Goal: Contribute content: Add original content to the website for others to see

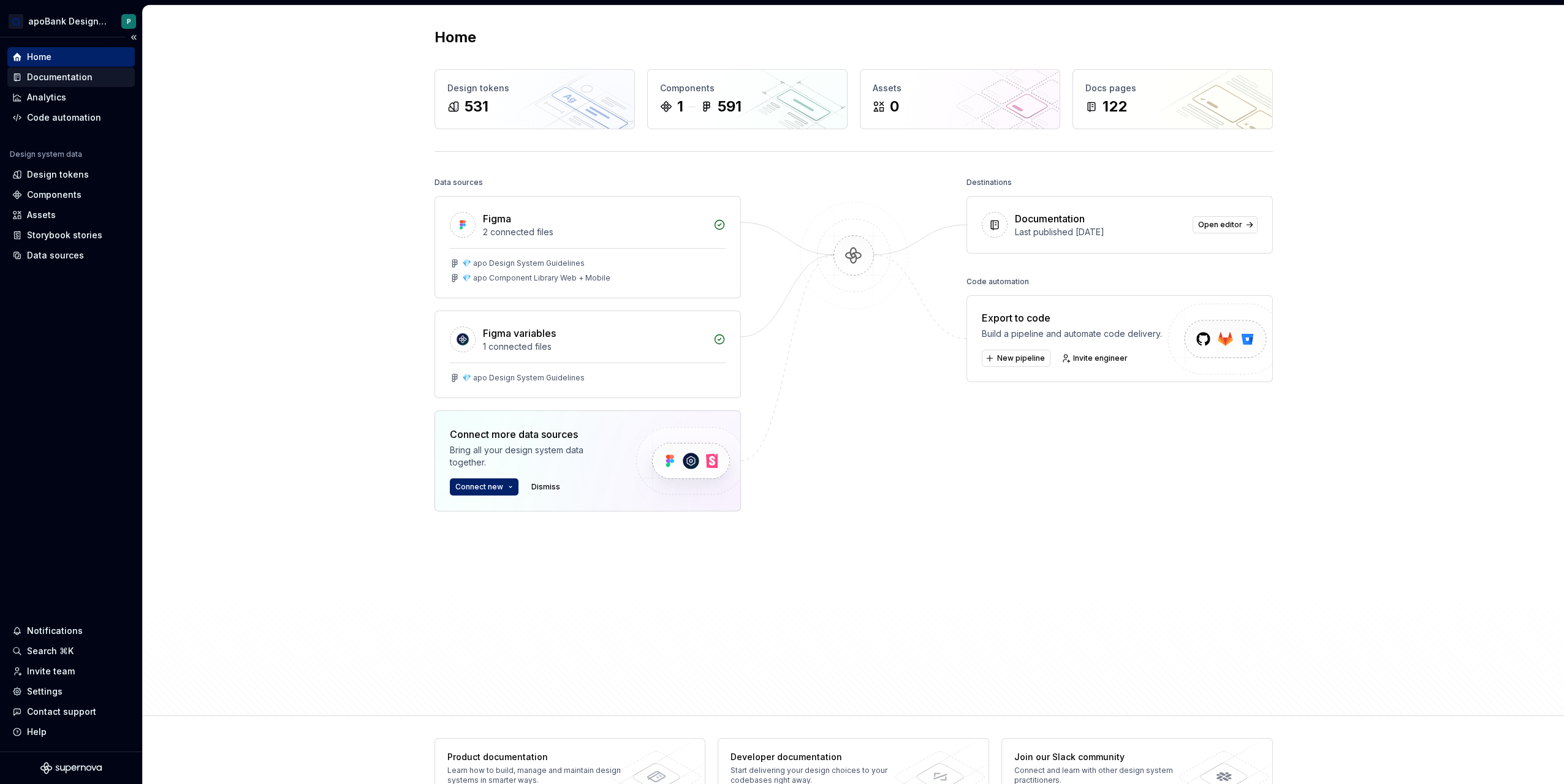
click at [87, 72] on div "Documentation" at bounding box center [60, 77] width 66 height 12
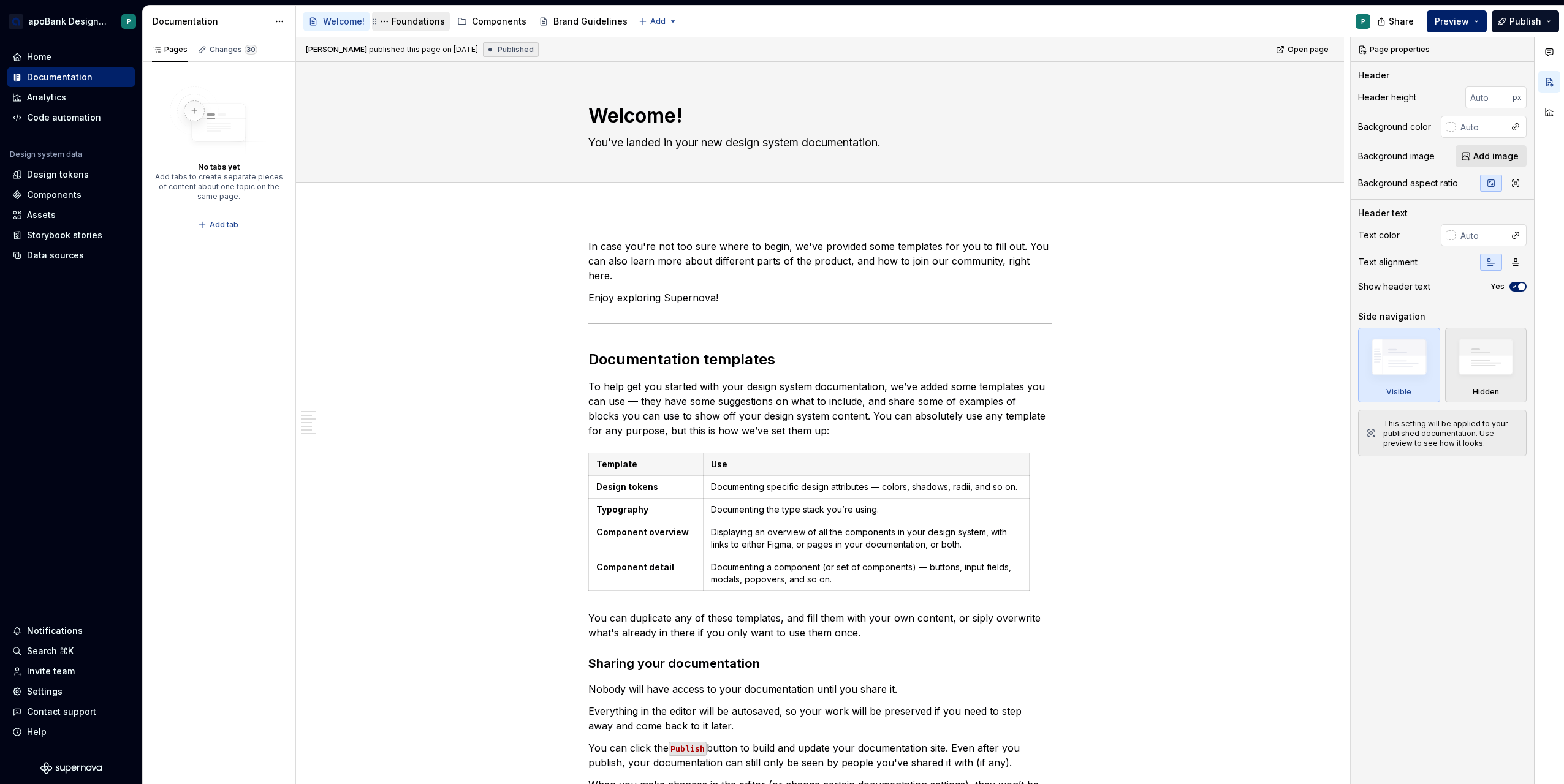
click at [417, 23] on div "Foundations" at bounding box center [418, 21] width 53 height 12
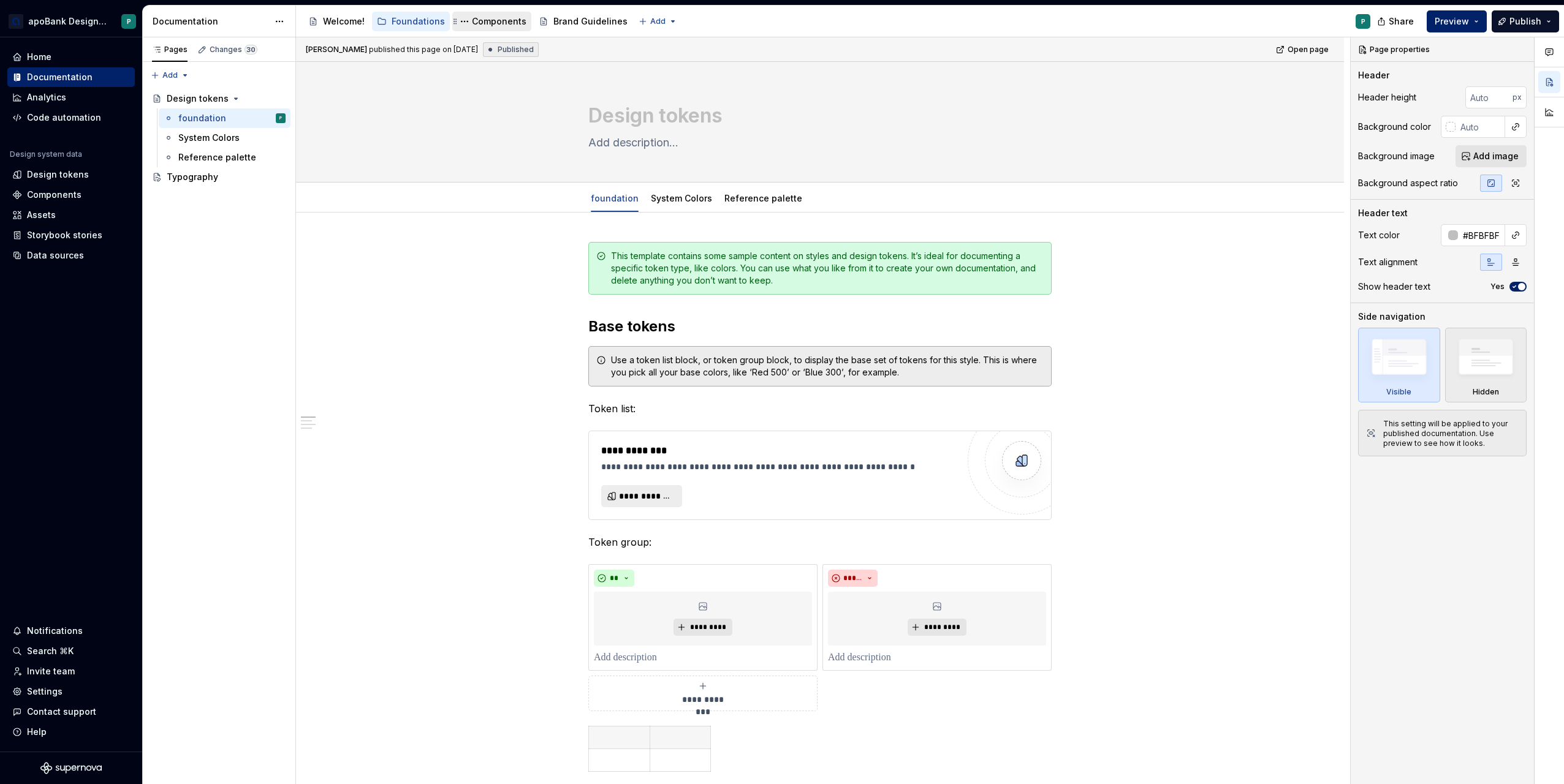
click at [472, 26] on div "Components" at bounding box center [499, 21] width 55 height 12
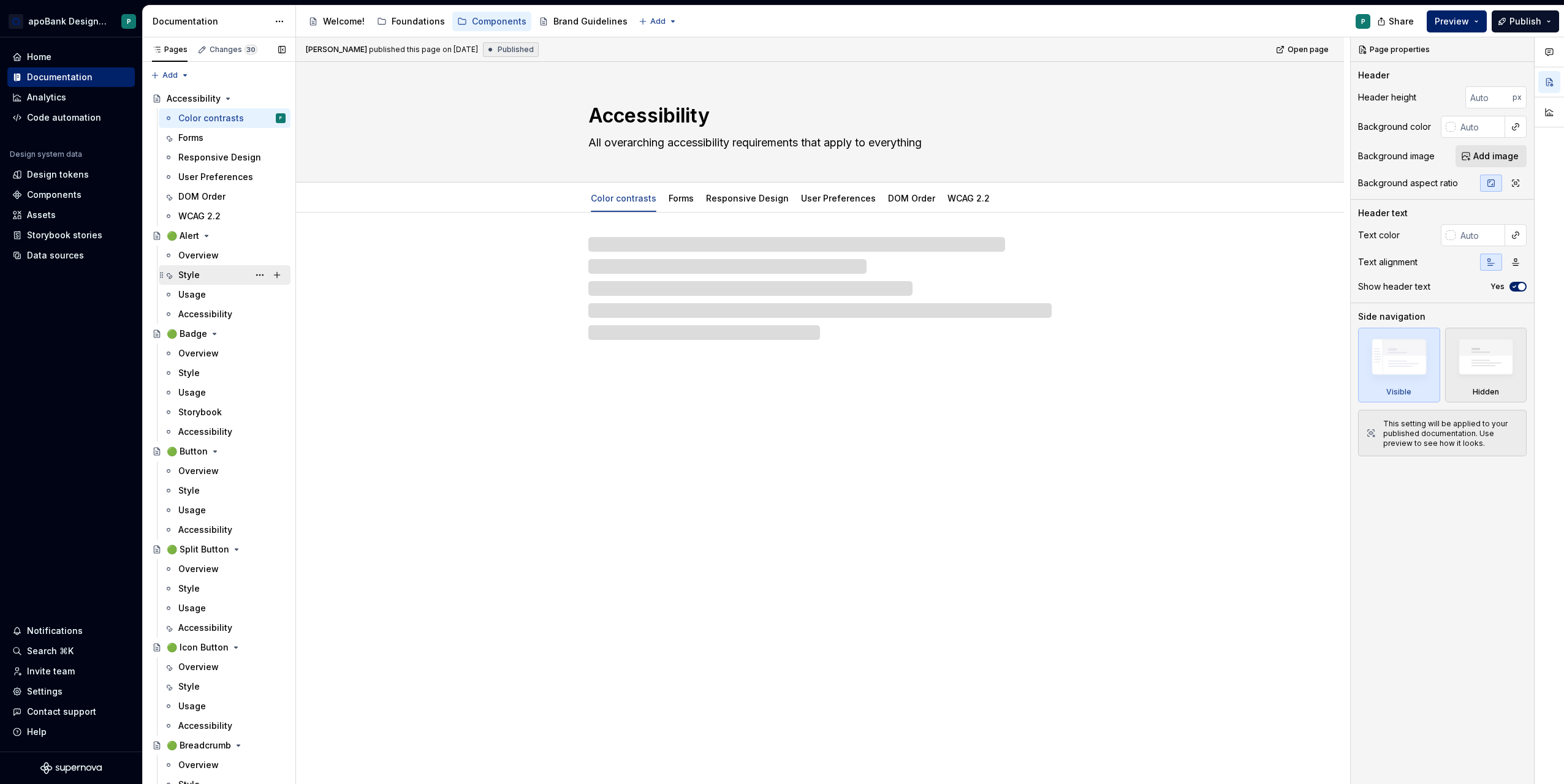
click at [201, 266] on div "Style" at bounding box center [225, 275] width 132 height 19
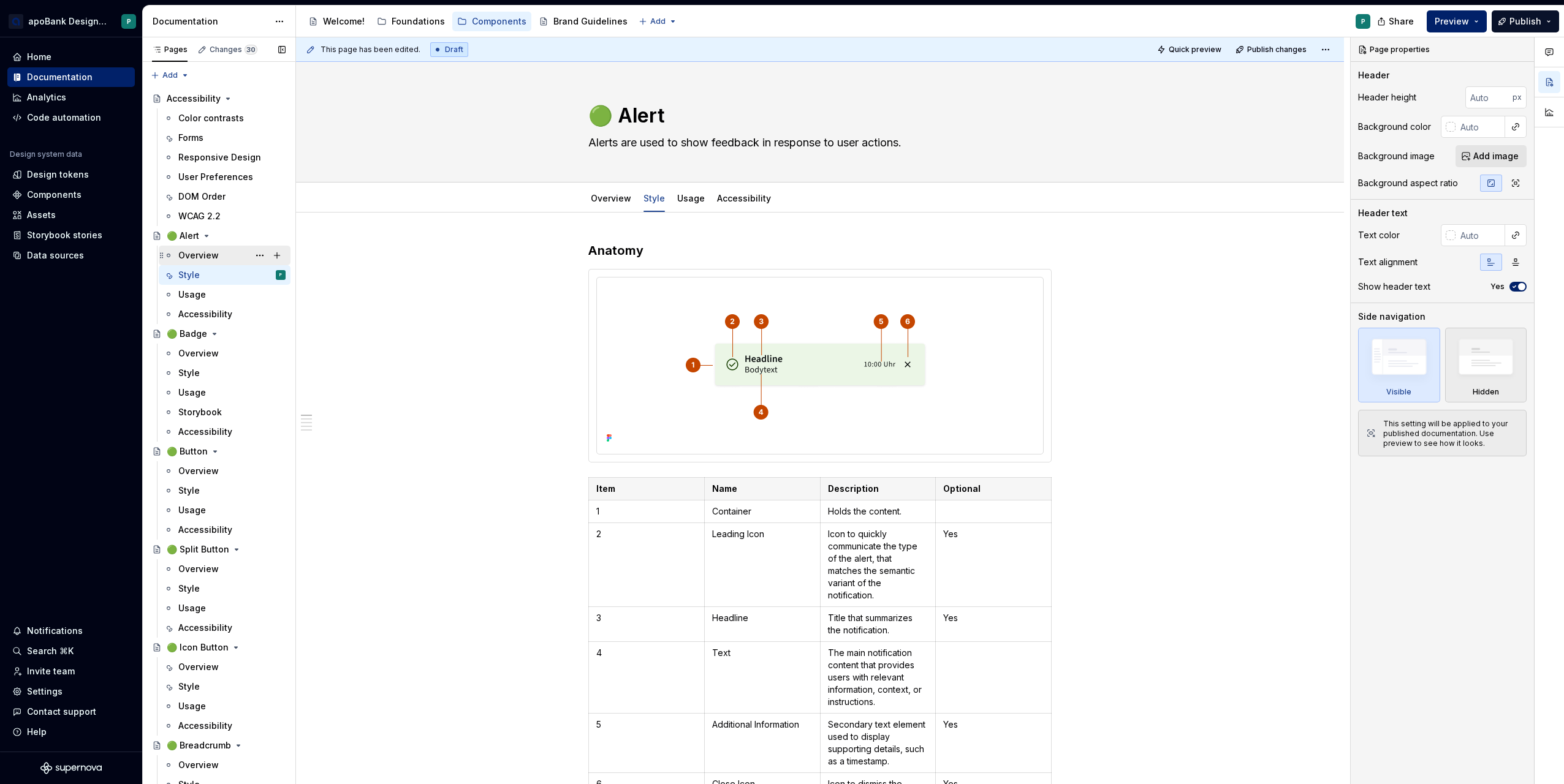
click at [217, 256] on div "Overview" at bounding box center [198, 255] width 40 height 12
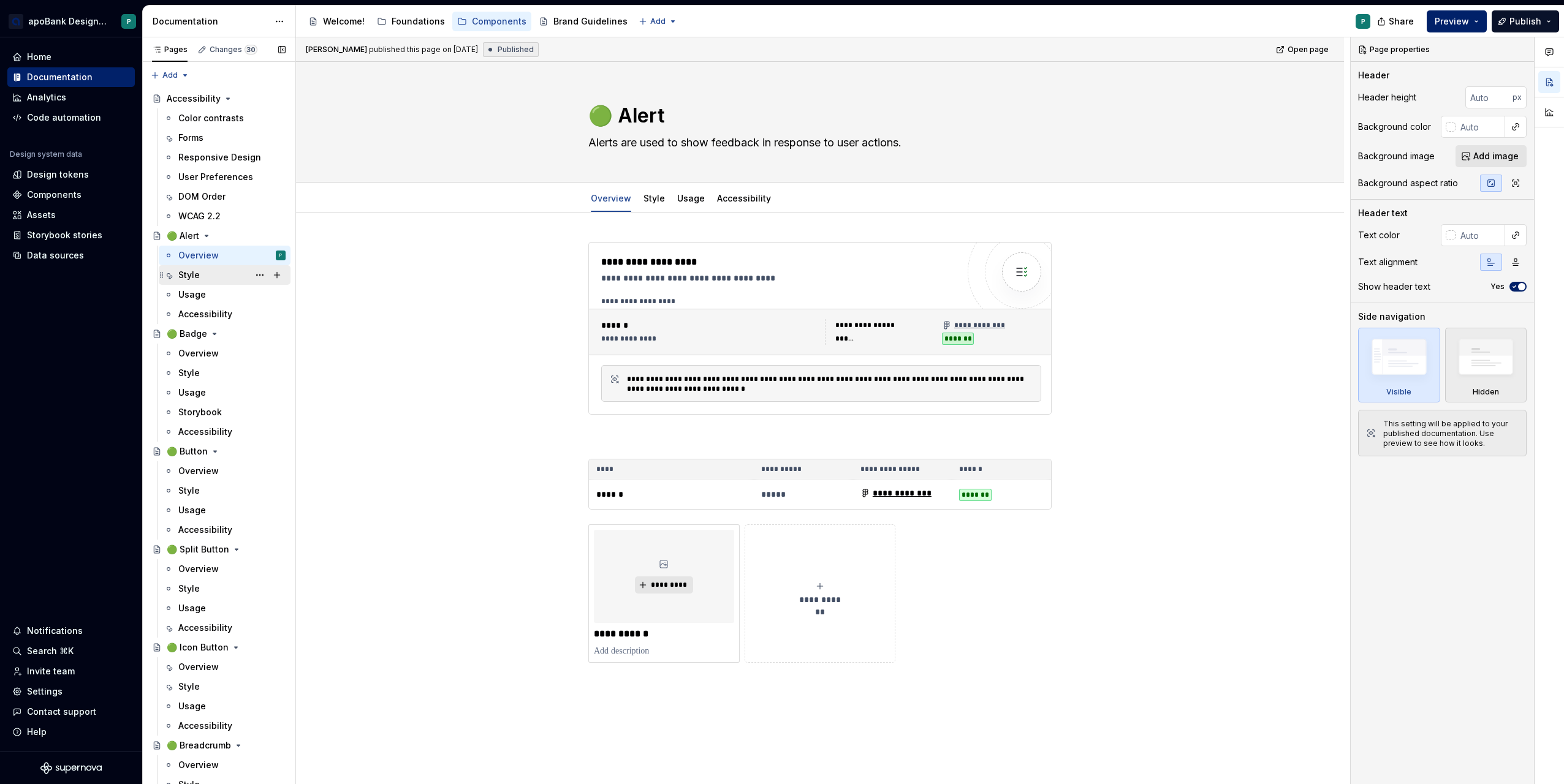
click at [193, 279] on div "Style" at bounding box center [188, 274] width 22 height 12
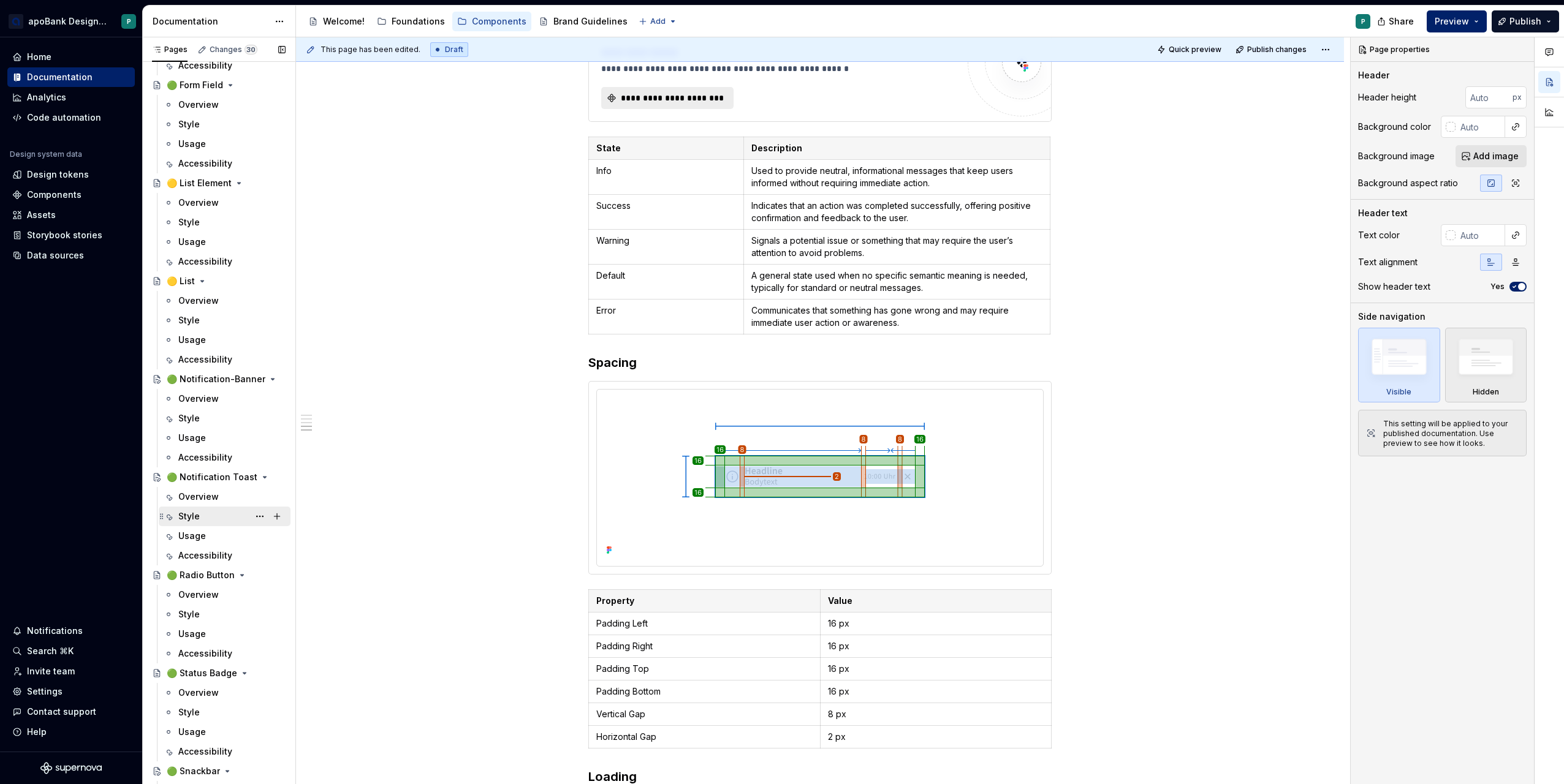
scroll to position [1470, 0]
click at [212, 411] on div "Style" at bounding box center [232, 412] width 107 height 17
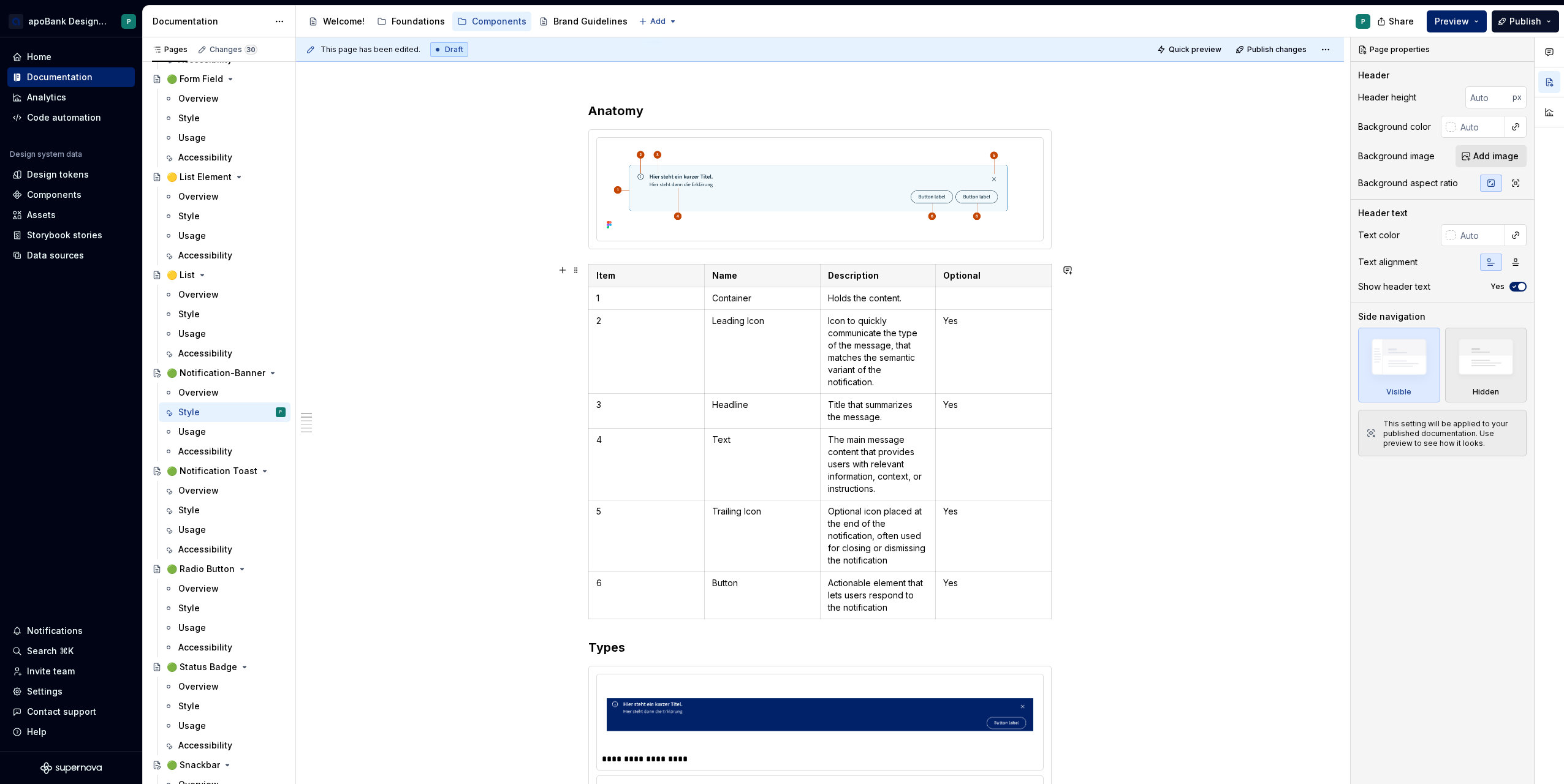
scroll to position [123, 0]
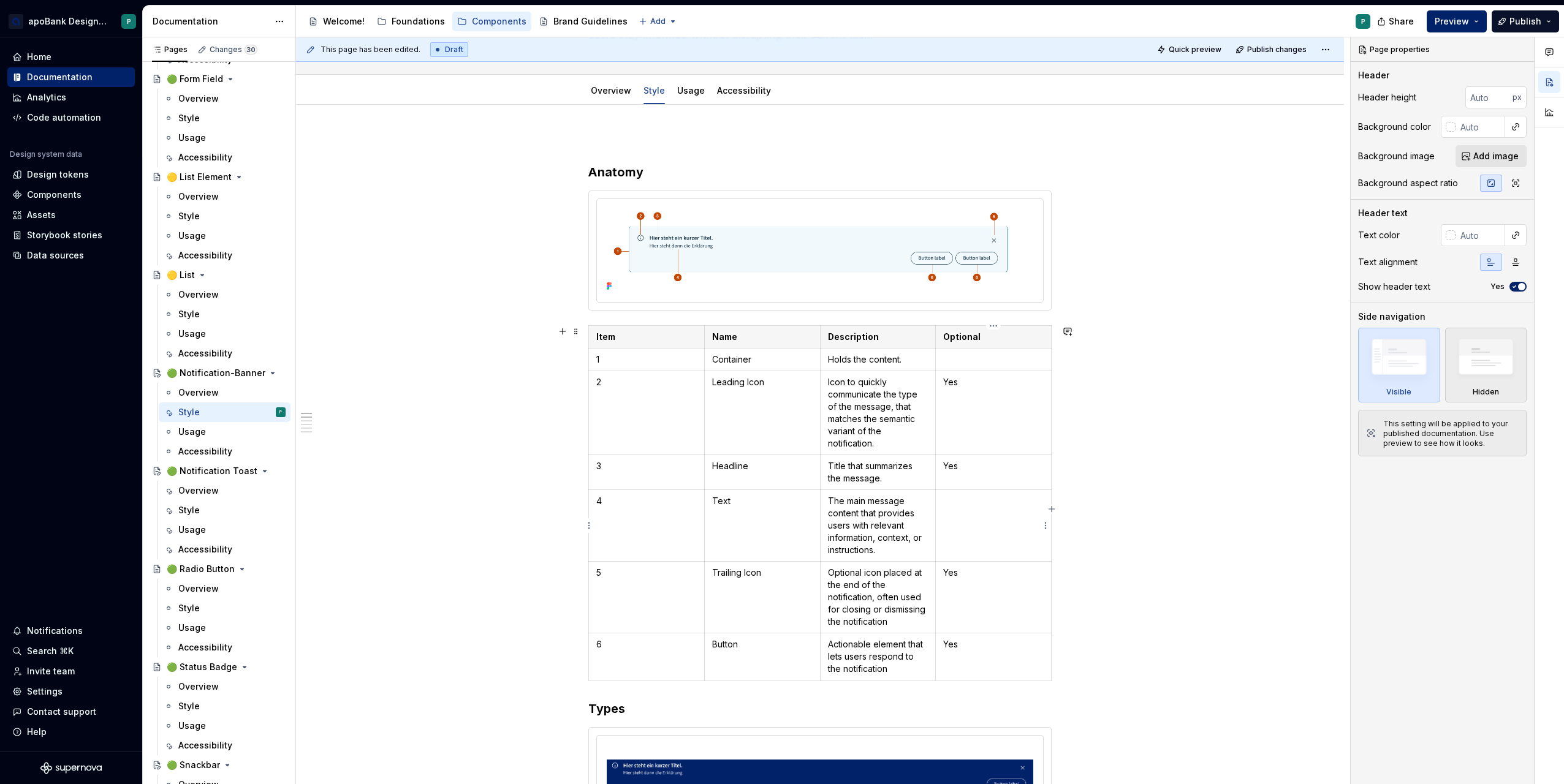
click at [954, 507] on p at bounding box center [993, 500] width 100 height 12
type textarea "*"
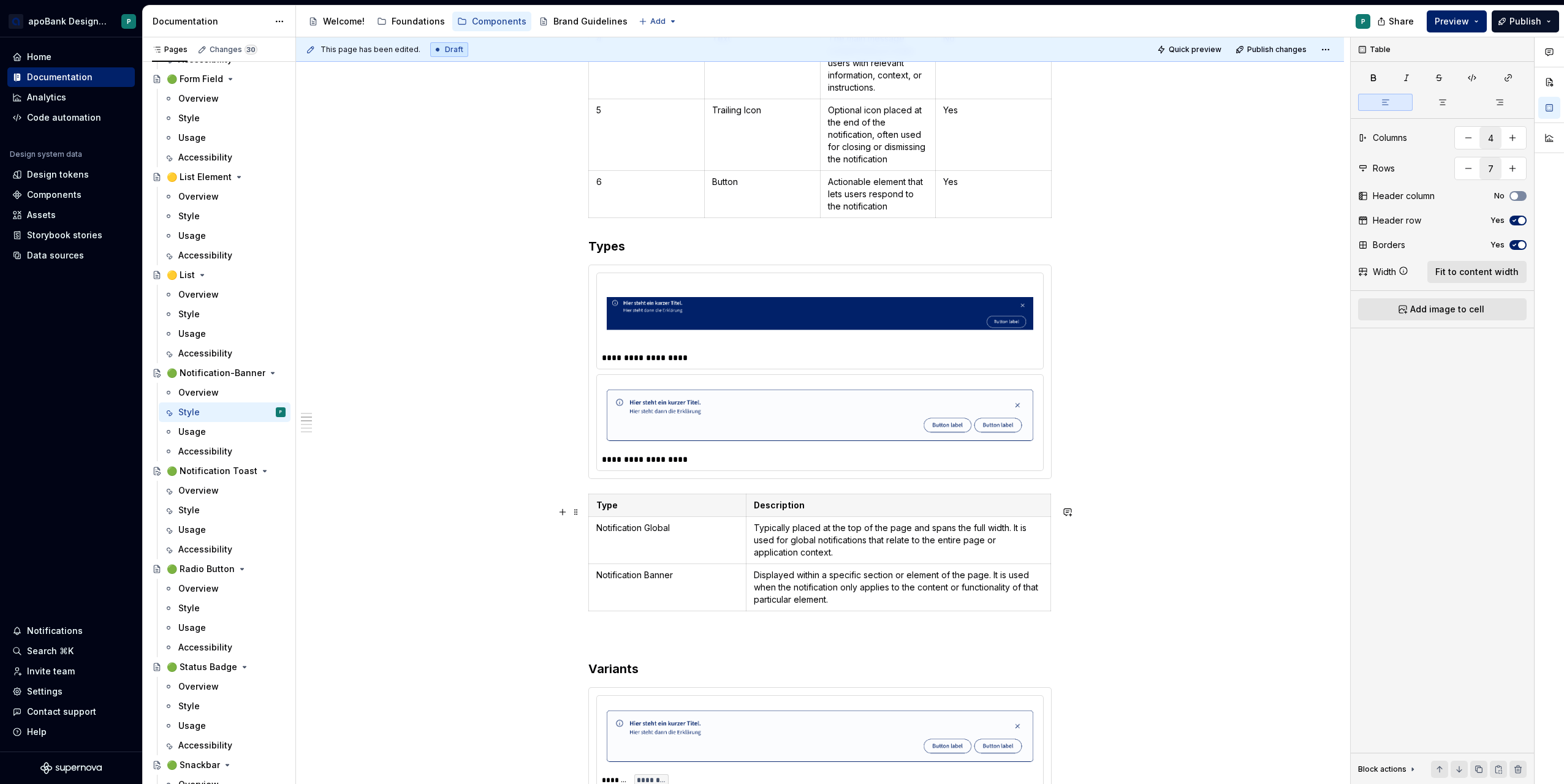
scroll to position [552, 0]
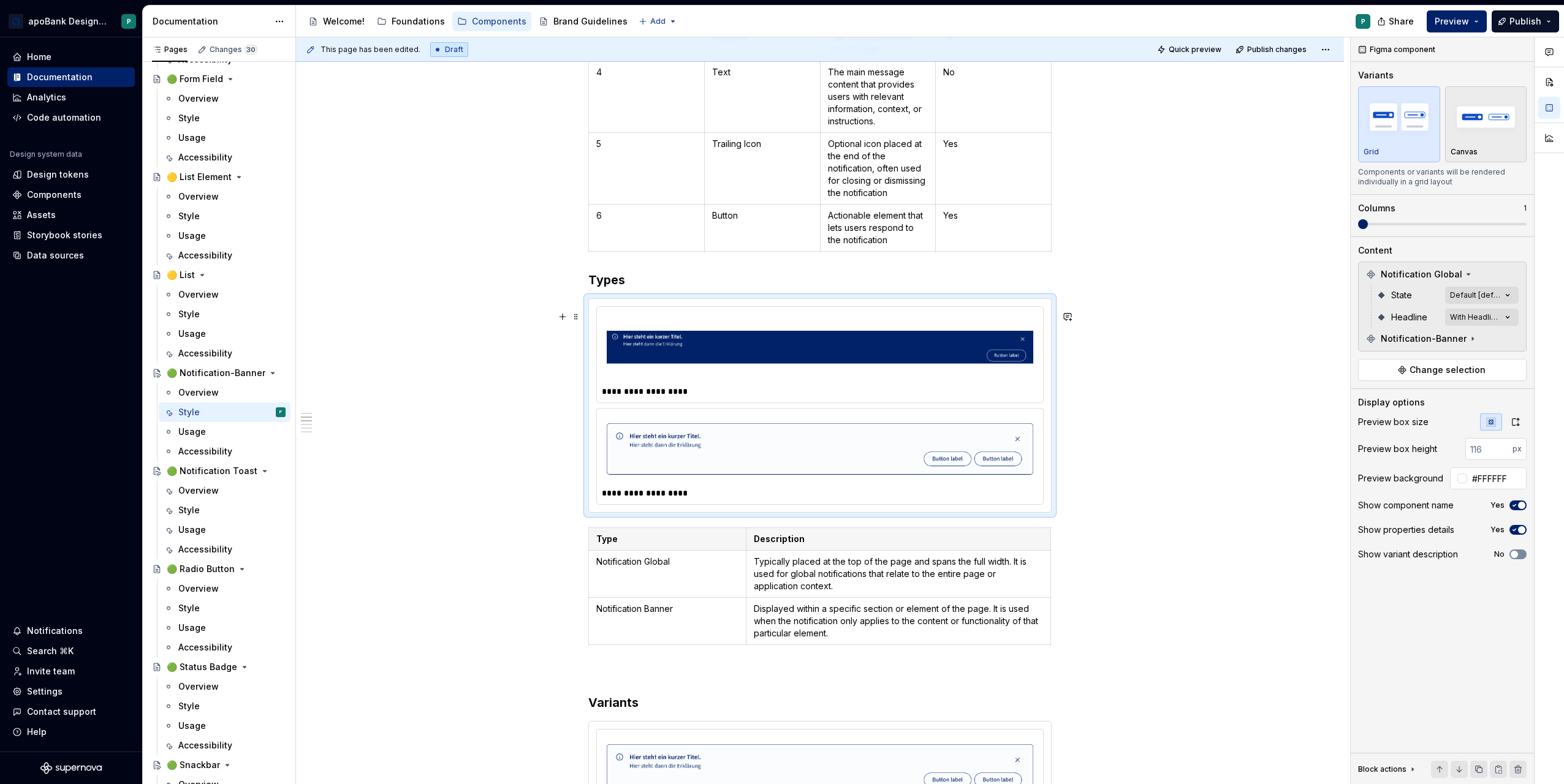
click at [730, 365] on img at bounding box center [820, 347] width 427 height 61
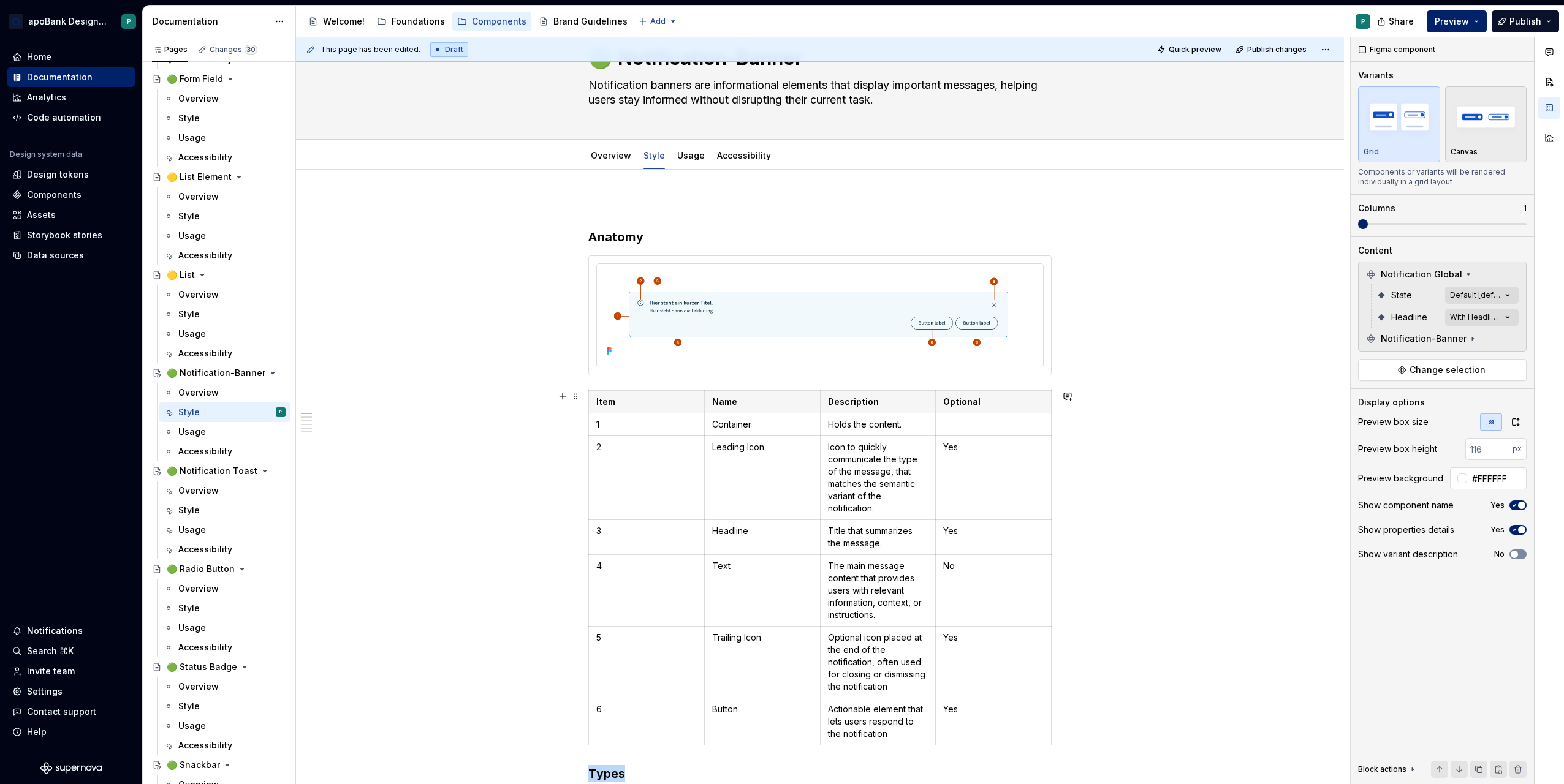
scroll to position [0, 0]
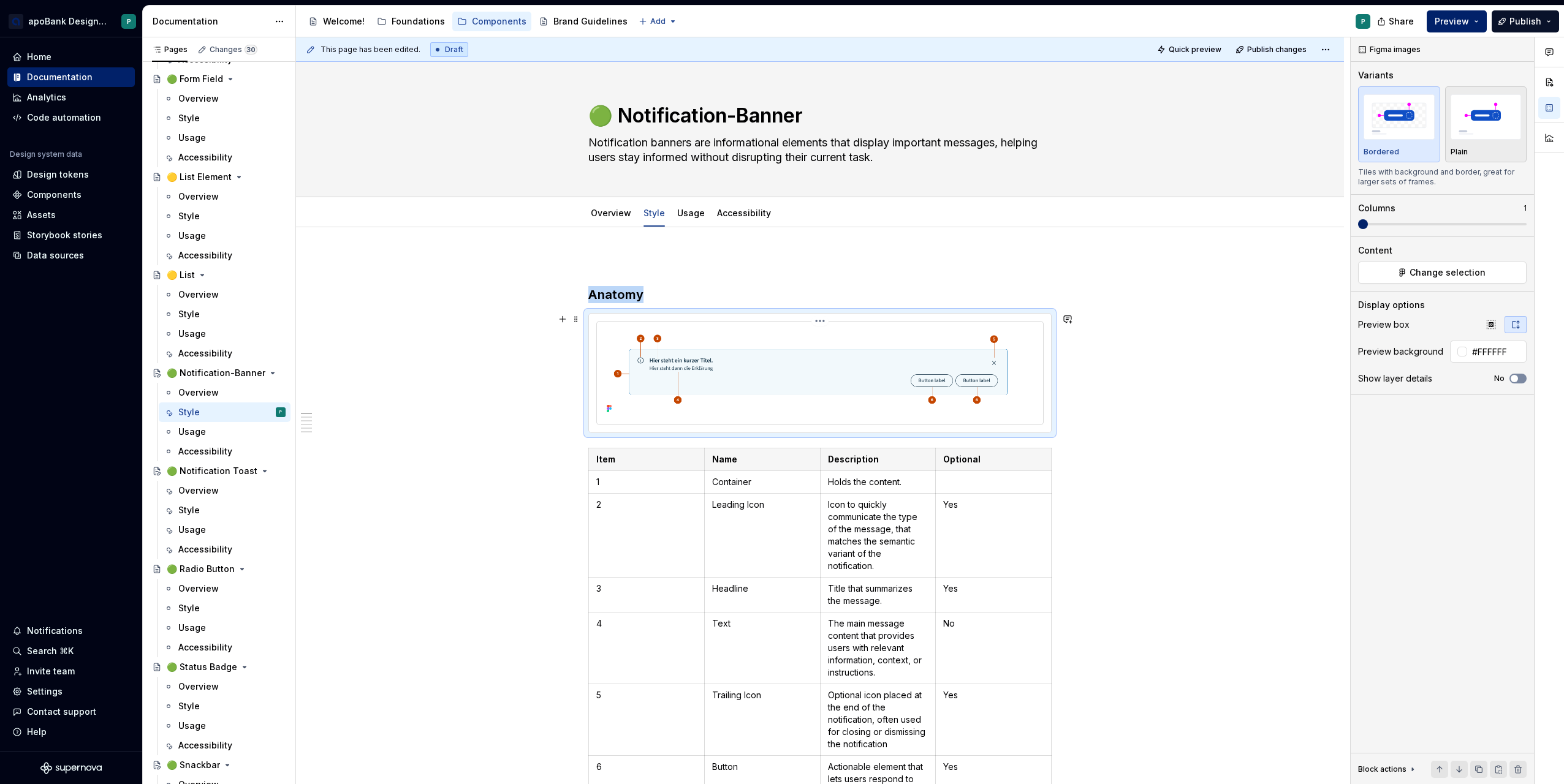
click at [925, 383] on img at bounding box center [820, 371] width 436 height 91
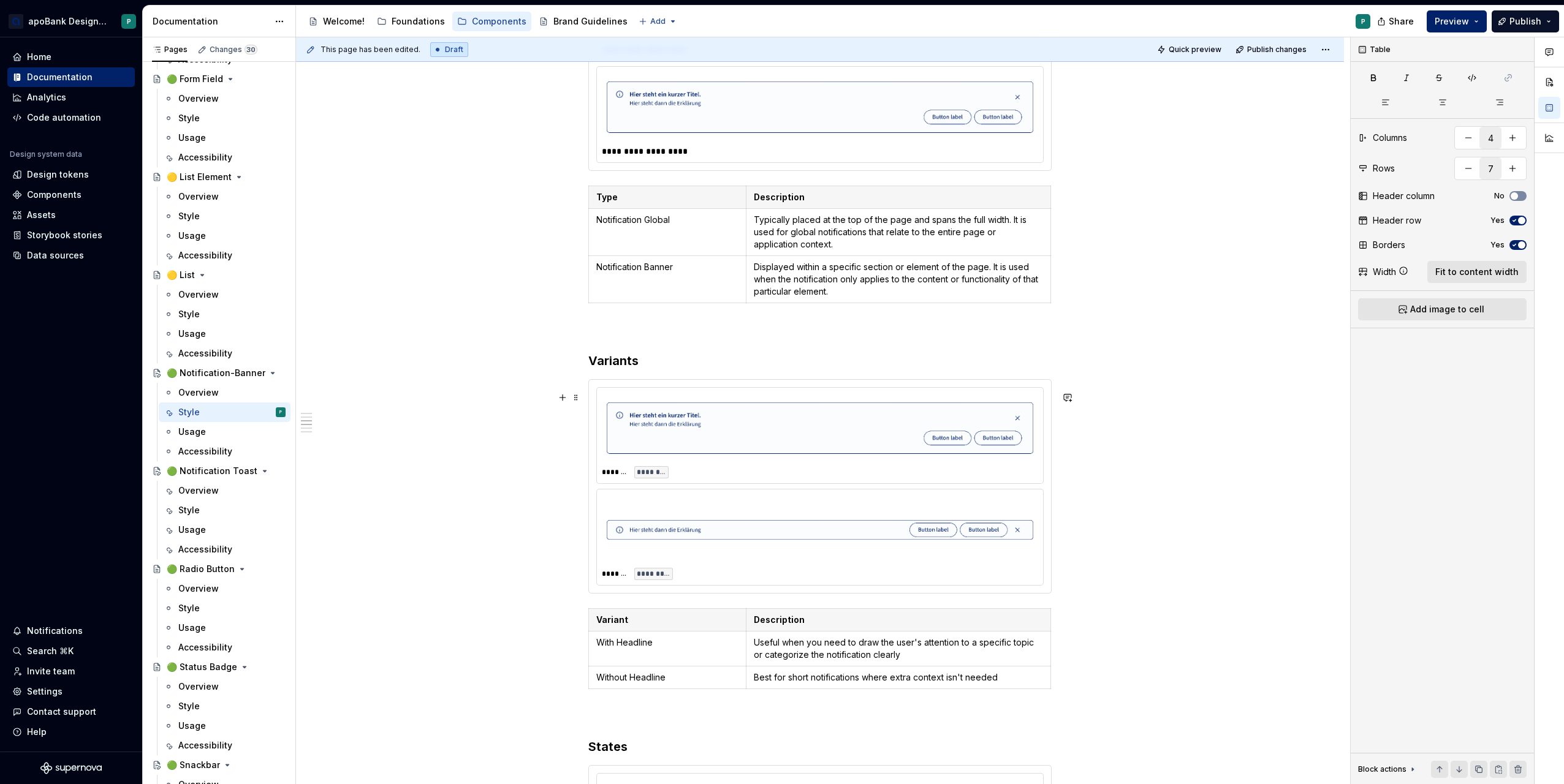
scroll to position [1384, 0]
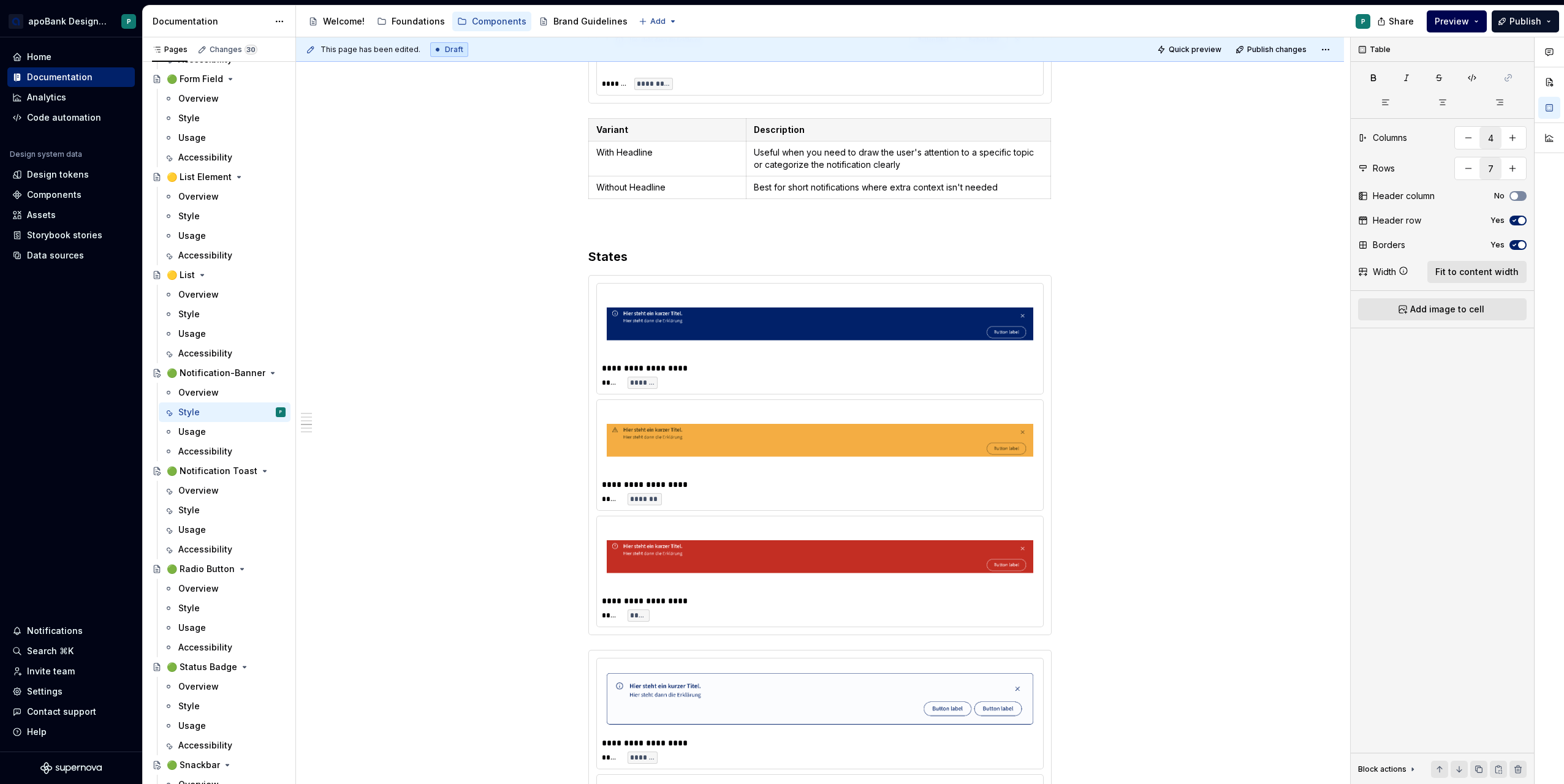
click at [1463, 21] on span "Preview" at bounding box center [1452, 21] width 34 height 12
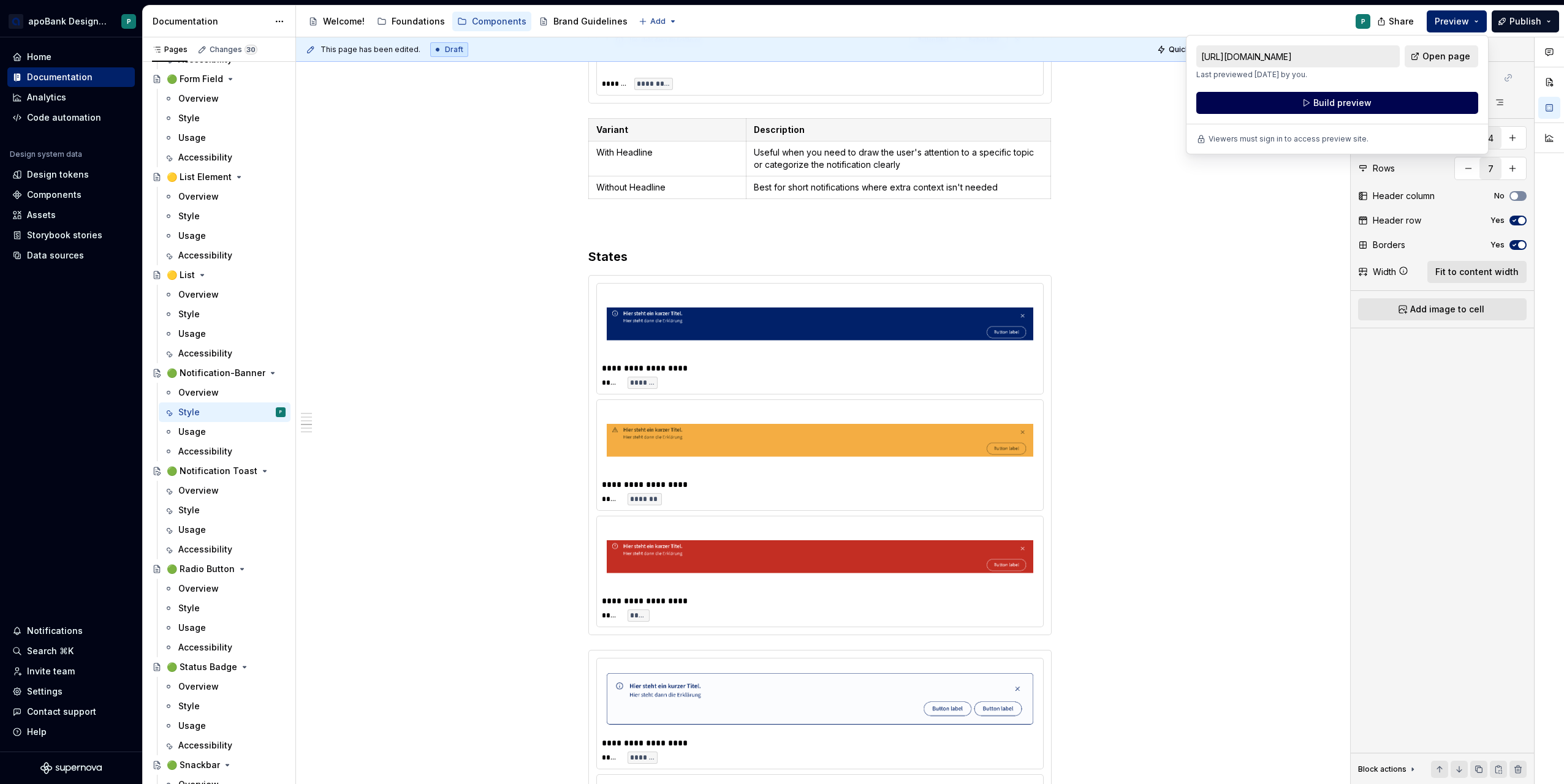
click at [1360, 105] on span "Build preview" at bounding box center [1343, 103] width 59 height 12
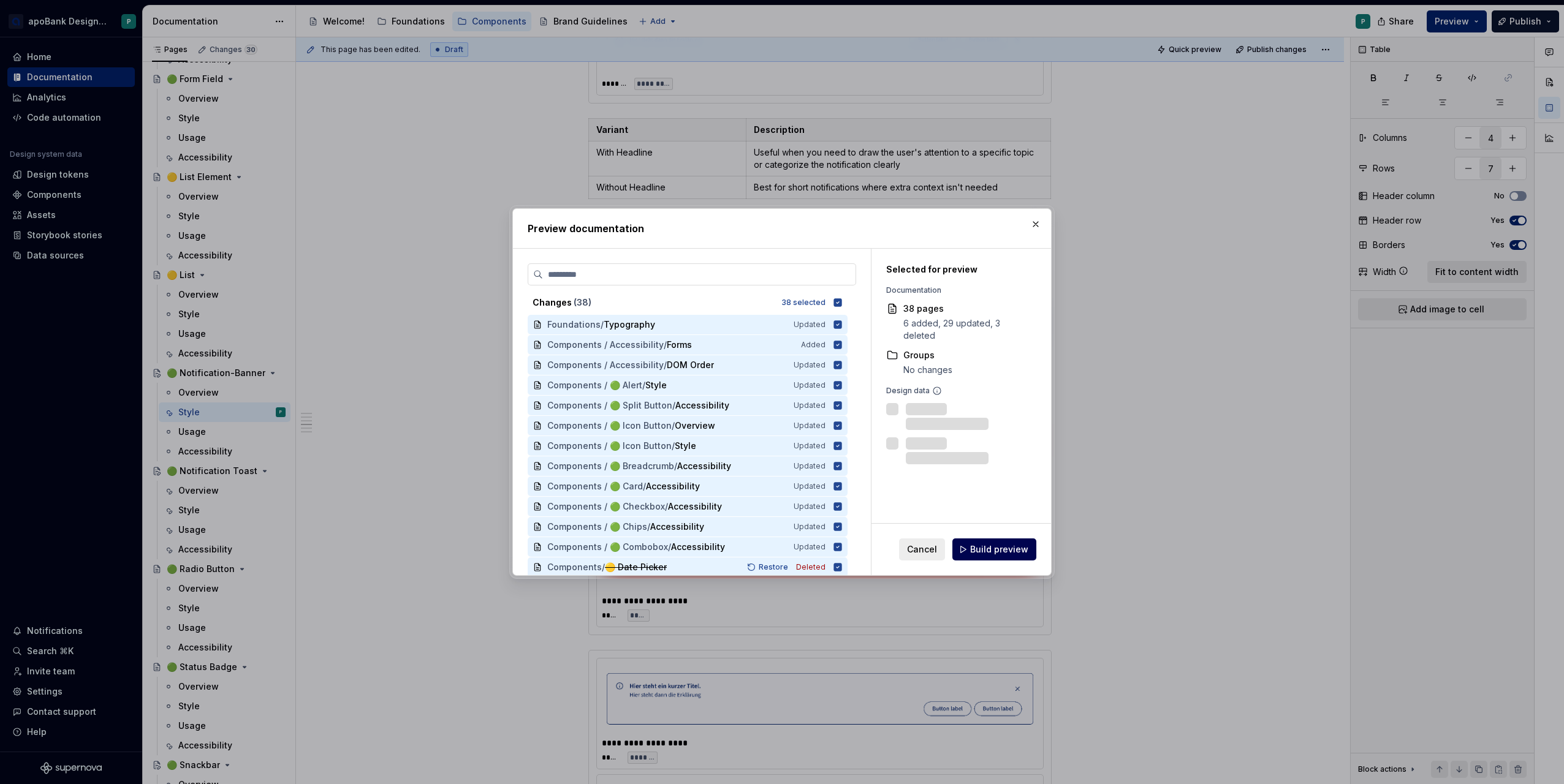
click at [1011, 550] on span "Build preview" at bounding box center [999, 549] width 59 height 12
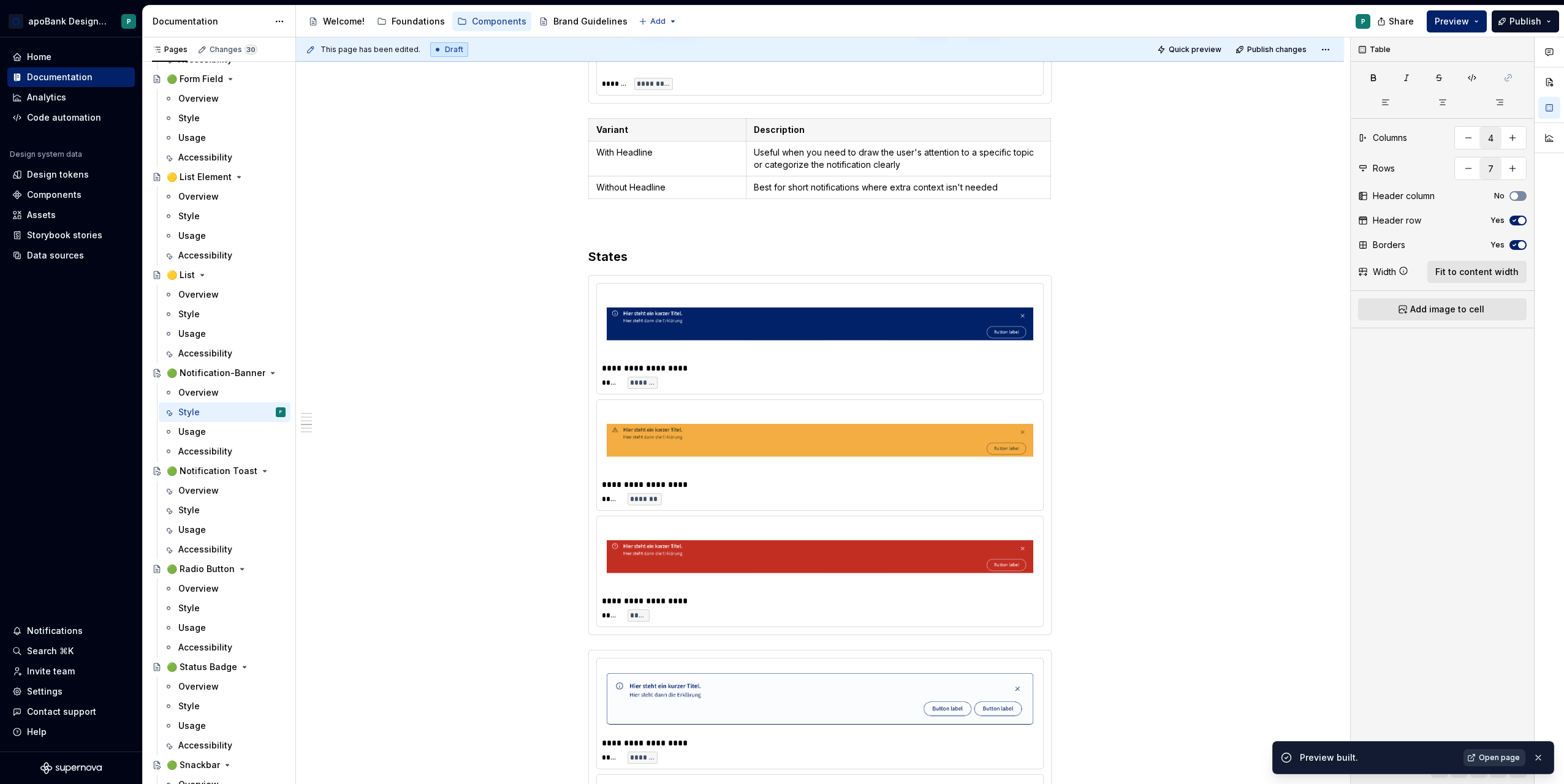
click at [1493, 758] on span "Open page" at bounding box center [1499, 758] width 41 height 10
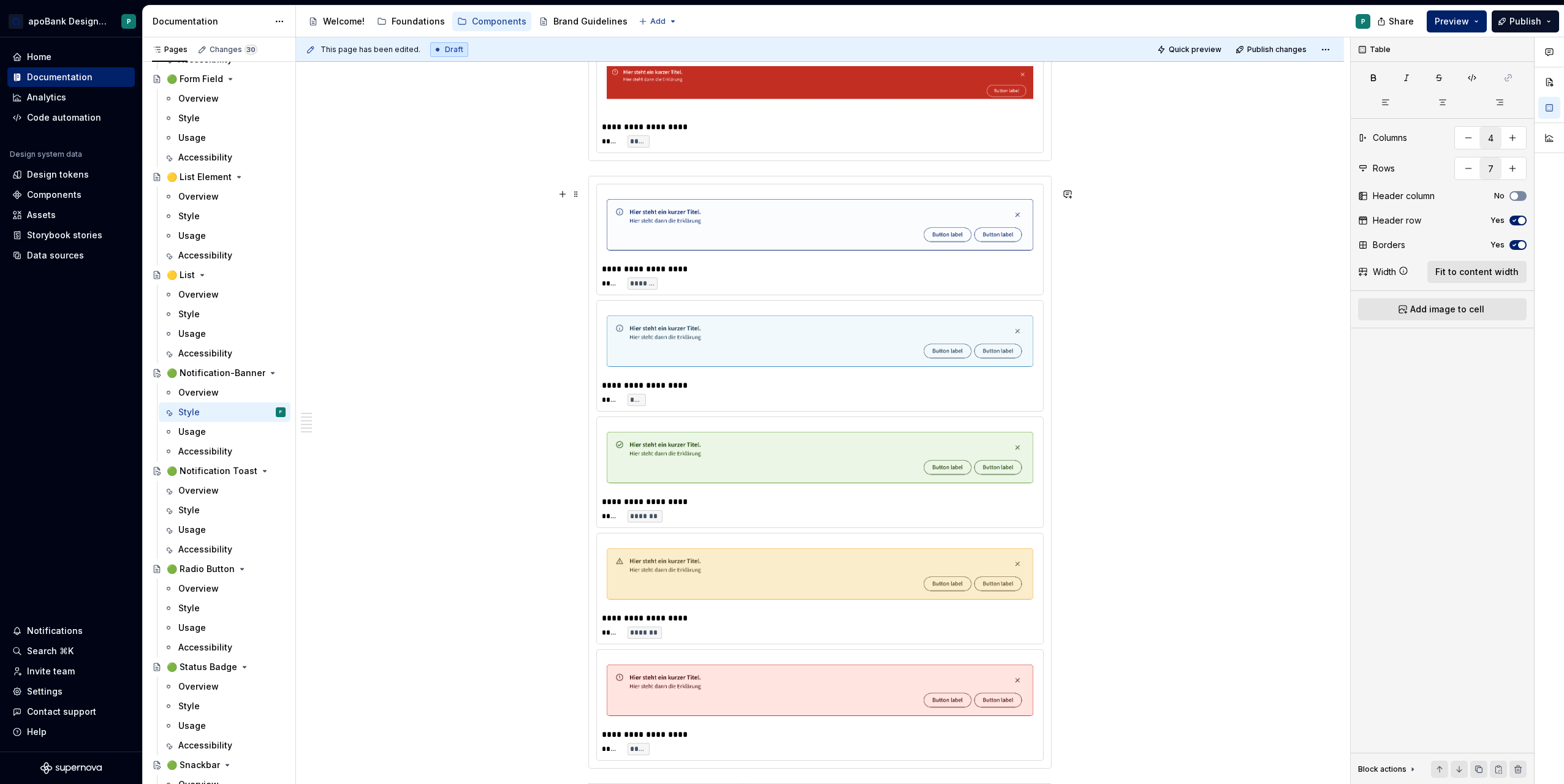
scroll to position [1934, 0]
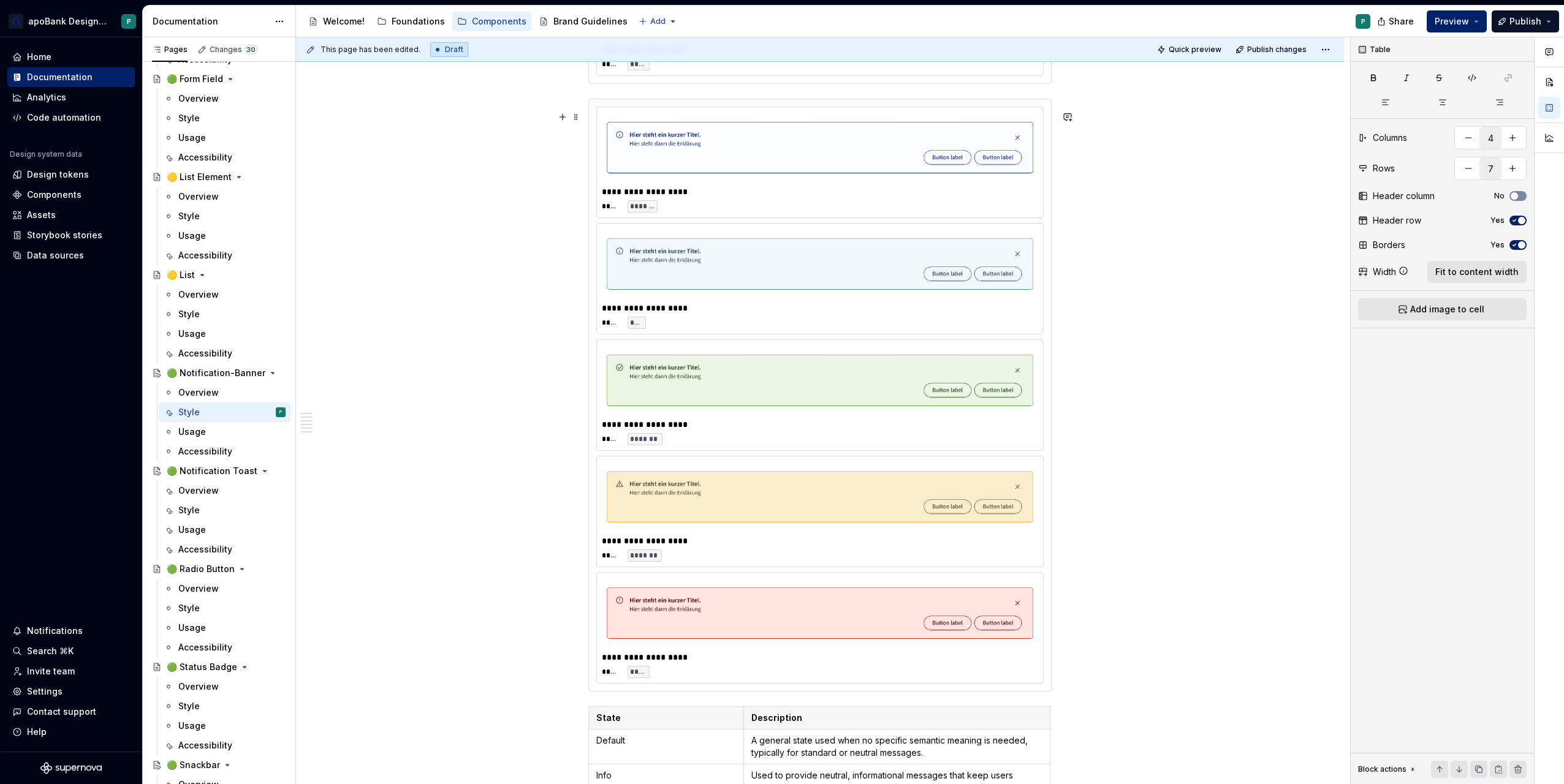
click at [659, 411] on img at bounding box center [820, 380] width 427 height 61
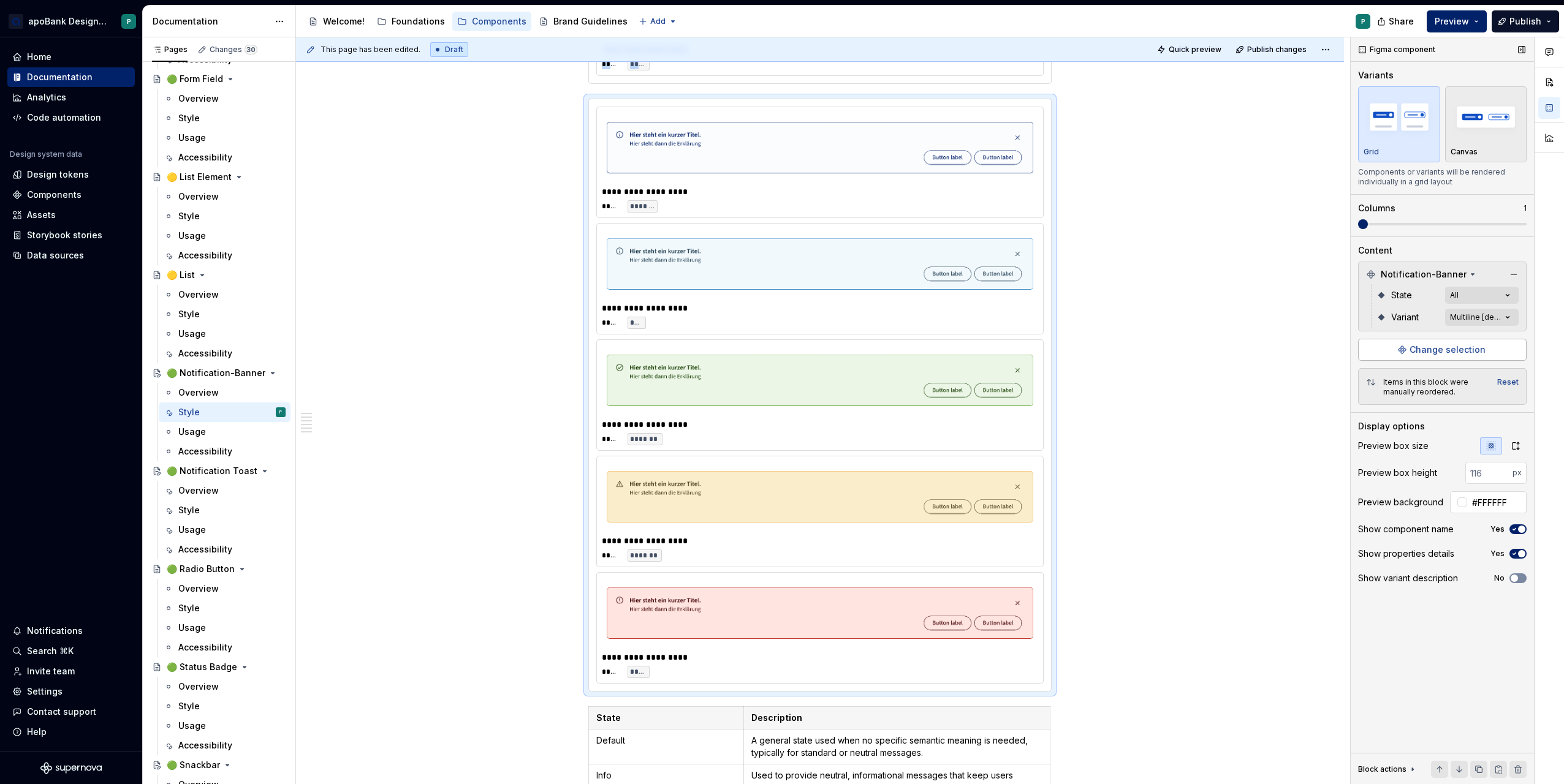
click at [1404, 351] on button "Change selection" at bounding box center [1442, 350] width 168 height 22
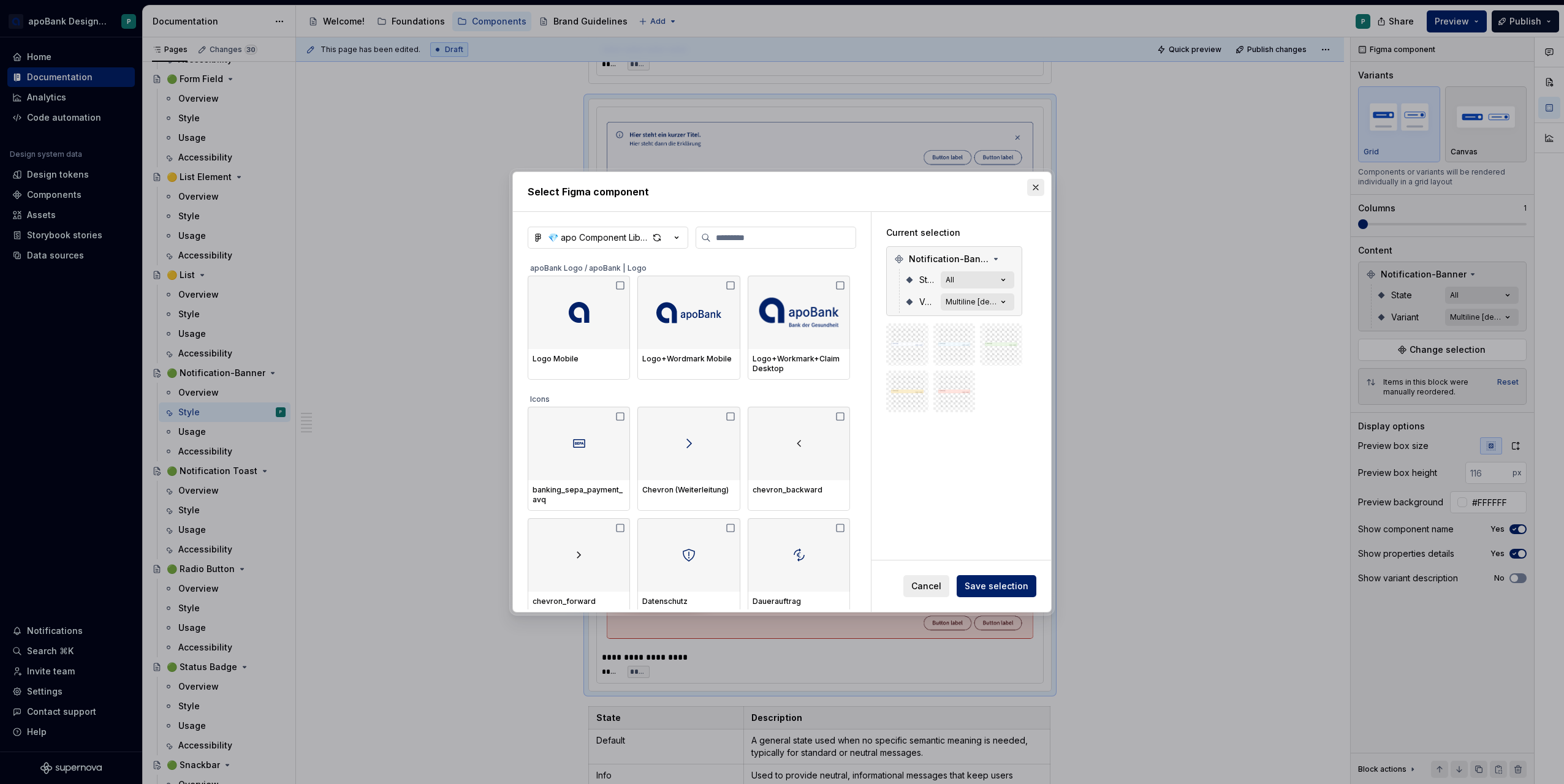
click at [1037, 191] on button "button" at bounding box center [1035, 187] width 17 height 17
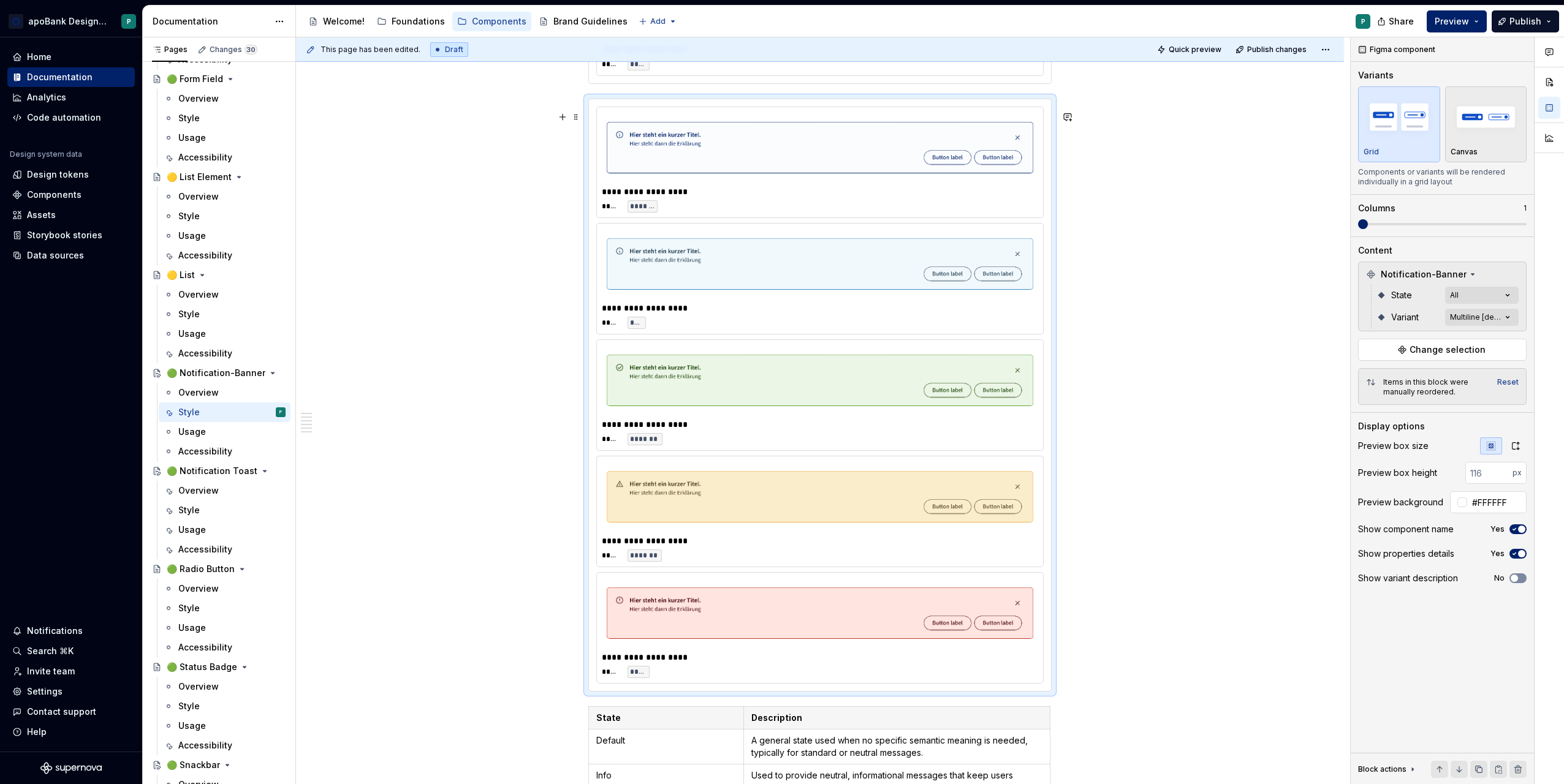
click at [748, 507] on img at bounding box center [820, 497] width 427 height 61
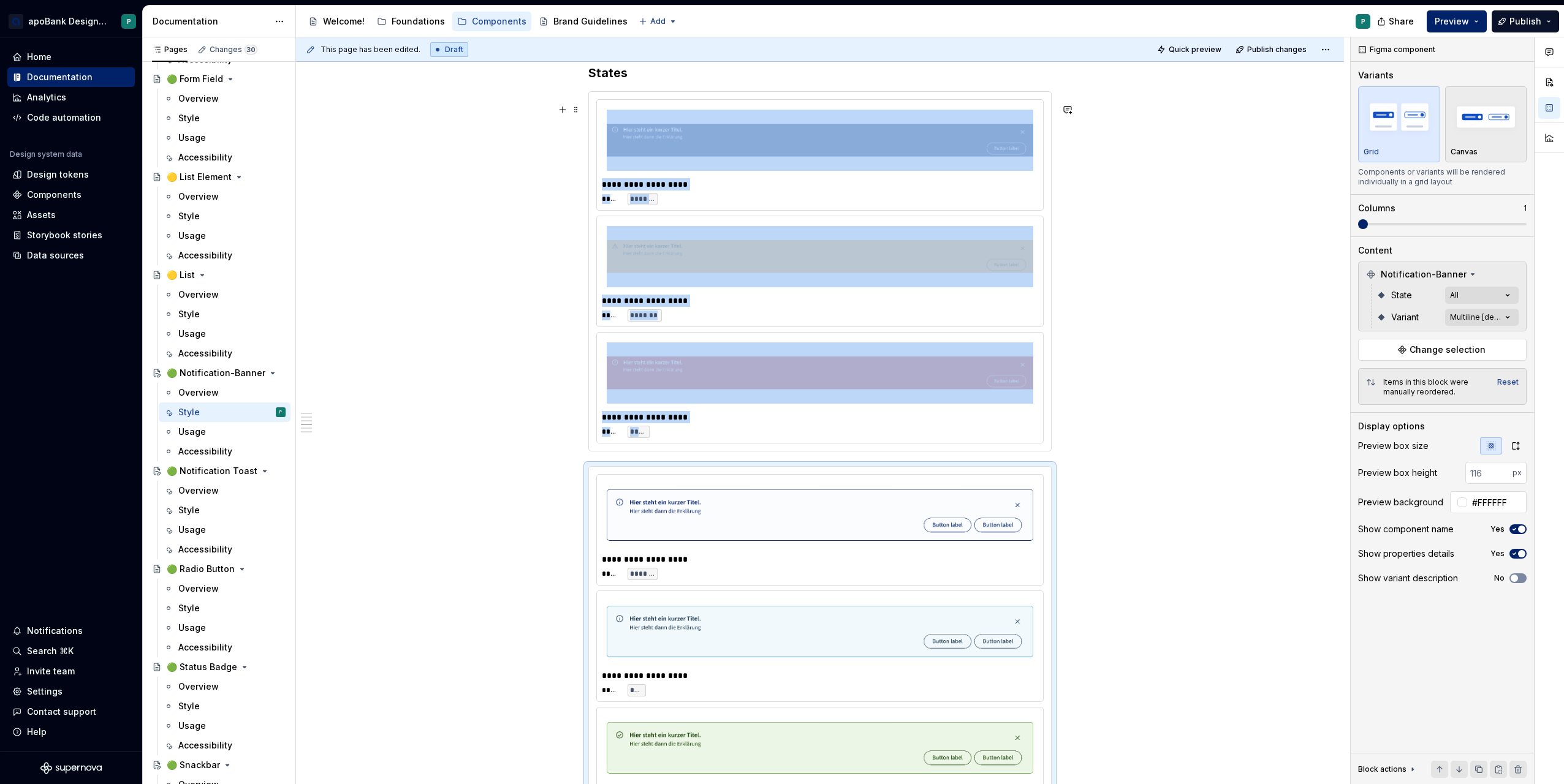
click at [724, 345] on div "**********" at bounding box center [820, 388] width 446 height 111
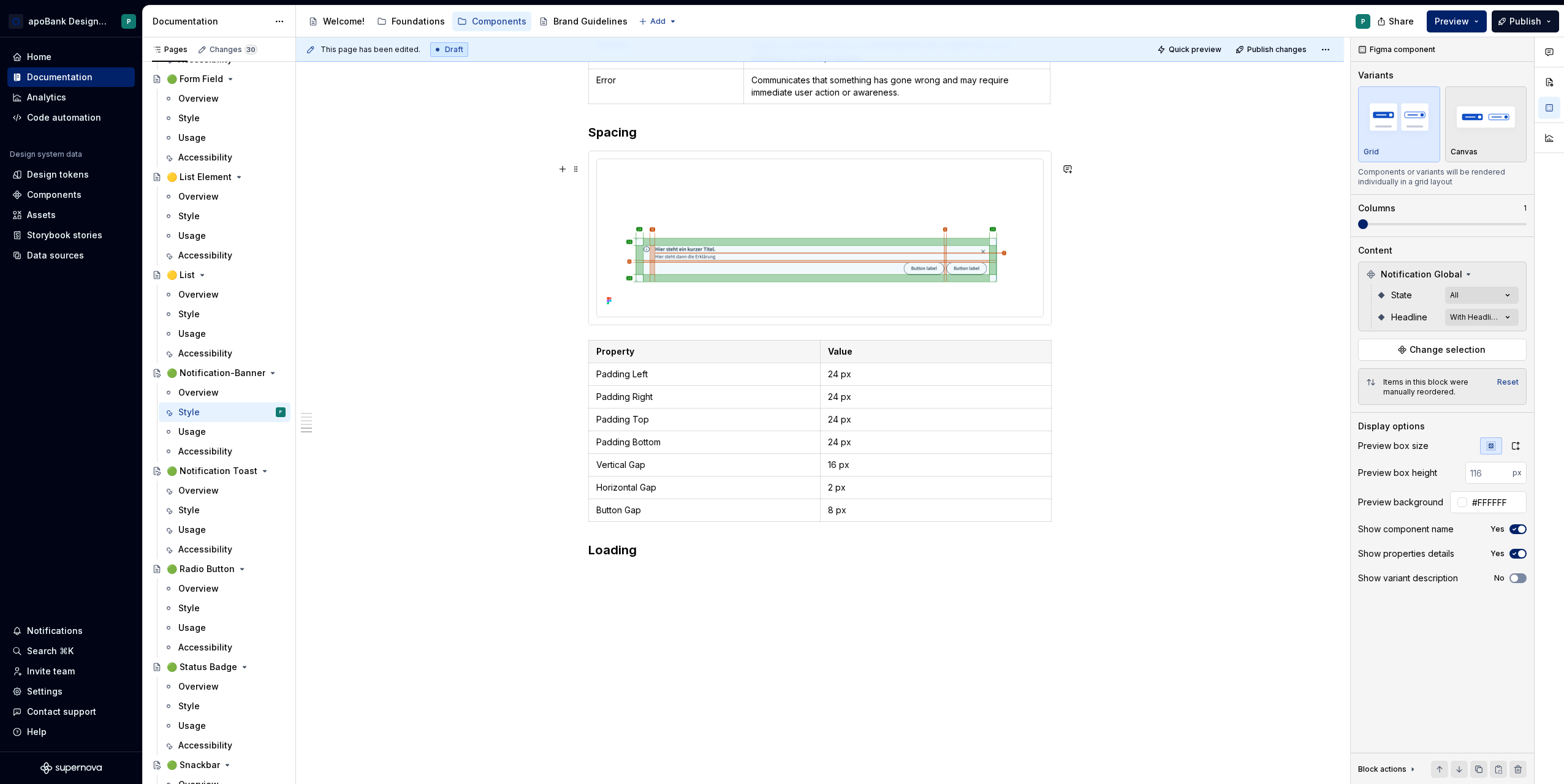
scroll to position [2795, 0]
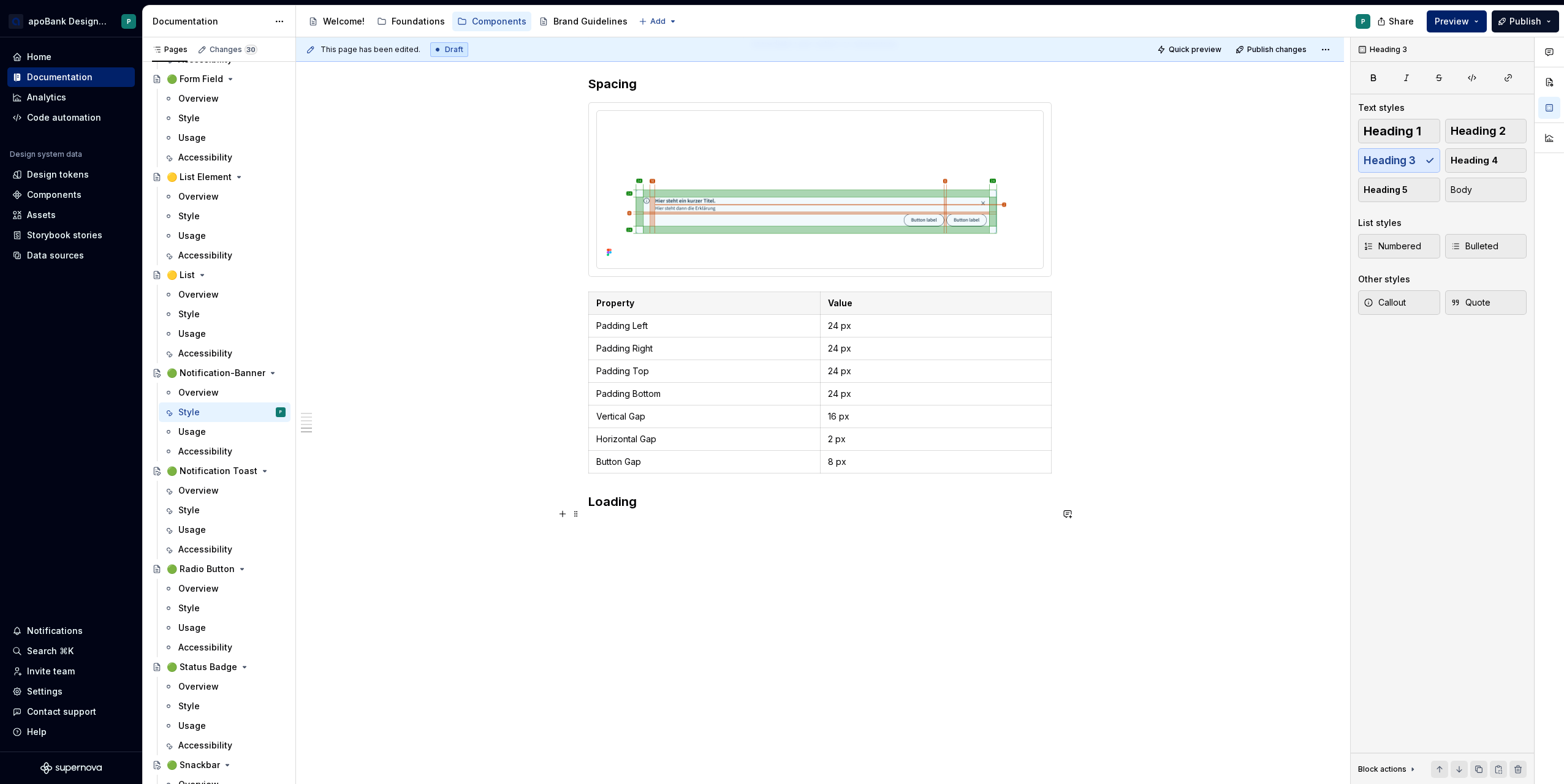
click at [641, 505] on h3 "Loading" at bounding box center [820, 501] width 464 height 17
drag, startPoint x: 670, startPoint y: 511, endPoint x: 565, endPoint y: 495, distance: 106.2
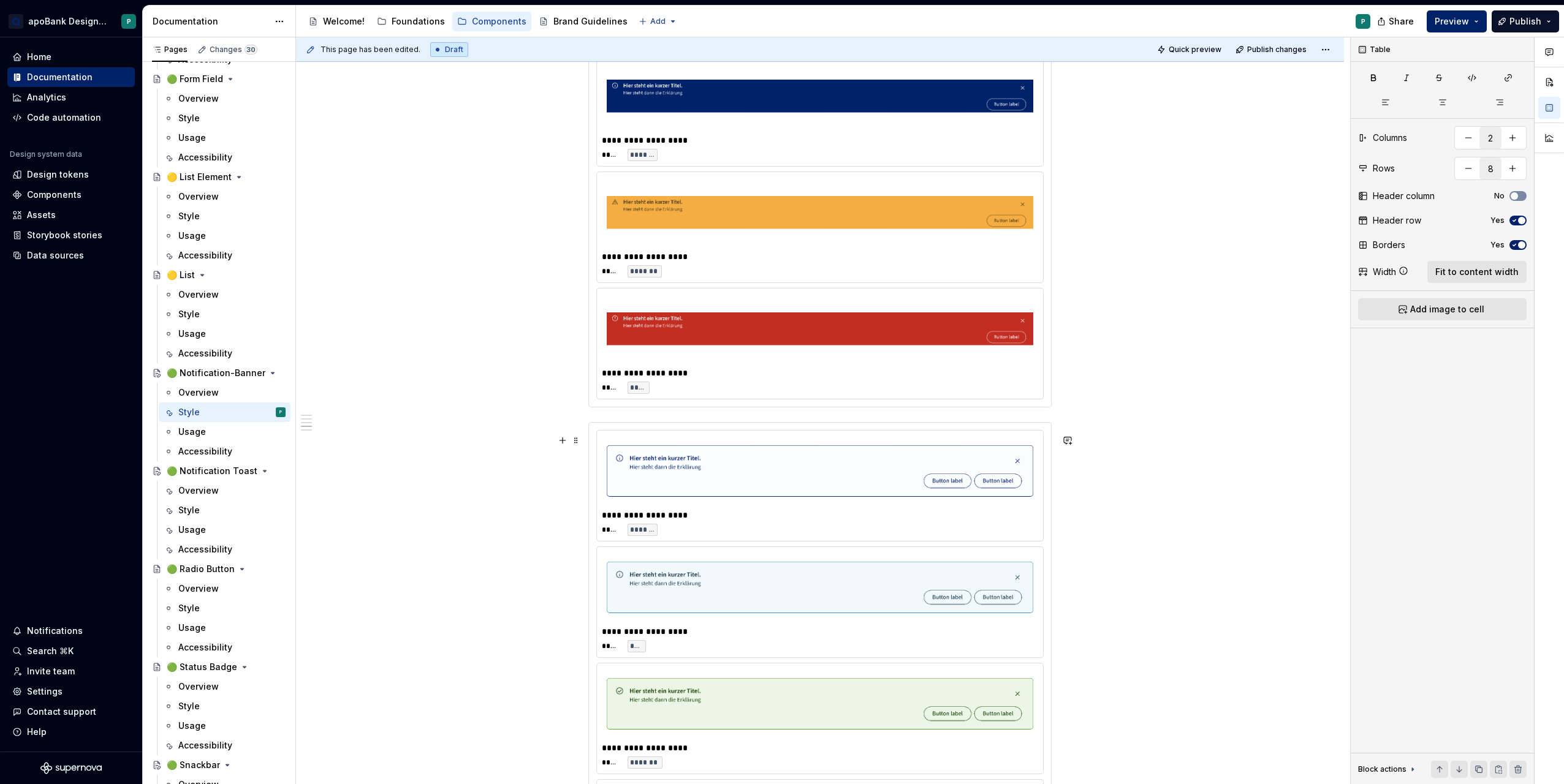
scroll to position [1604, 0]
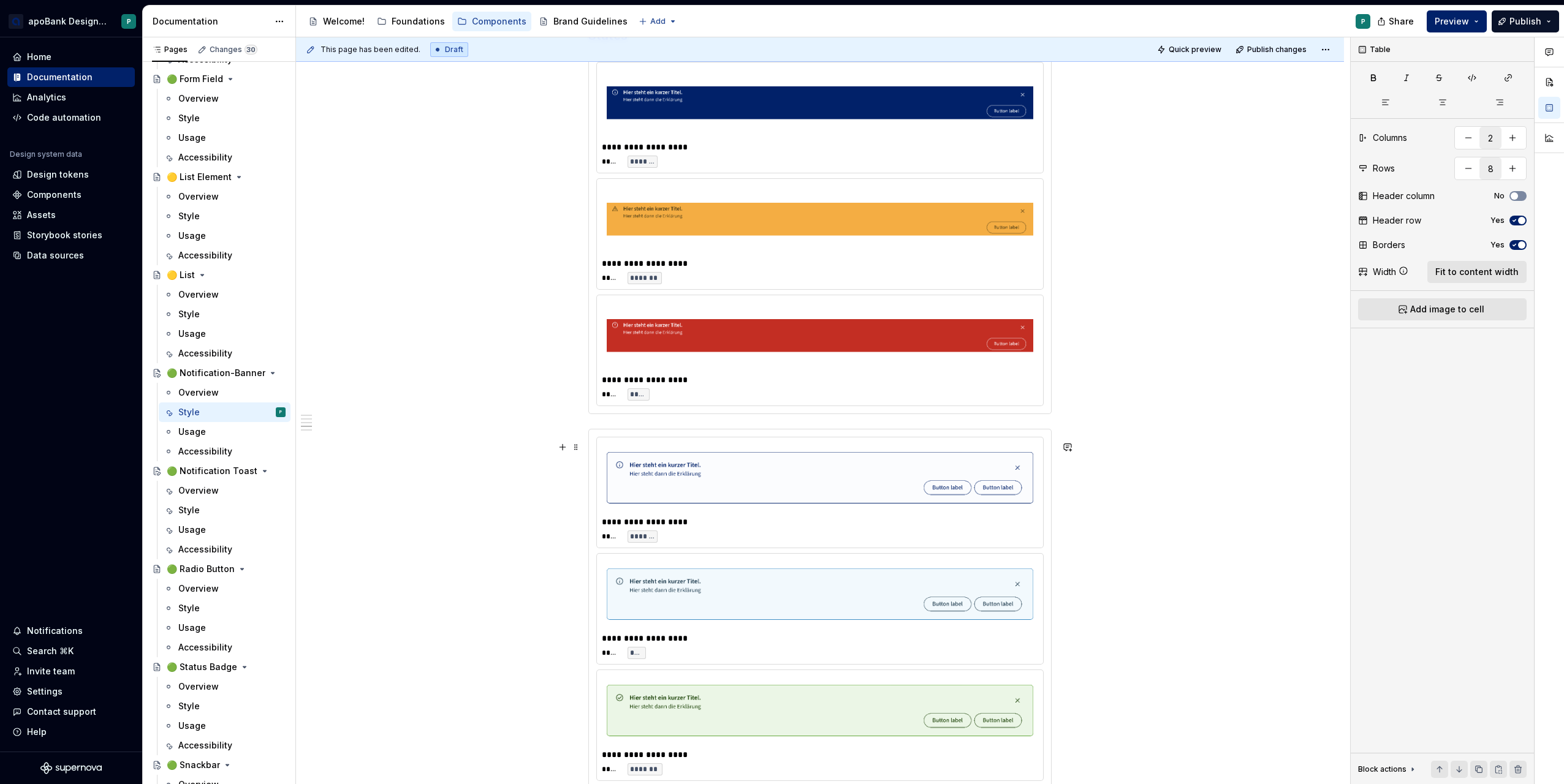
click at [637, 442] on div "**********" at bounding box center [820, 725] width 462 height 592
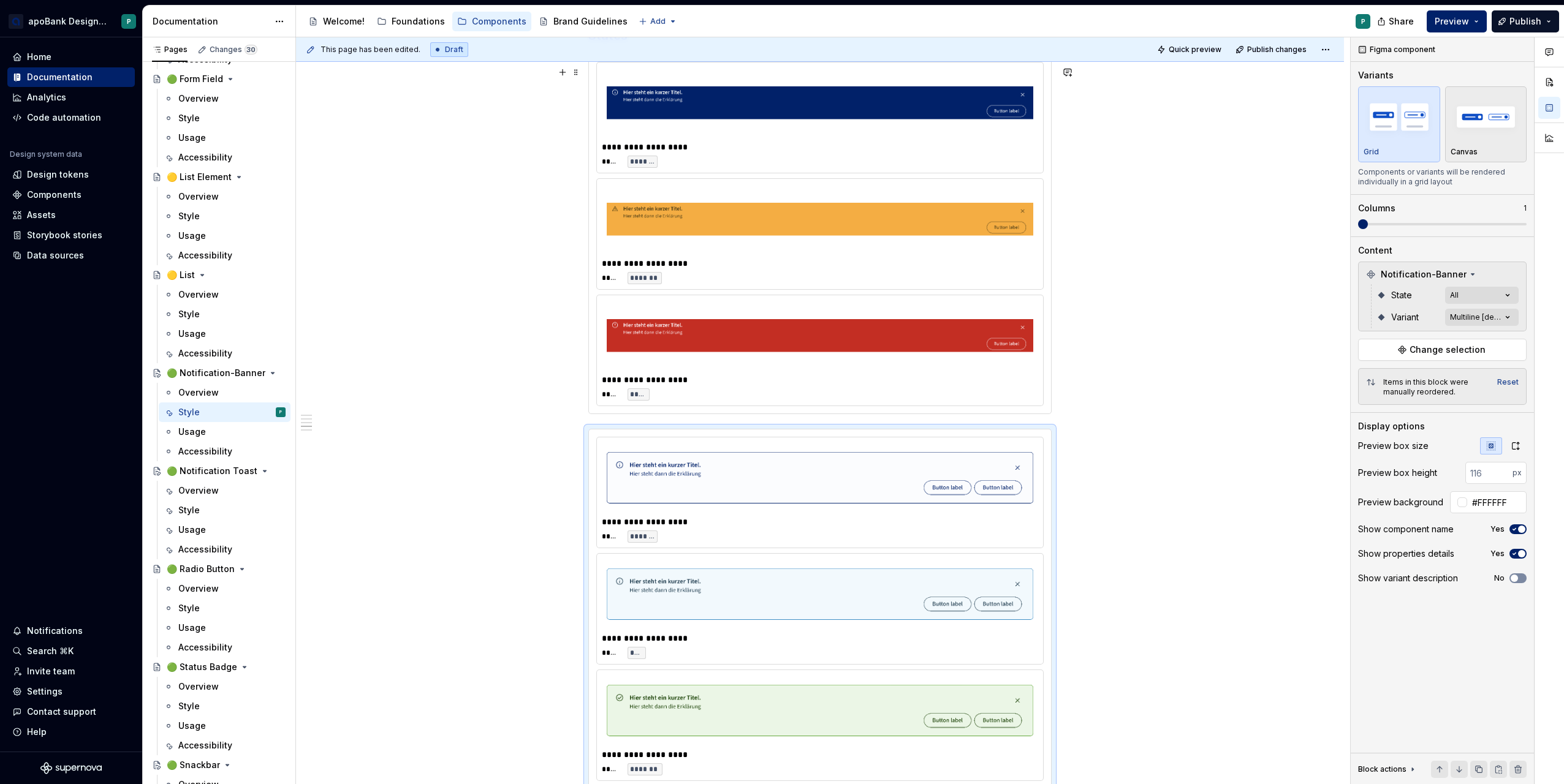
click at [433, 425] on div "**********" at bounding box center [820, 280] width 1048 height 3314
click at [230, 398] on div "Overview" at bounding box center [232, 392] width 107 height 17
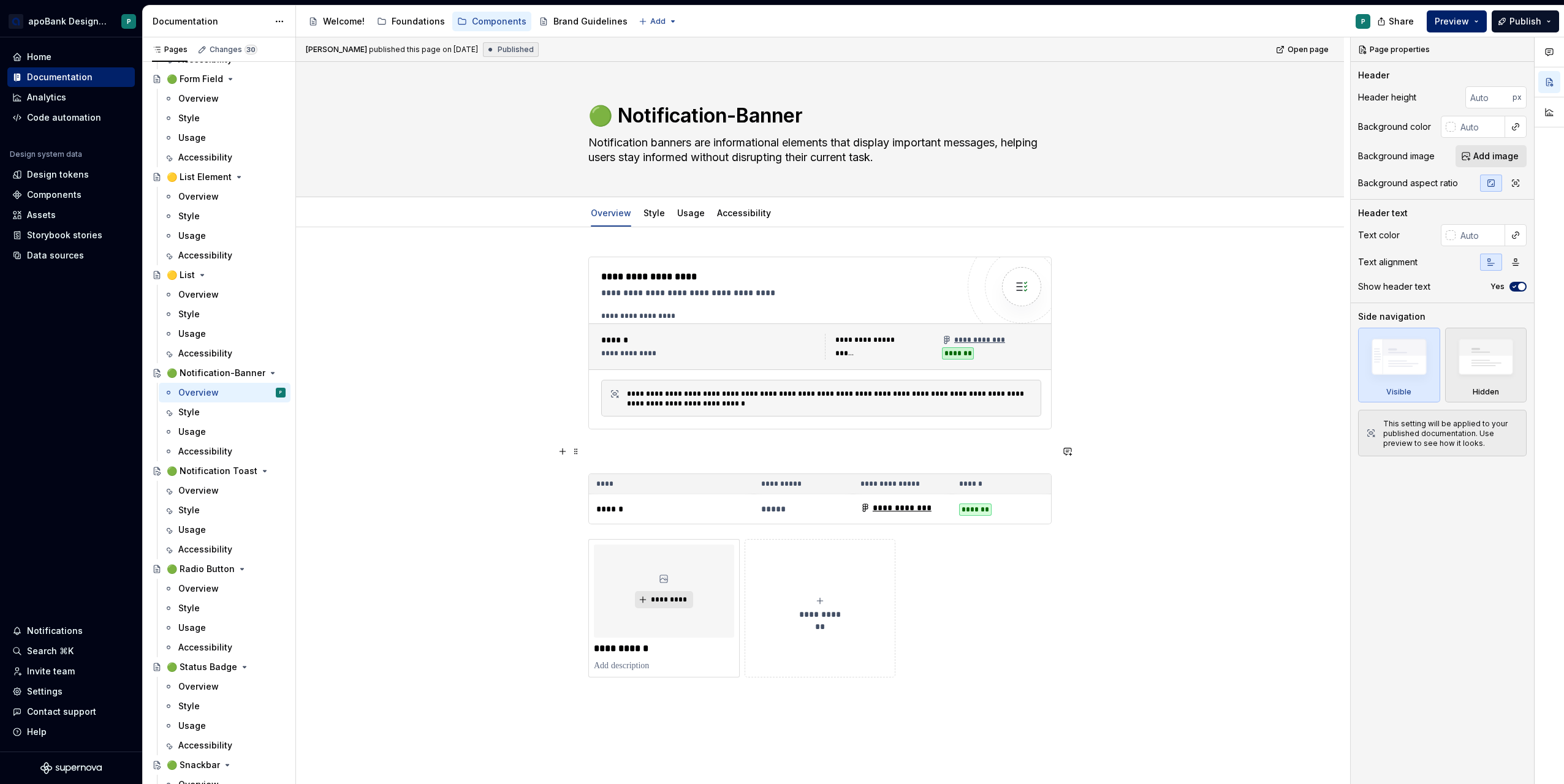
click at [612, 450] on p at bounding box center [820, 451] width 464 height 14
type textarea "*"
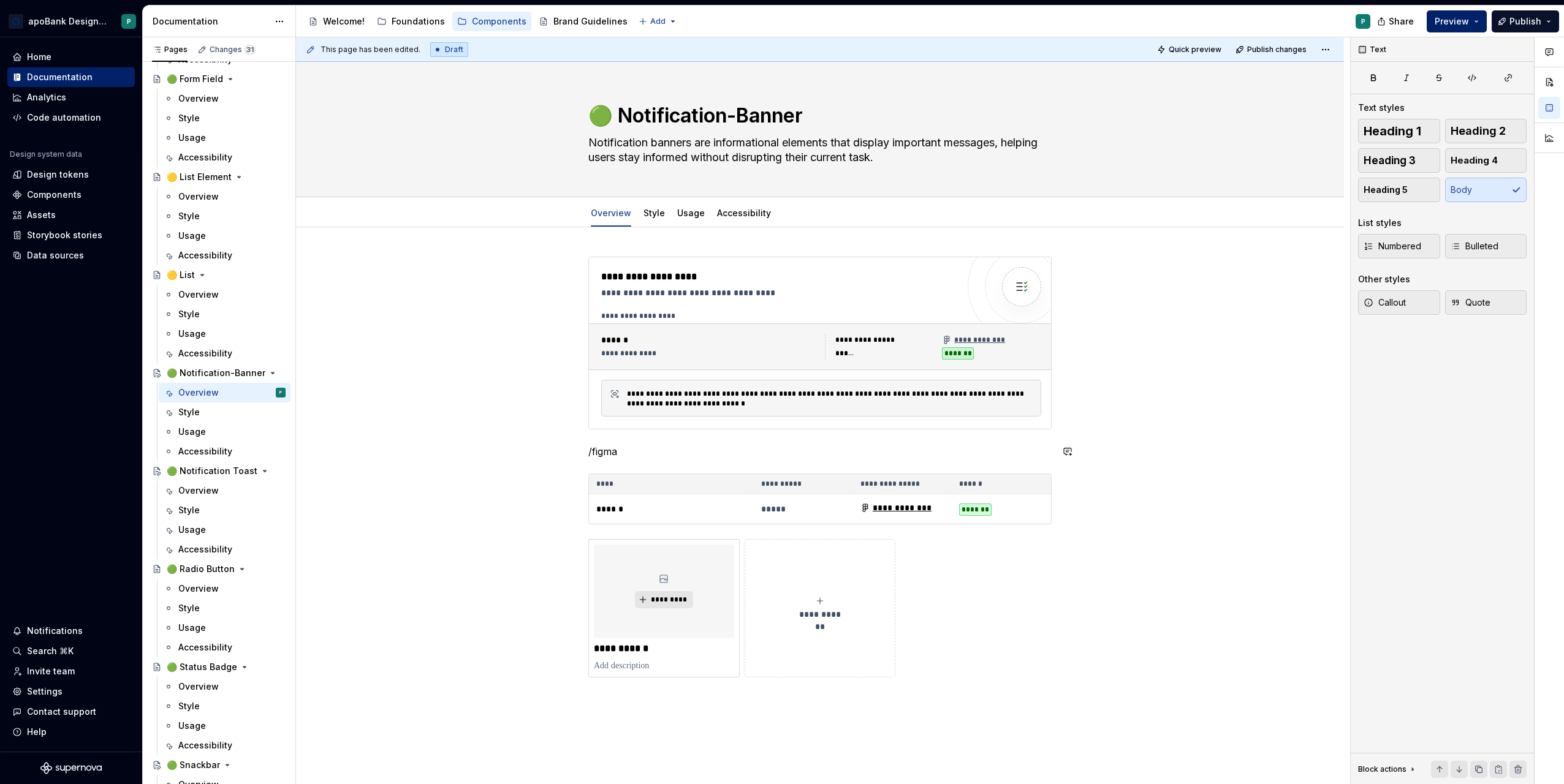
click at [524, 425] on div "**********" at bounding box center [823, 411] width 1054 height 747
click at [638, 458] on p "/figma" at bounding box center [820, 451] width 464 height 14
drag, startPoint x: 627, startPoint y: 456, endPoint x: 563, endPoint y: 455, distance: 64.0
click at [589, 455] on div "**********" at bounding box center [820, 474] width 464 height 435
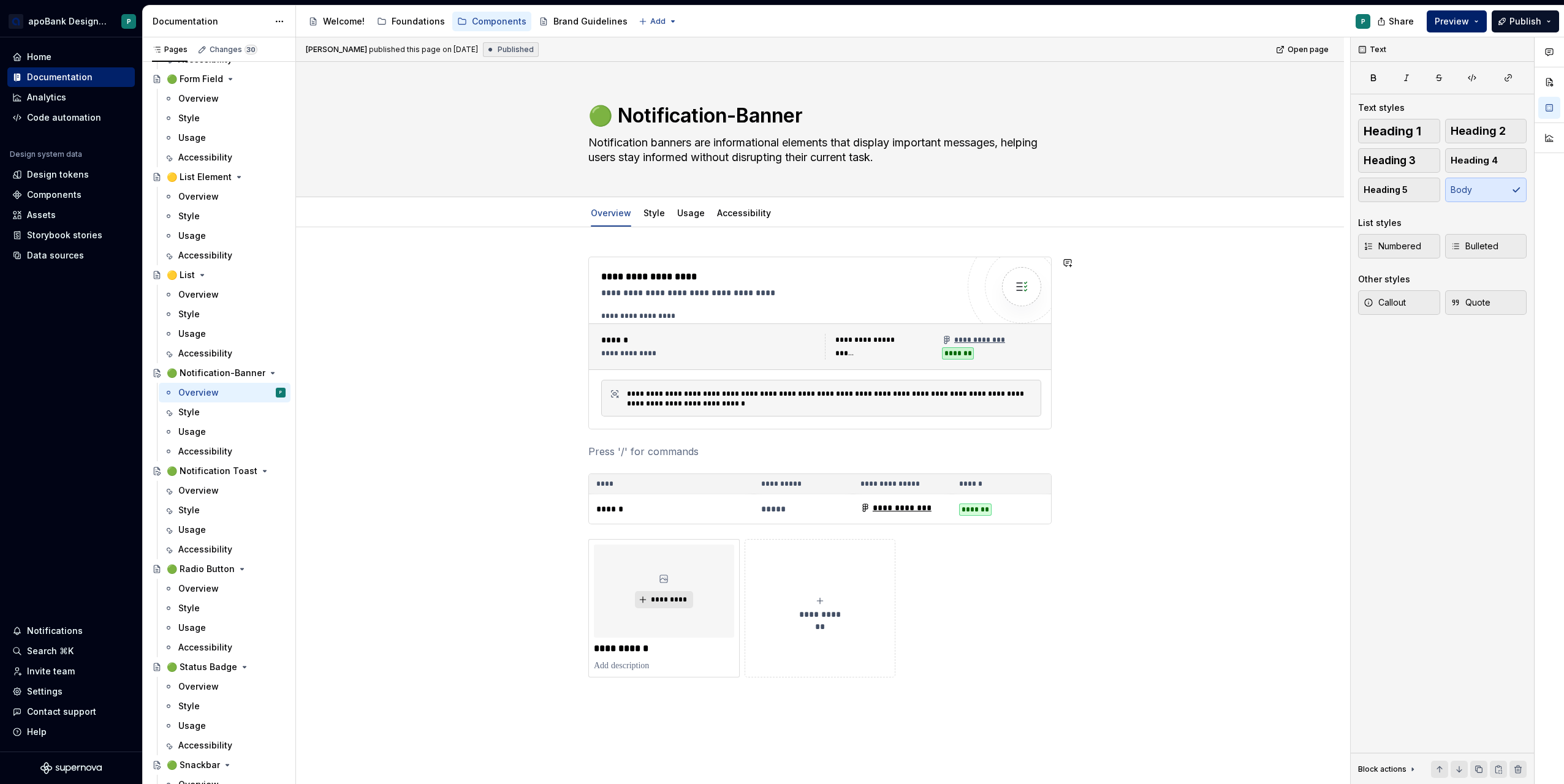
click at [645, 245] on div "**********" at bounding box center [820, 577] width 1048 height 700
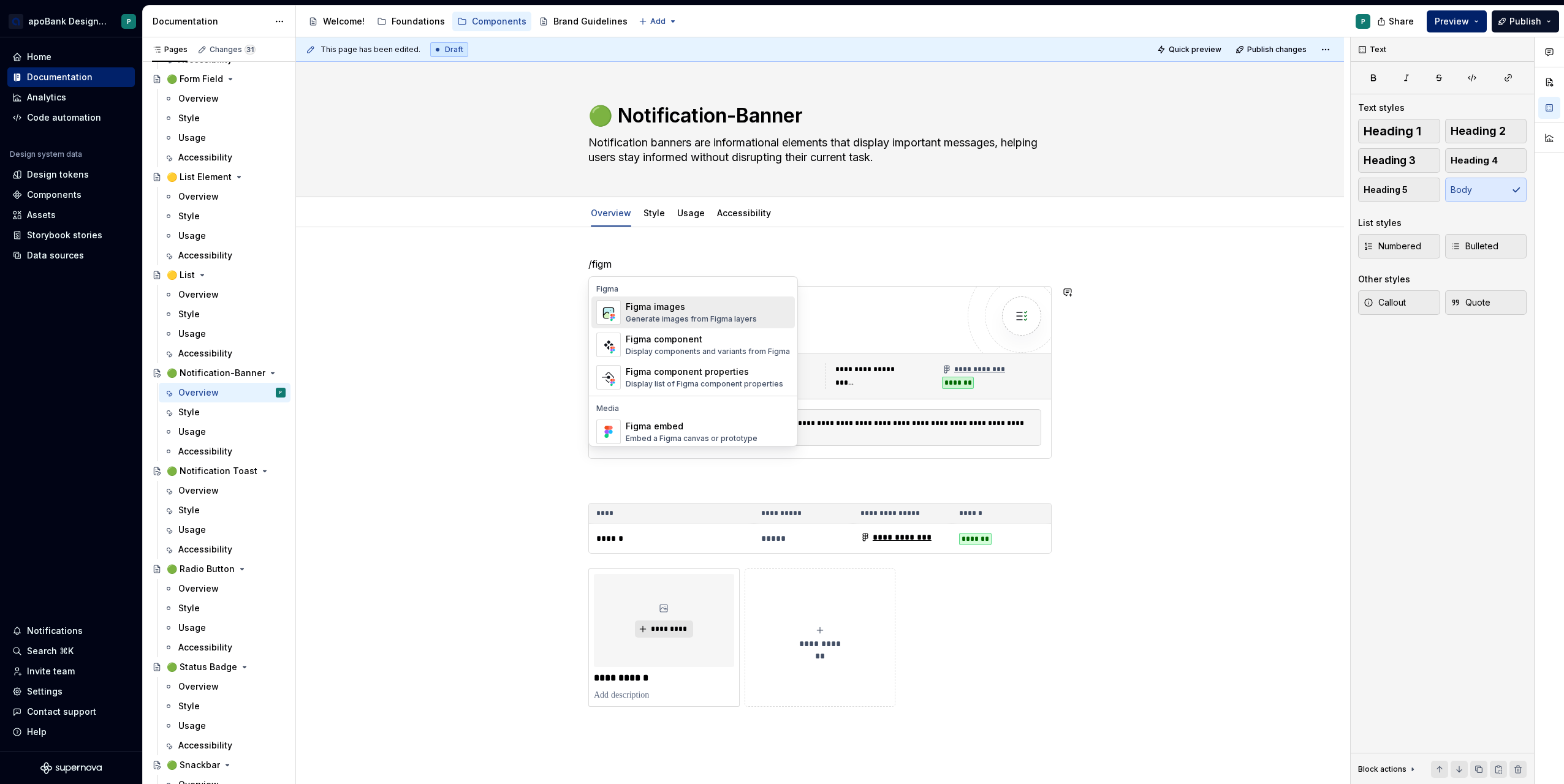
click at [687, 308] on div "Figma images" at bounding box center [691, 306] width 132 height 12
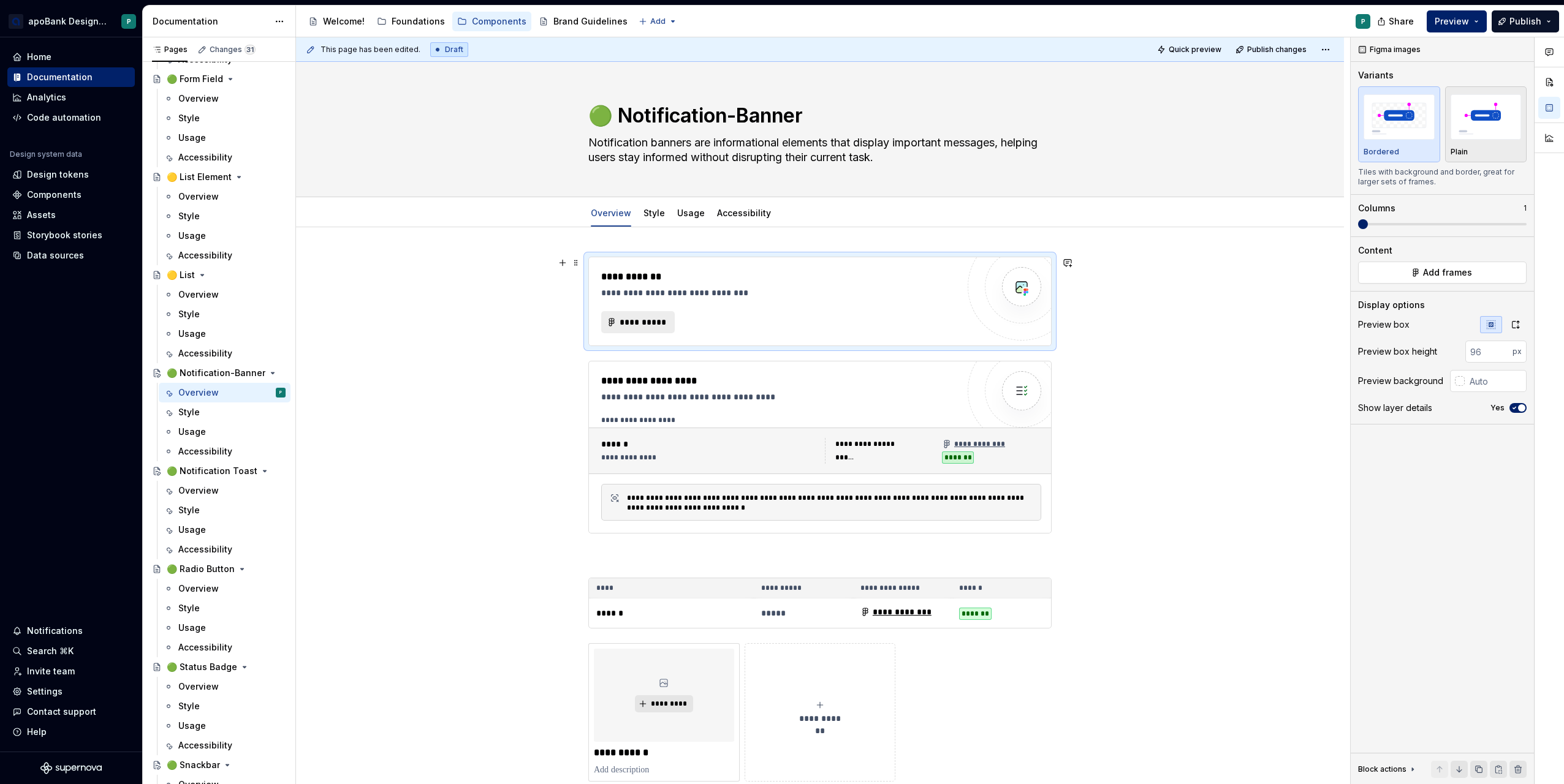
type textarea "*"
click at [651, 326] on span "**********" at bounding box center [643, 321] width 48 height 12
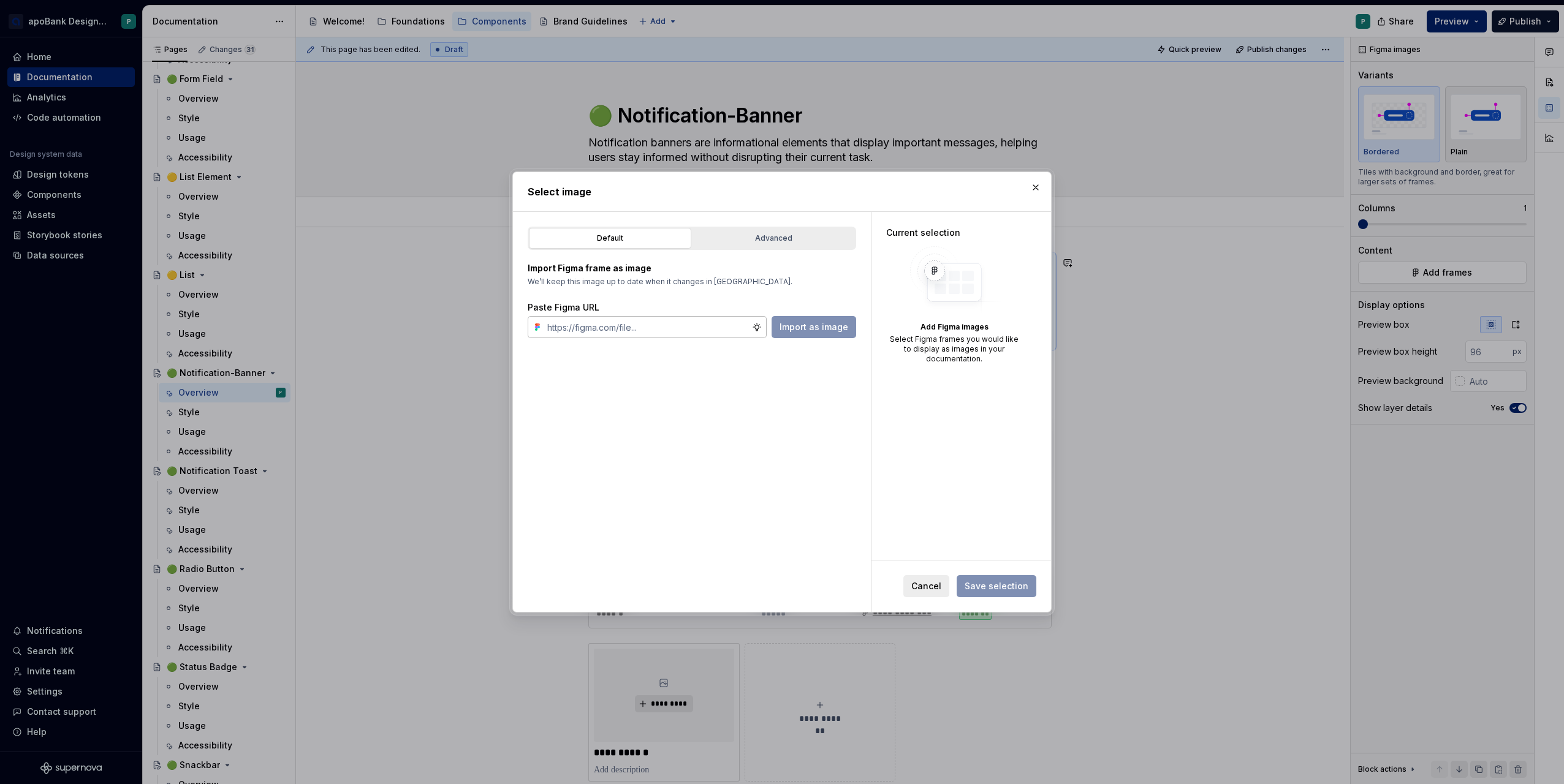
click at [683, 332] on input "text" at bounding box center [646, 327] width 209 height 22
type input "[URL][DOMAIN_NAME][PHONE_NUMBER]"
click at [810, 323] on span "Import as image" at bounding box center [814, 326] width 69 height 12
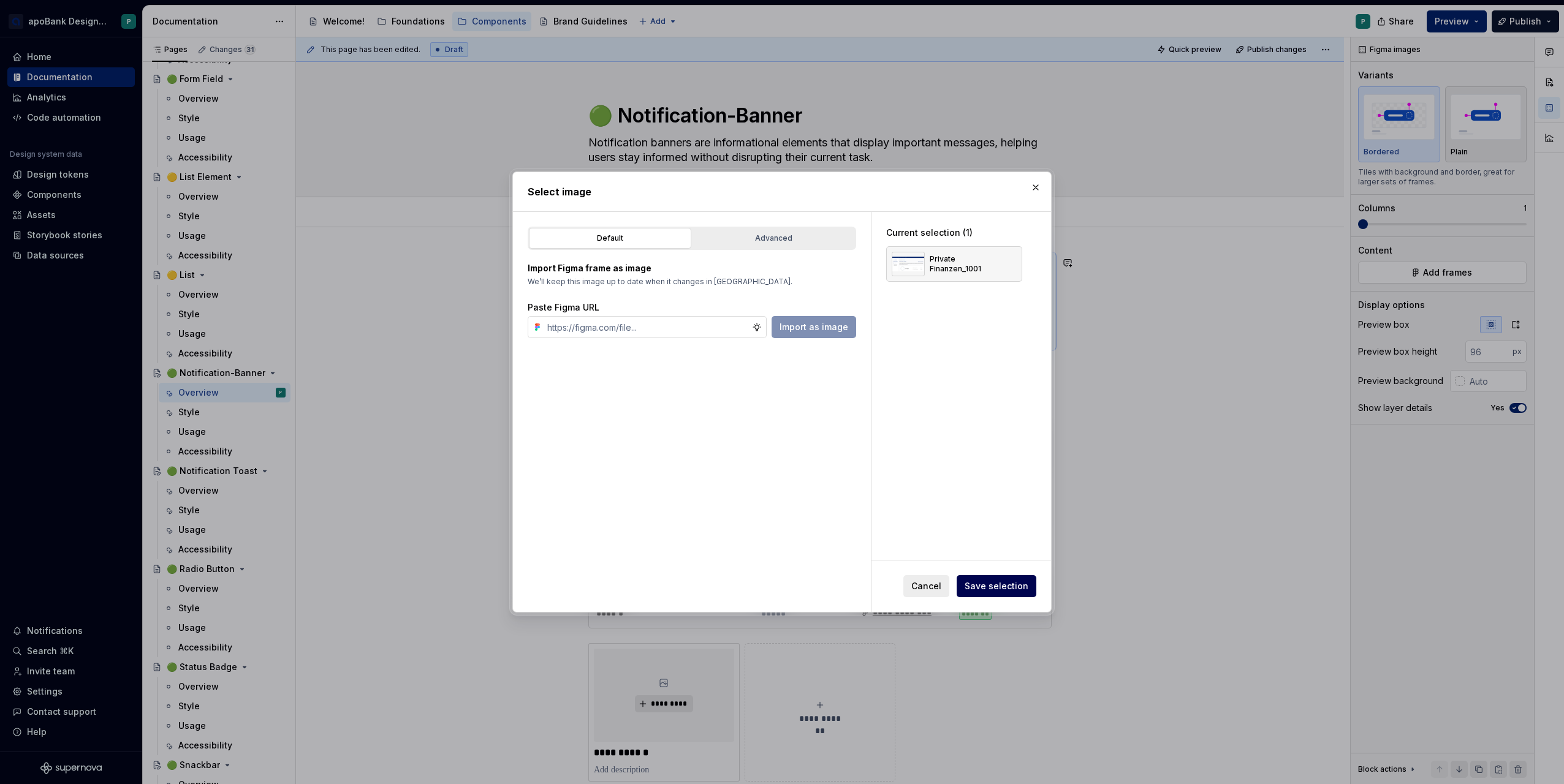
click at [991, 590] on span "Save selection" at bounding box center [996, 586] width 63 height 12
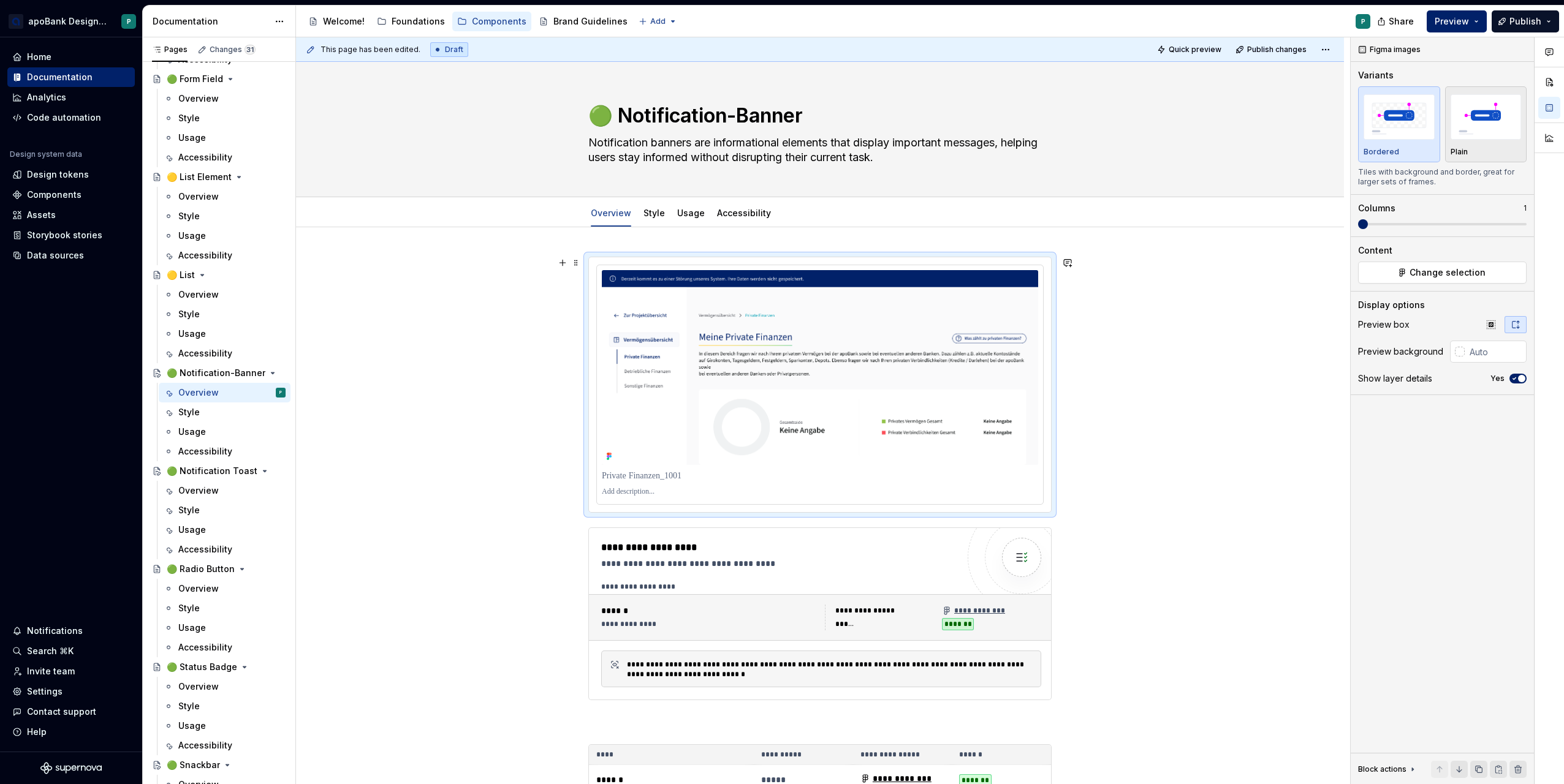
click at [423, 469] on div "**********" at bounding box center [820, 713] width 1048 height 972
click at [479, 402] on div "**********" at bounding box center [820, 713] width 1048 height 972
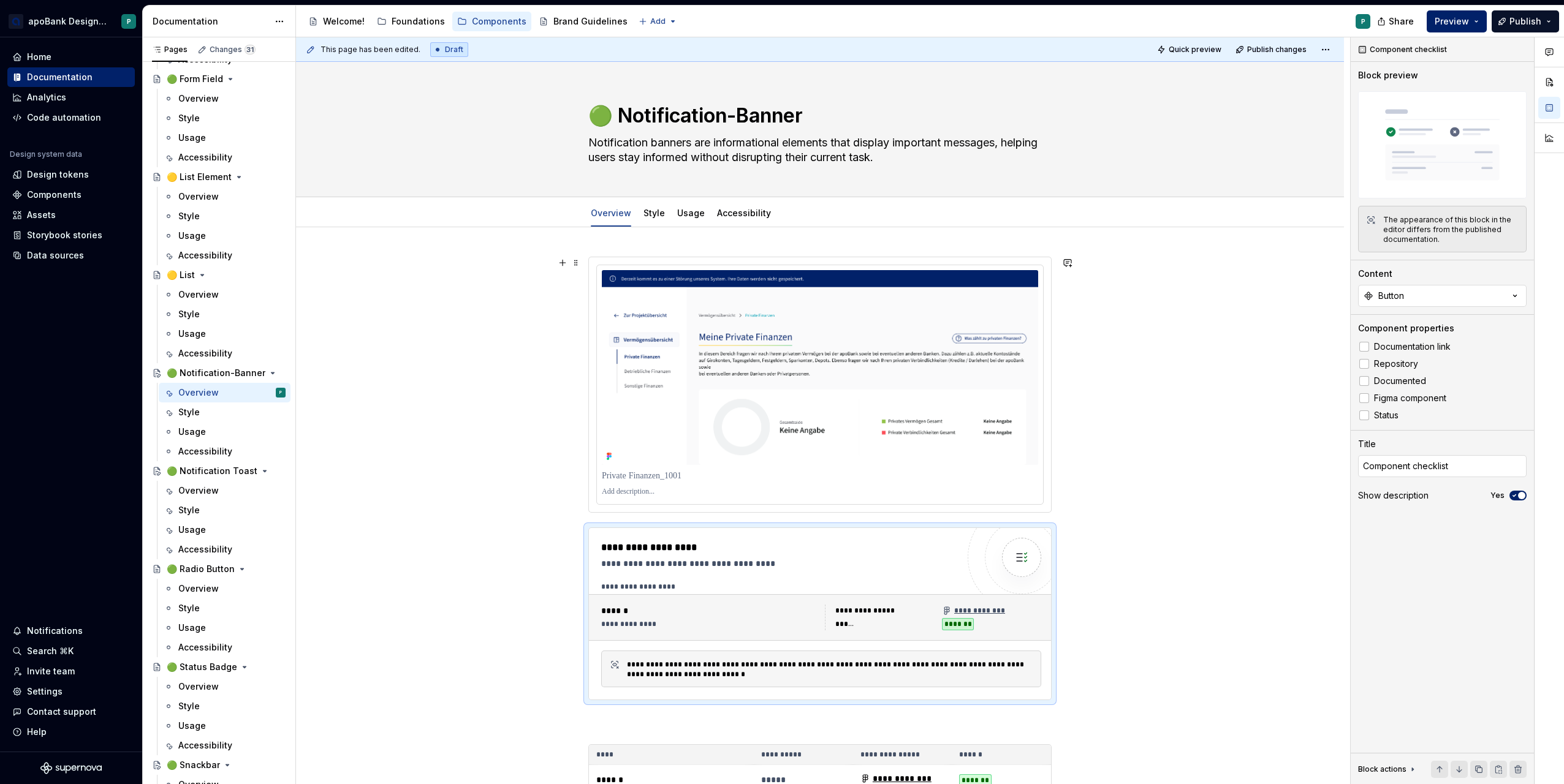
click at [1046, 300] on div at bounding box center [820, 385] width 462 height 255
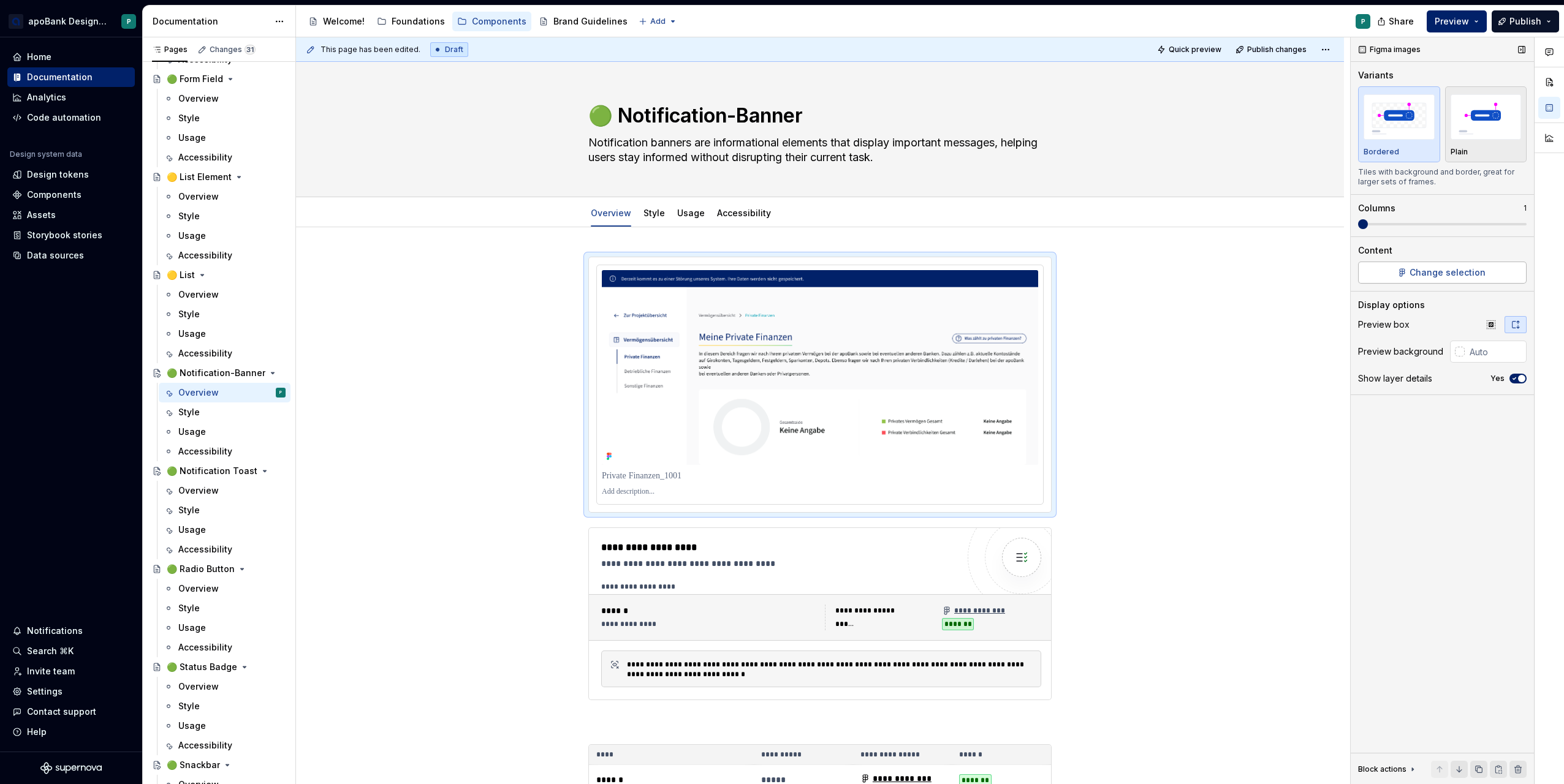
click at [1440, 272] on span "Change selection" at bounding box center [1448, 272] width 76 height 12
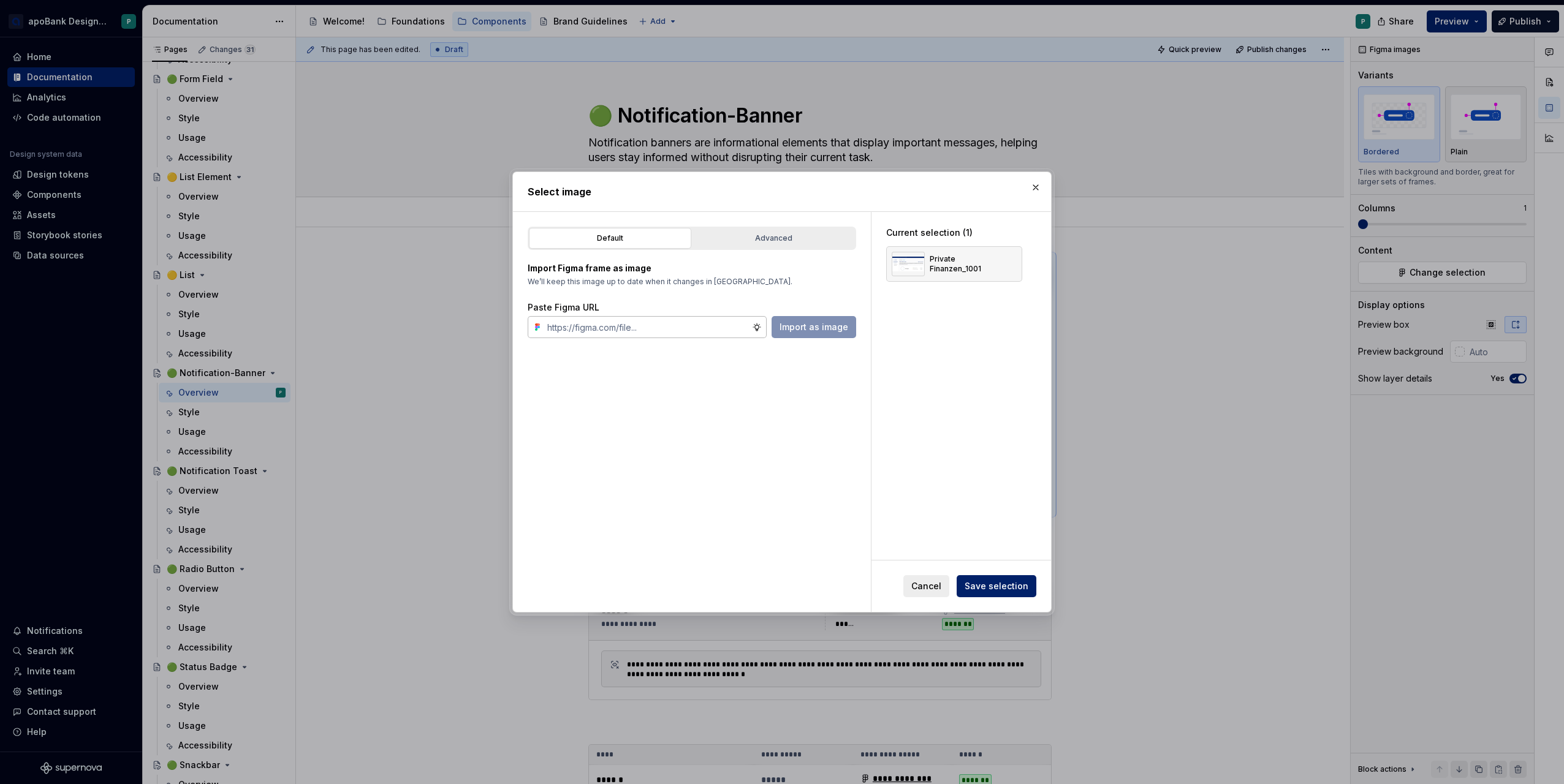
type textarea "*"
type input "[URL][DOMAIN_NAME][PHONE_NUMBER]"
click at [833, 333] on button "Import as image" at bounding box center [813, 327] width 84 height 22
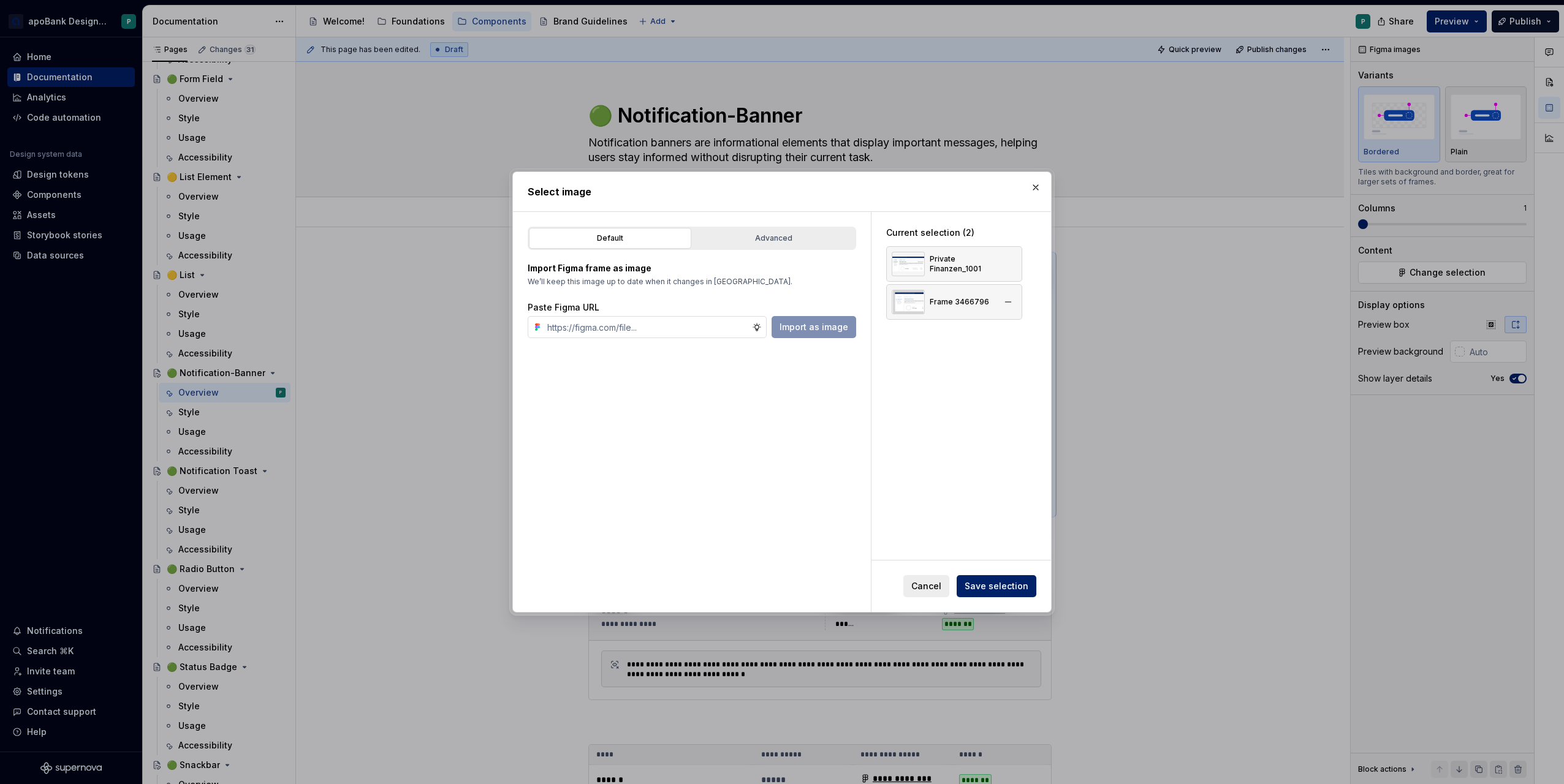
click at [950, 303] on div "Frame 3466796" at bounding box center [959, 302] width 59 height 10
click at [1011, 261] on button "button" at bounding box center [1007, 264] width 17 height 17
click at [1009, 583] on span "Save selection" at bounding box center [996, 586] width 63 height 12
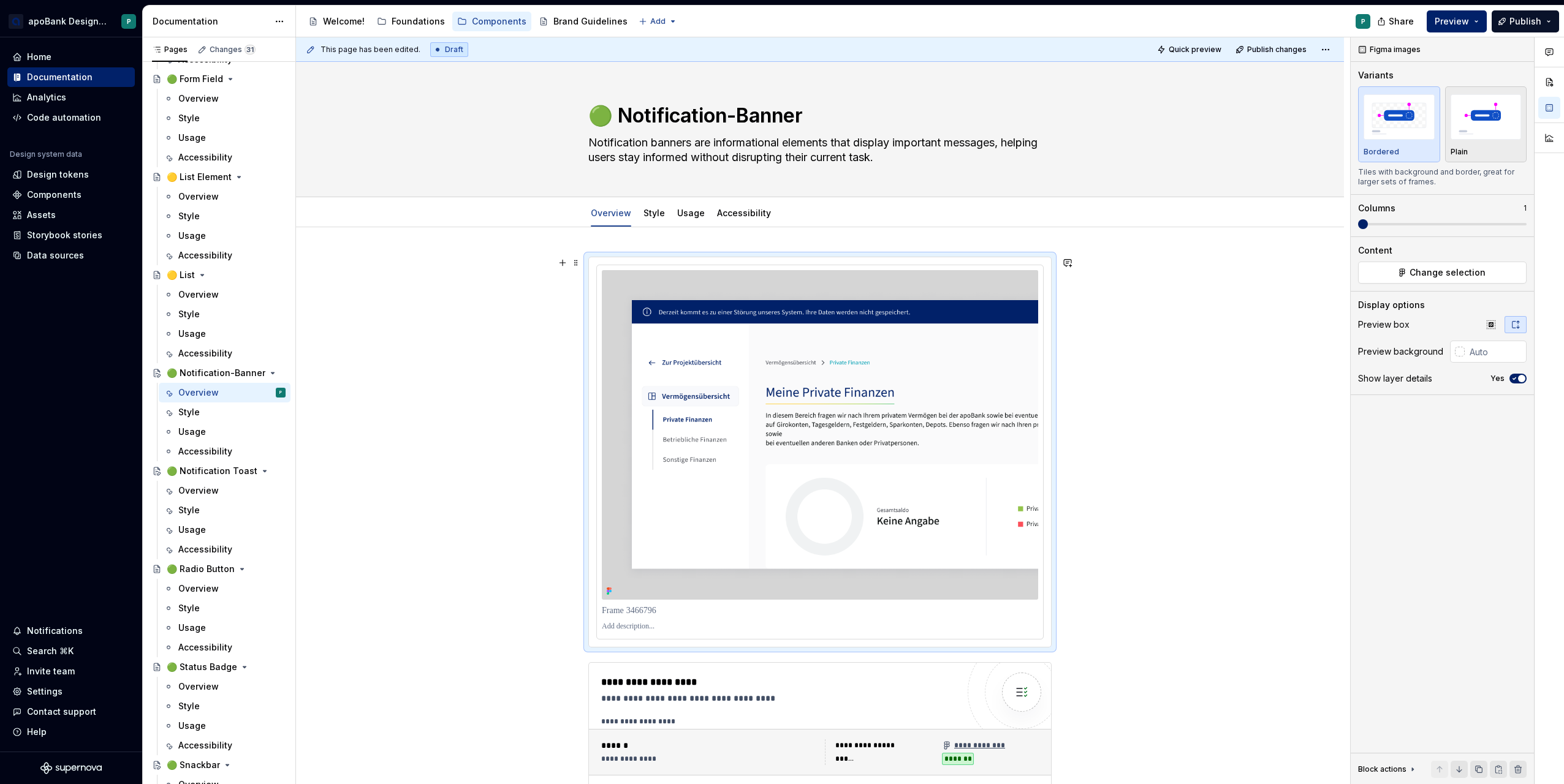
click at [397, 450] on div "**********" at bounding box center [820, 781] width 1048 height 1106
click at [437, 483] on div "**********" at bounding box center [820, 781] width 1048 height 1106
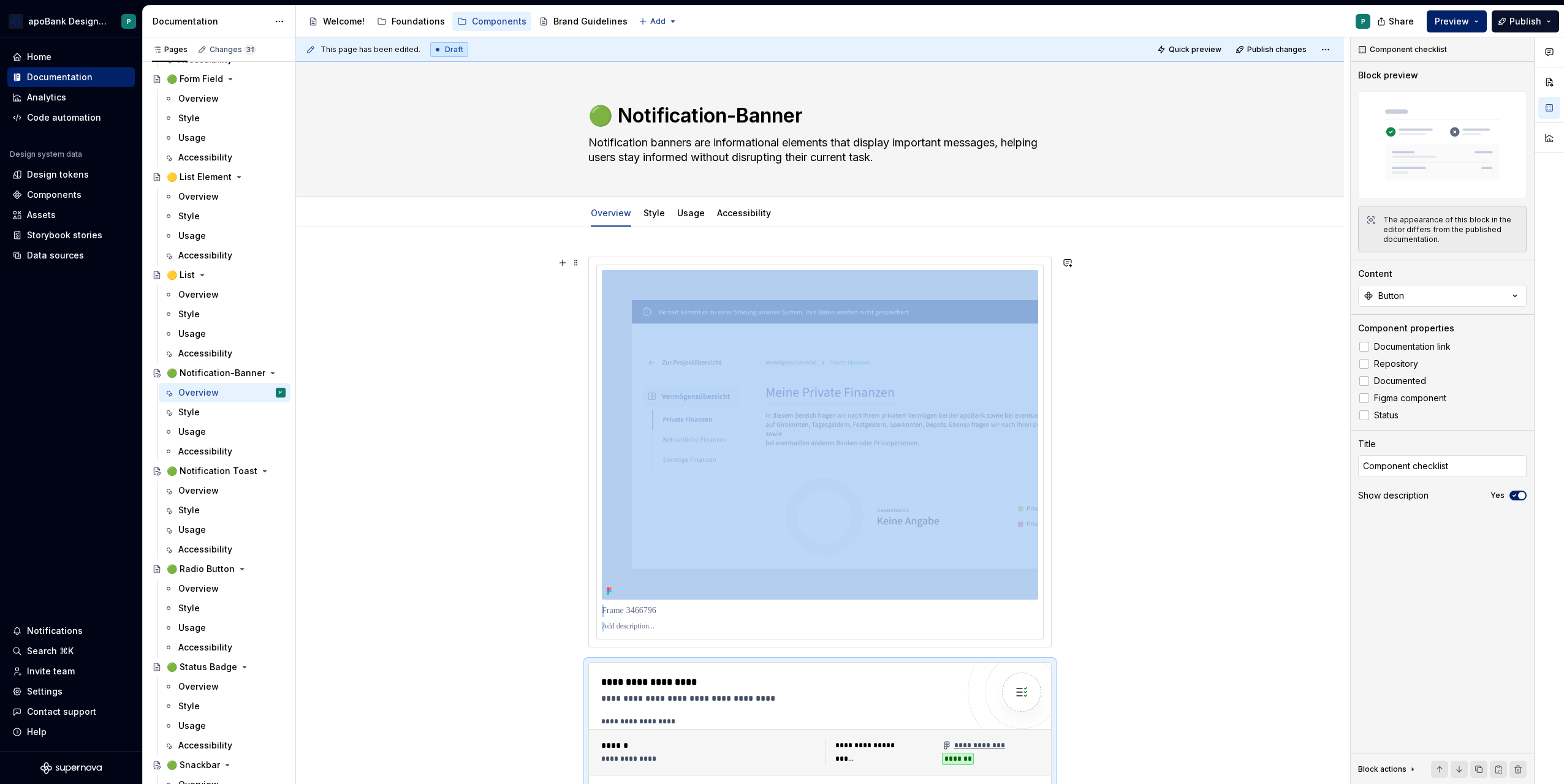
scroll to position [51, 0]
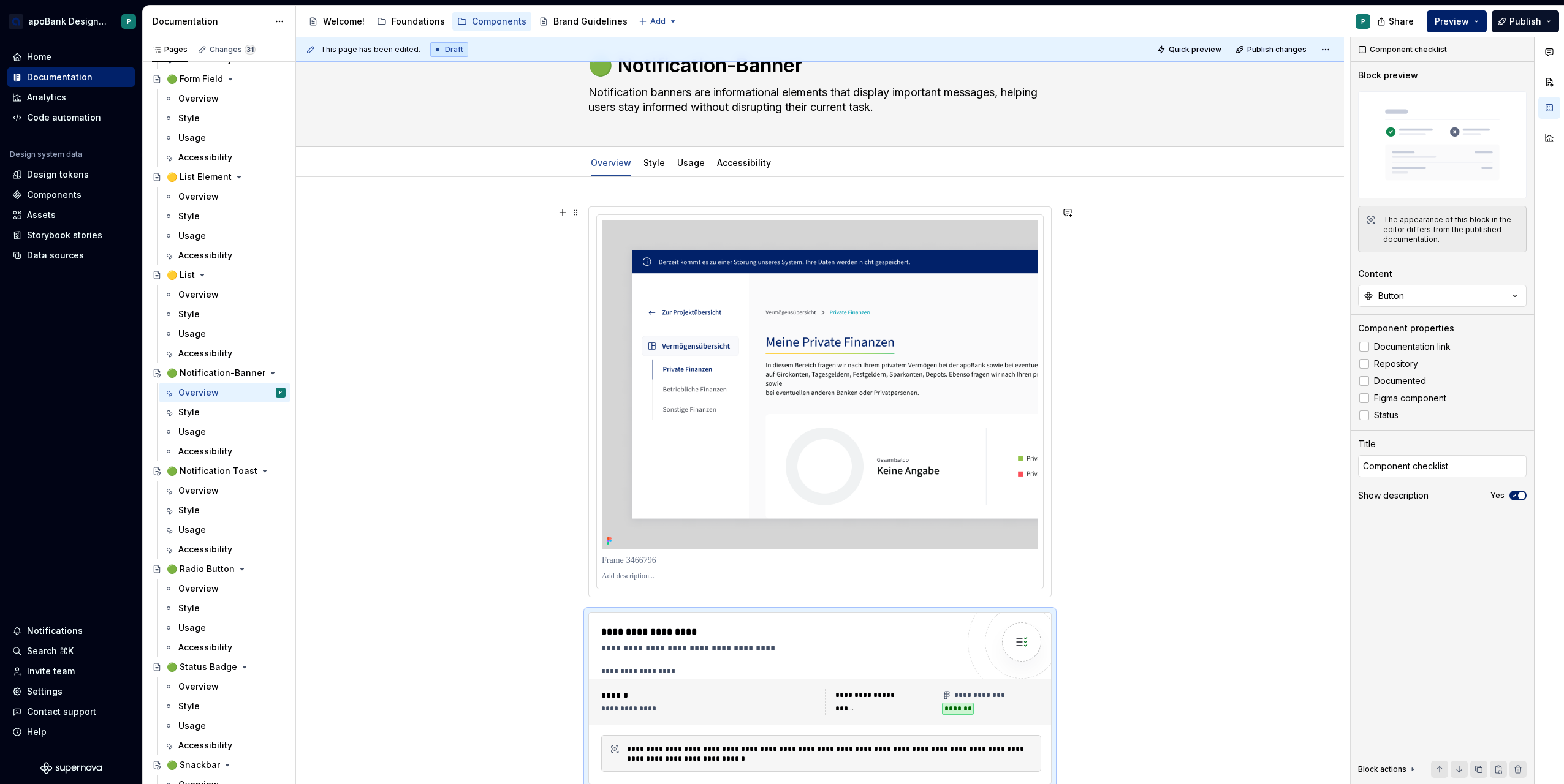
click at [1127, 401] on div "**********" at bounding box center [823, 411] width 1054 height 747
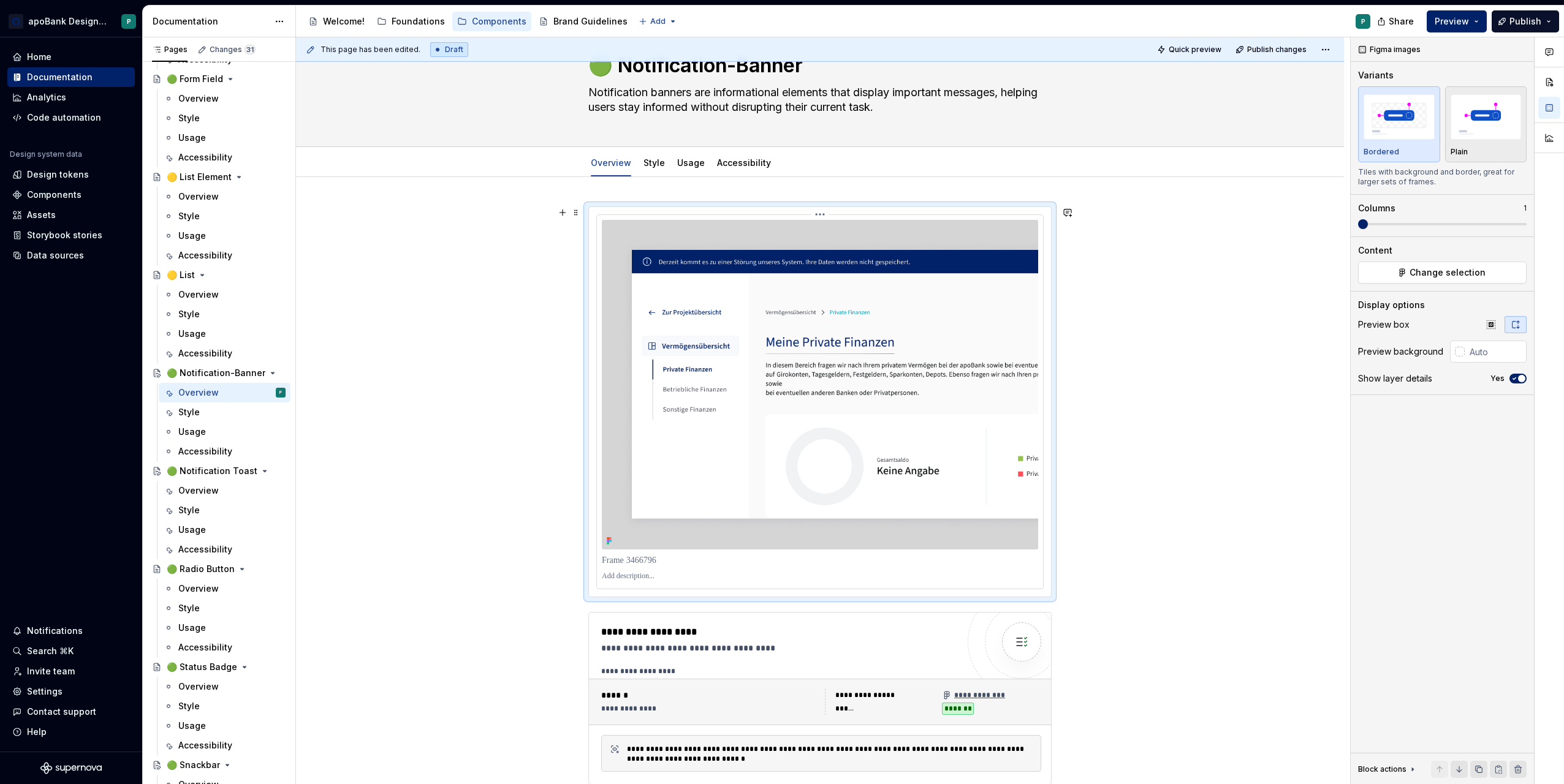
click at [889, 337] on img at bounding box center [820, 384] width 436 height 329
click at [1433, 277] on span "Change selection" at bounding box center [1448, 272] width 76 height 12
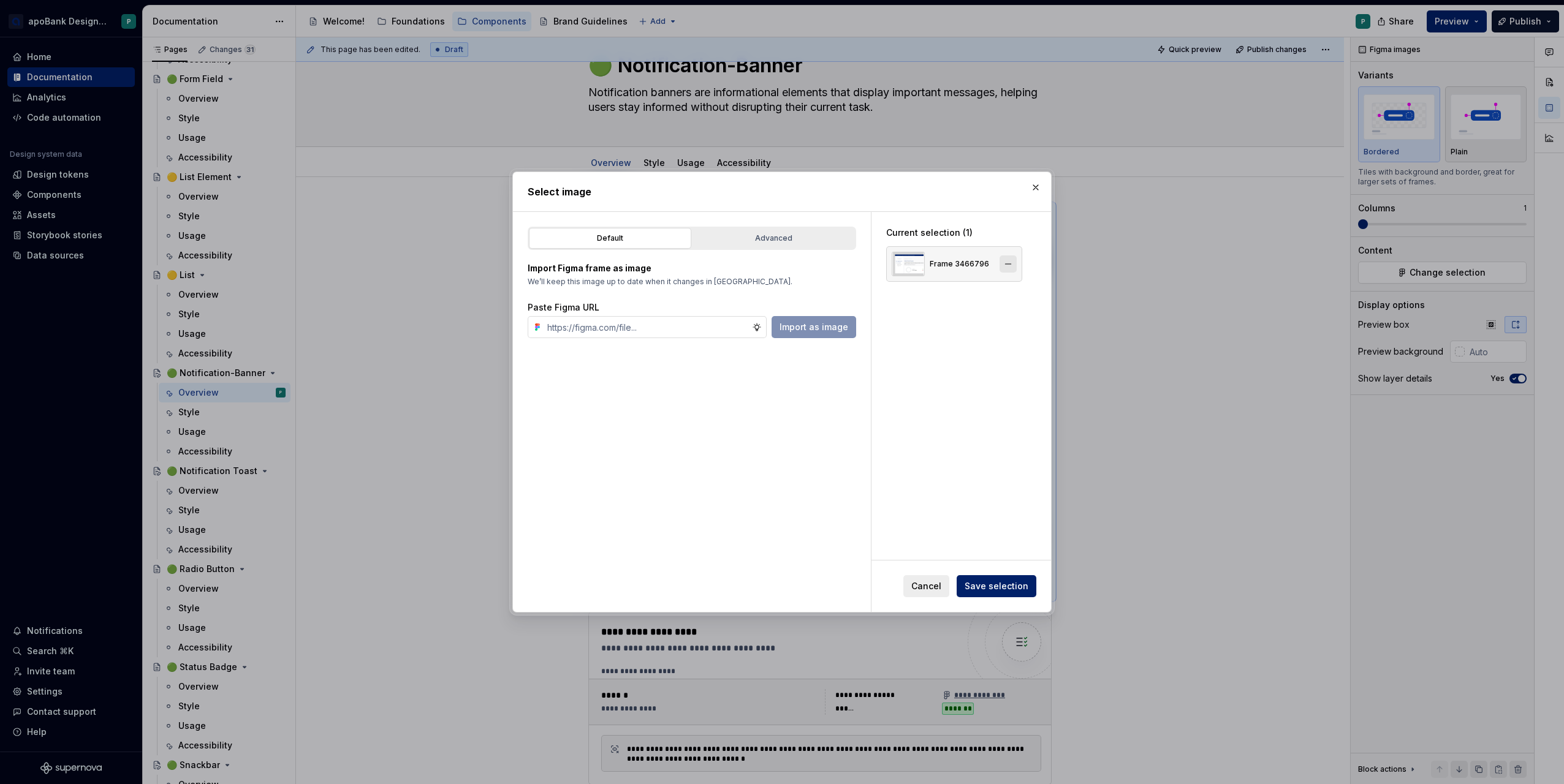
type textarea "*"
type input "[URL][DOMAIN_NAME][PHONE_NUMBER]"
click at [987, 586] on span "Save selection" at bounding box center [996, 586] width 63 height 12
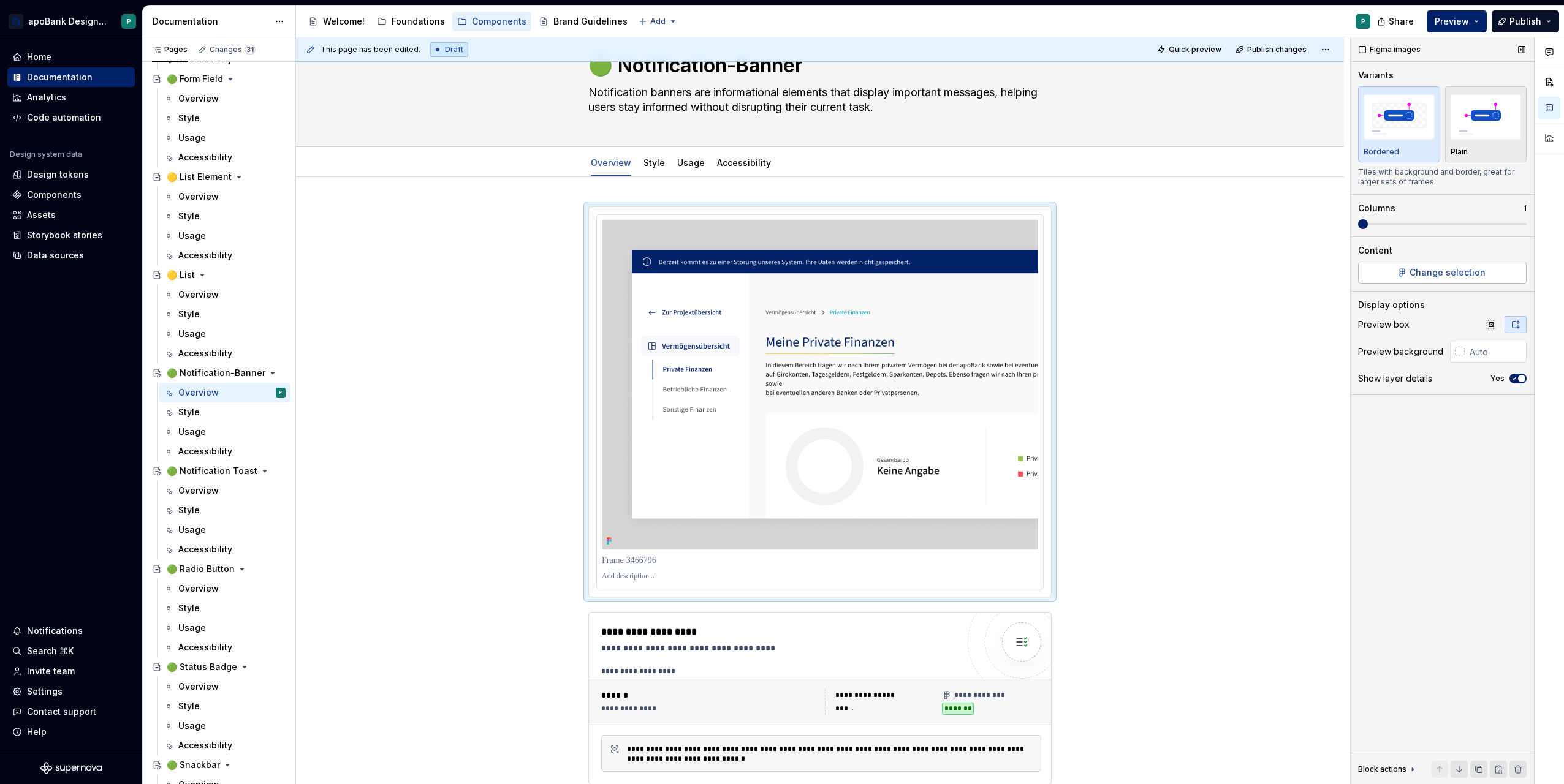
click at [1439, 268] on span "Change selection" at bounding box center [1448, 272] width 76 height 12
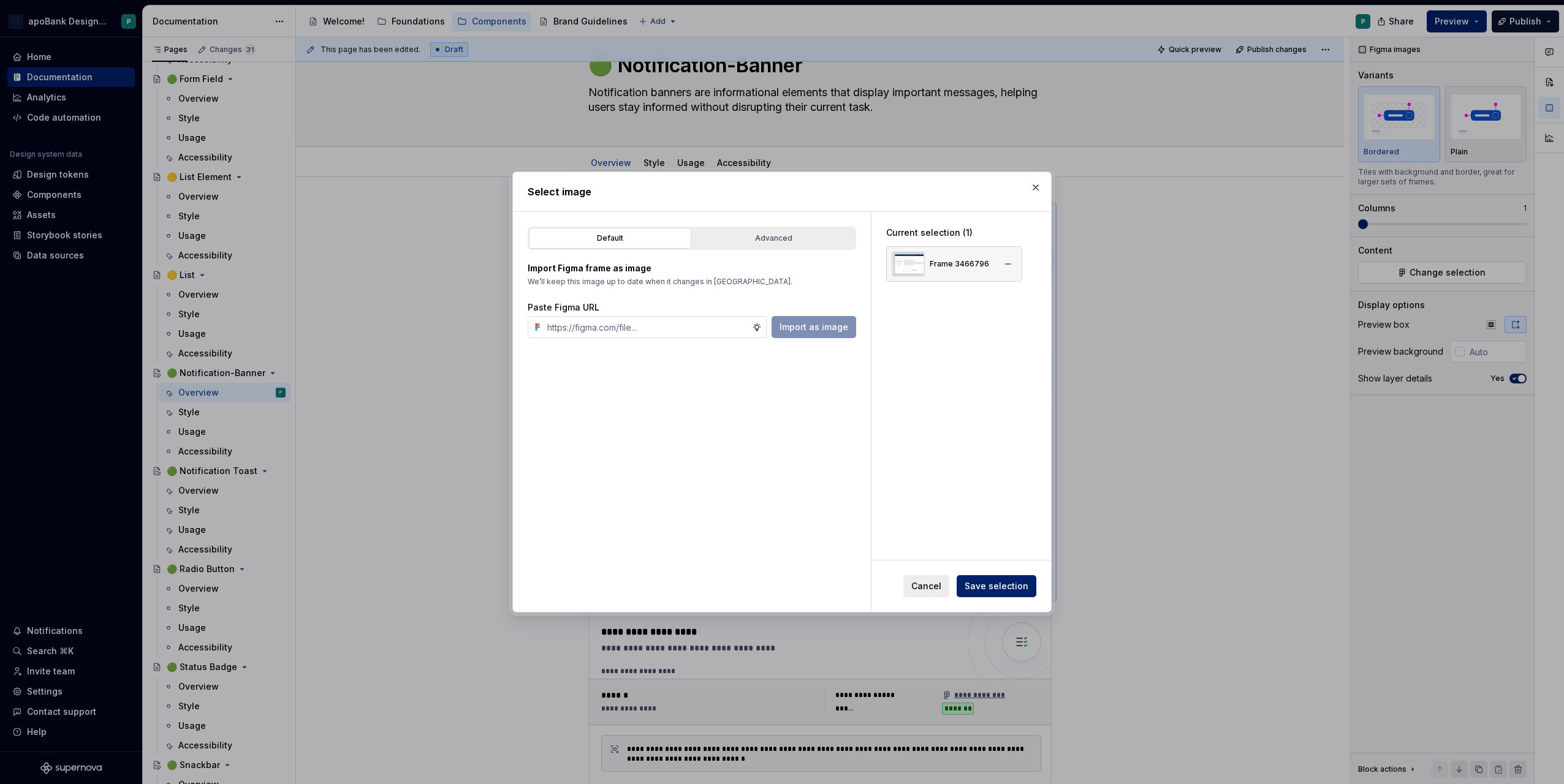
click at [974, 253] on div "Frame 3466796" at bounding box center [941, 264] width 98 height 25
click at [1005, 264] on button "button" at bounding box center [1007, 264] width 17 height 17
click at [671, 333] on input "text" at bounding box center [646, 327] width 209 height 22
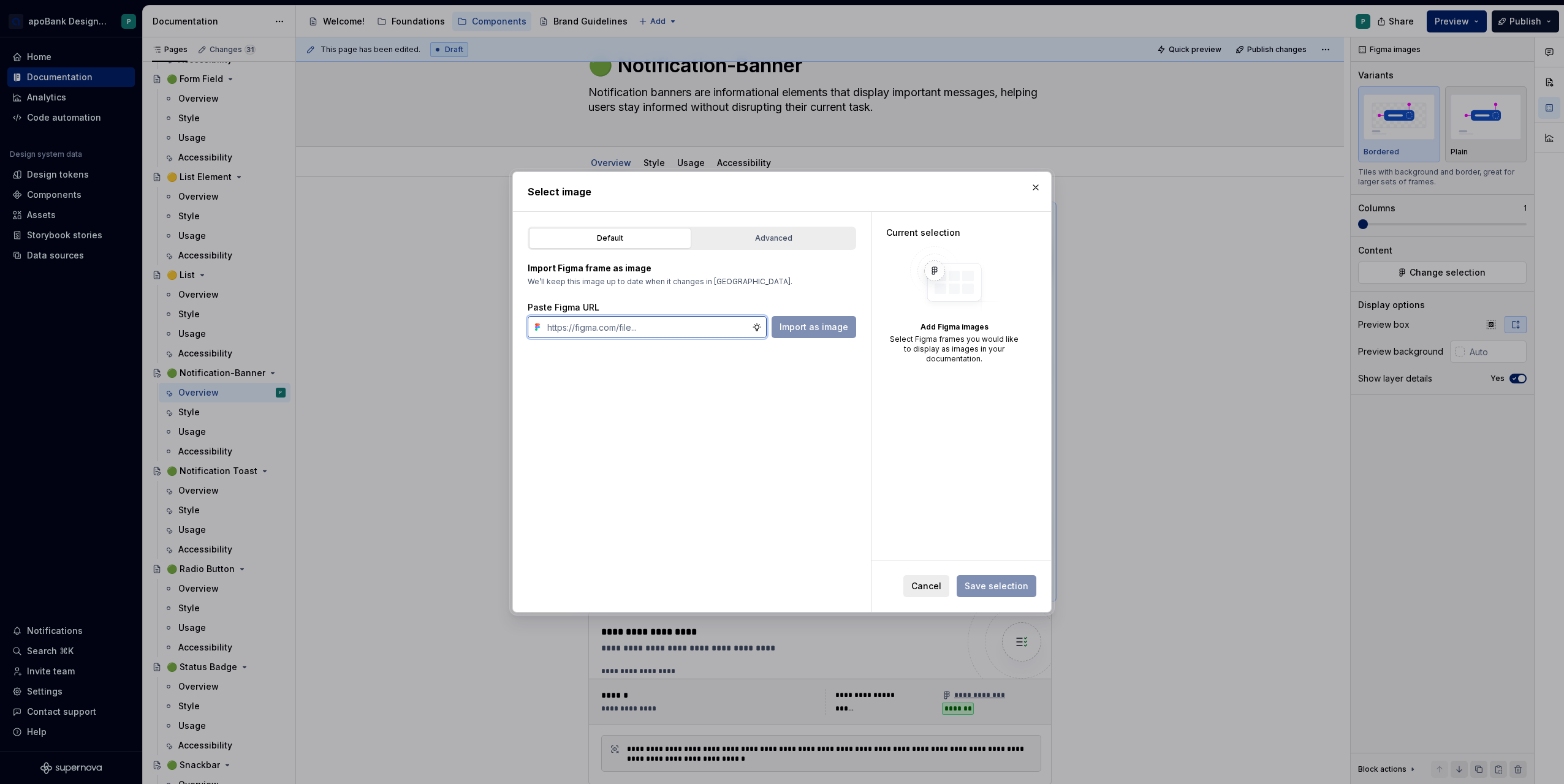
paste input "[URL][DOMAIN_NAME][PHONE_NUMBER]"
type input "[URL][DOMAIN_NAME][PHONE_NUMBER]"
click at [792, 329] on span "Import as image" at bounding box center [814, 326] width 69 height 12
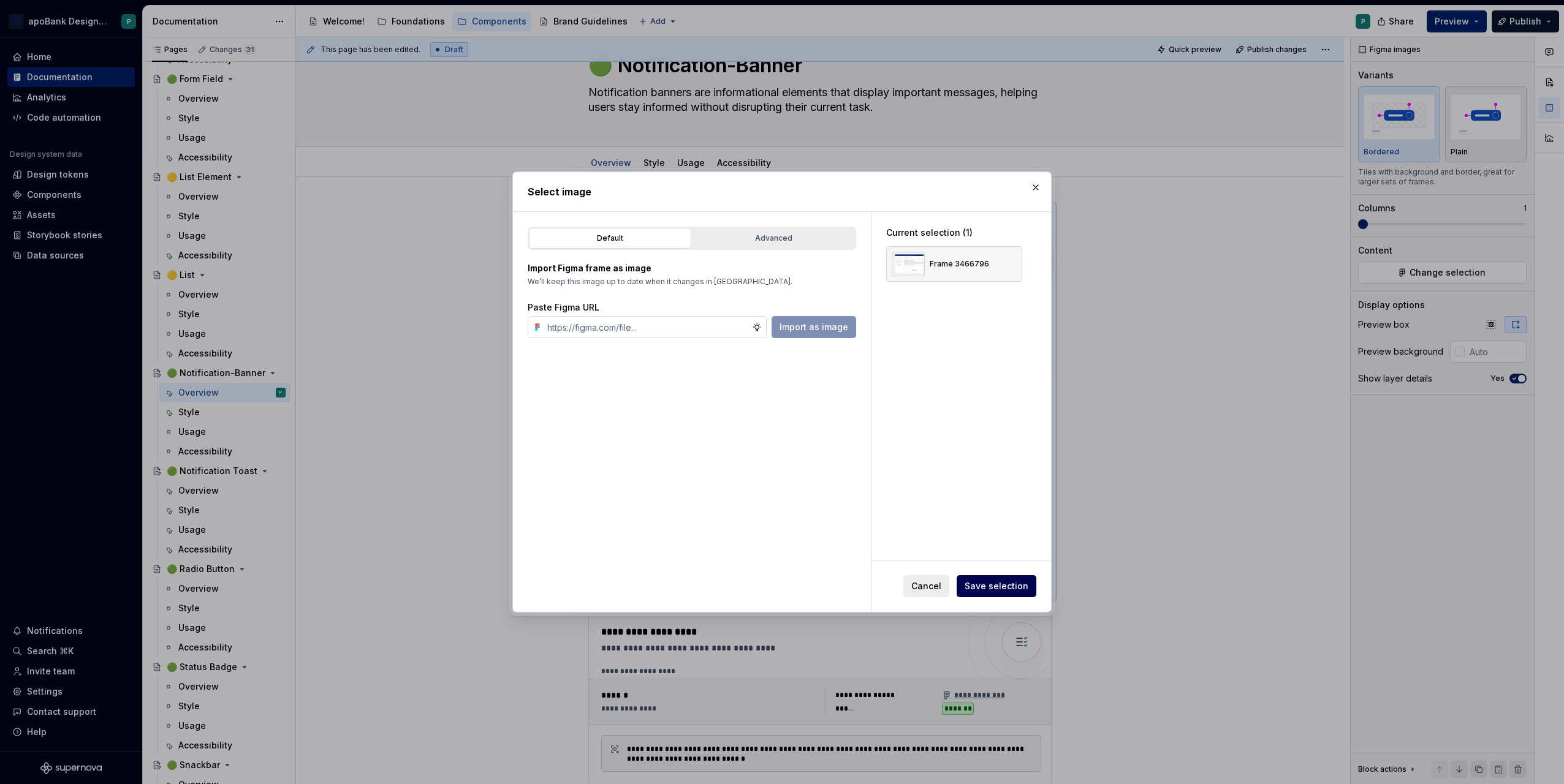
click at [1007, 584] on span "Save selection" at bounding box center [996, 586] width 63 height 12
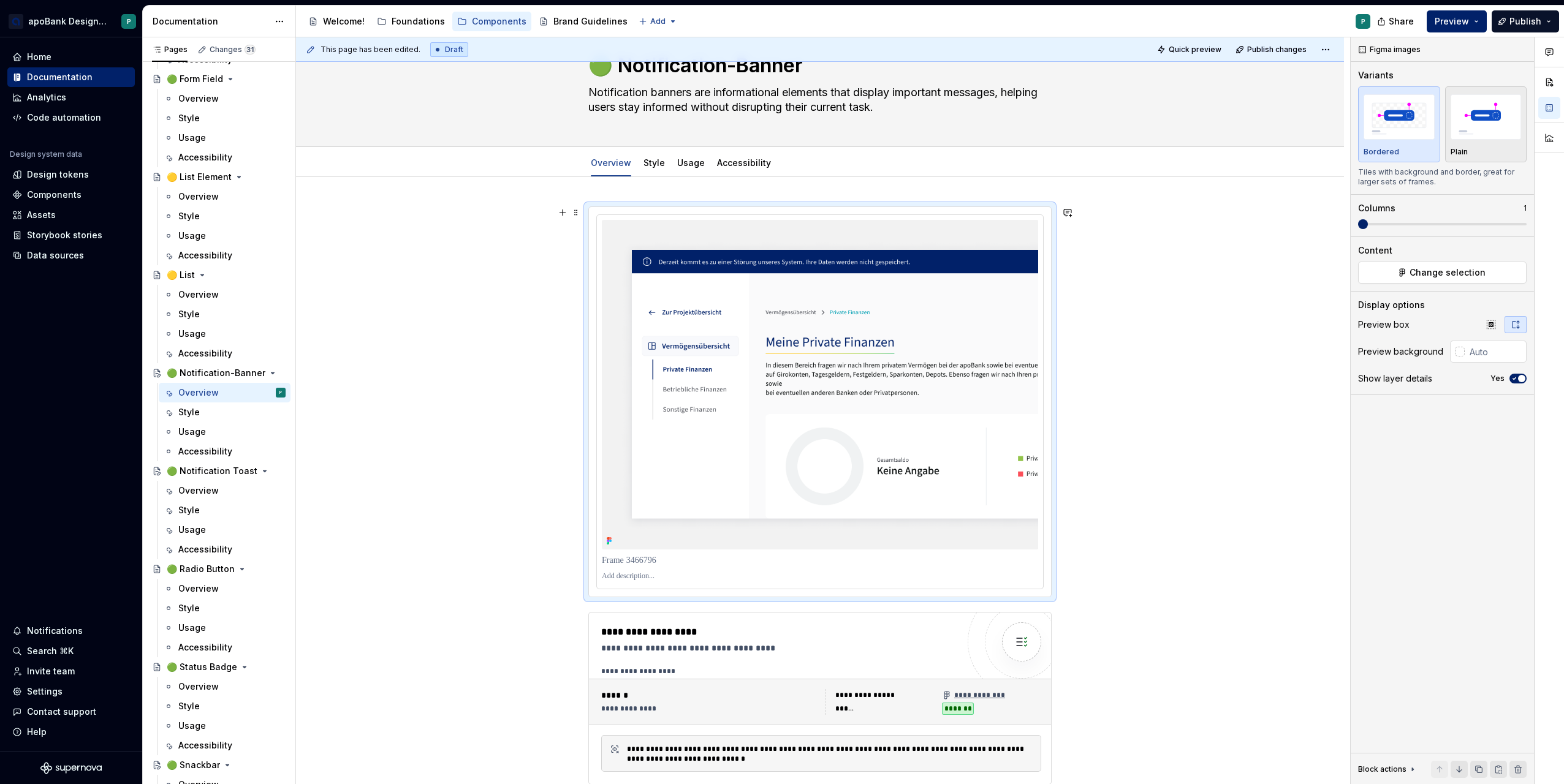
click at [452, 358] on div "**********" at bounding box center [820, 730] width 1048 height 1106
type textarea "*"
click at [1035, 294] on img at bounding box center [820, 384] width 436 height 329
click at [1435, 265] on button "Change selection" at bounding box center [1442, 273] width 168 height 22
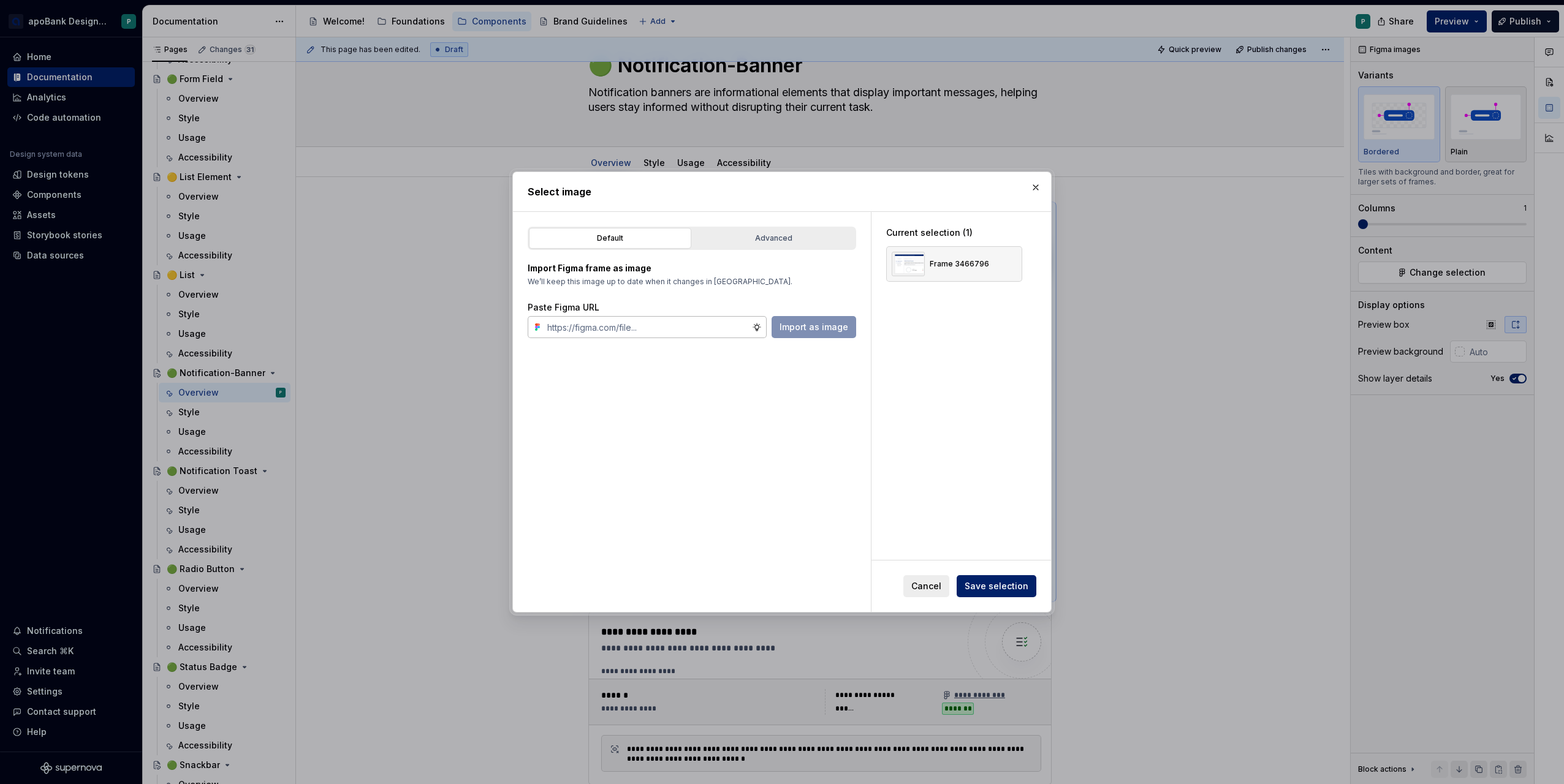
click at [672, 319] on input "text" at bounding box center [646, 327] width 209 height 22
type input "[URL][DOMAIN_NAME][PHONE_NUMBER]"
click at [814, 325] on span "Import as image" at bounding box center [814, 326] width 69 height 12
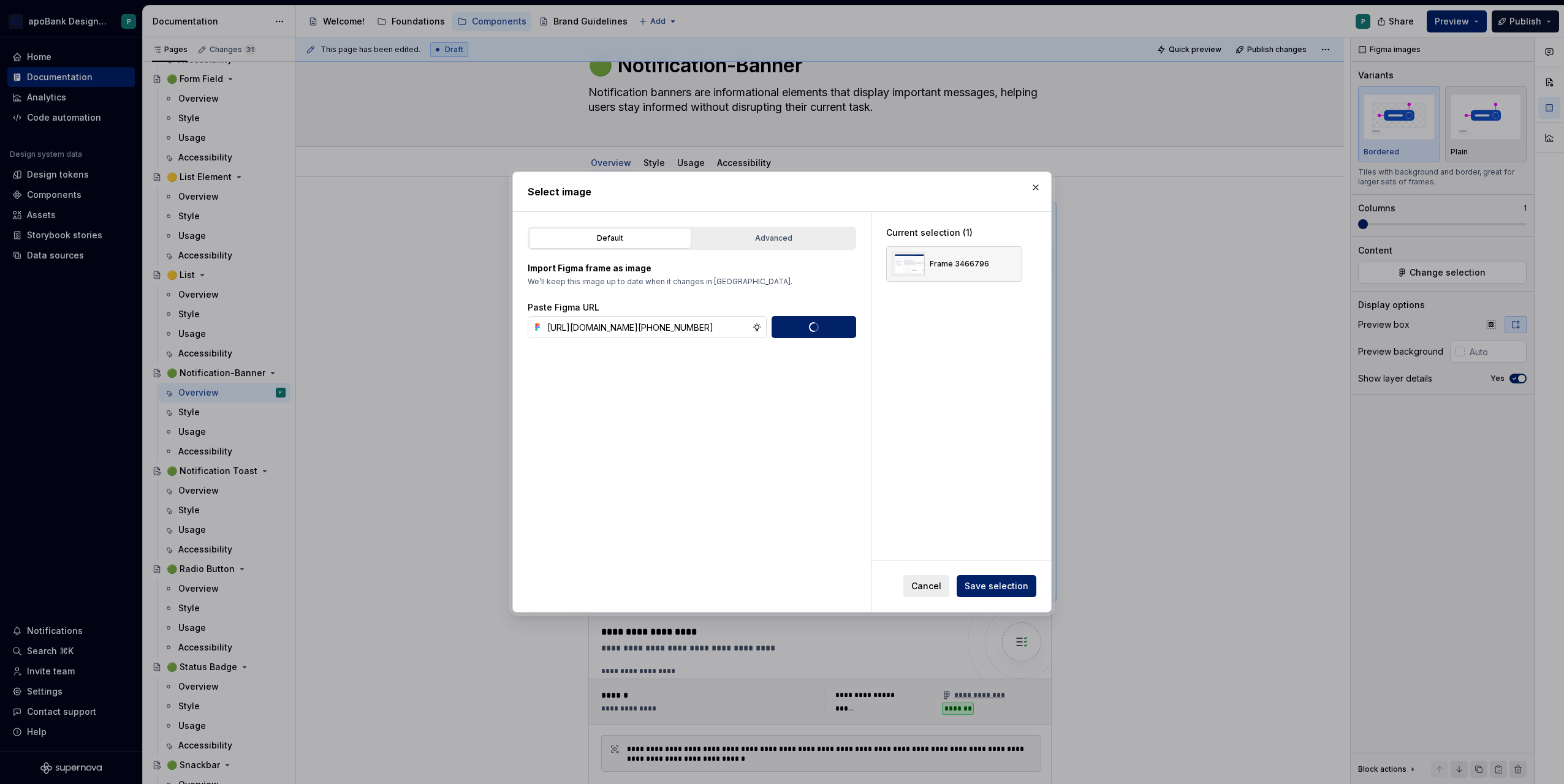
type textarea "*"
click at [1004, 264] on button "button" at bounding box center [1007, 264] width 17 height 17
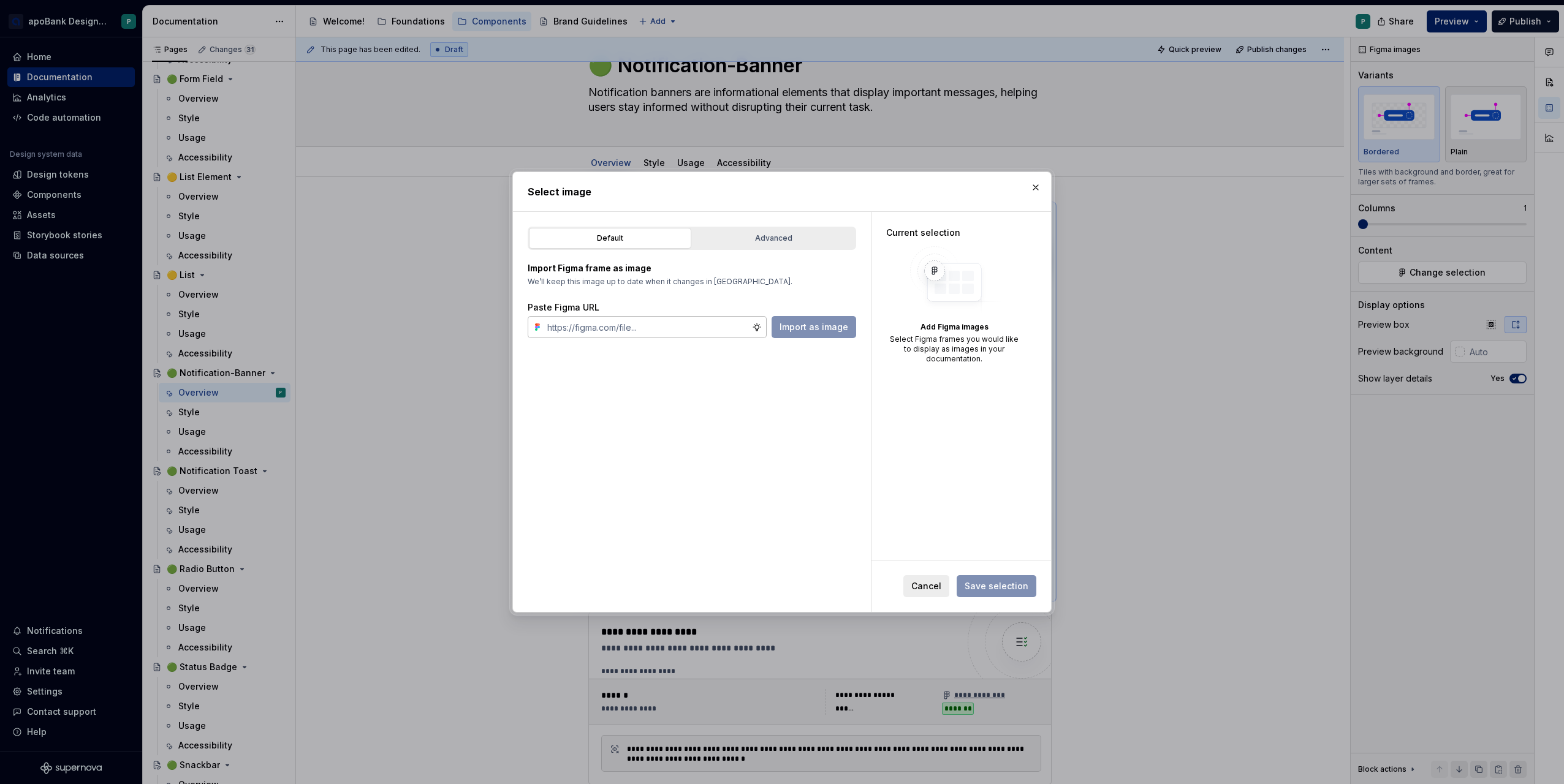
click at [729, 328] on input "text" at bounding box center [646, 327] width 209 height 22
paste input "[URL][DOMAIN_NAME][PHONE_NUMBER]"
type input "[URL][DOMAIN_NAME][PHONE_NUMBER]"
click at [809, 333] on span "Import as image" at bounding box center [814, 326] width 69 height 12
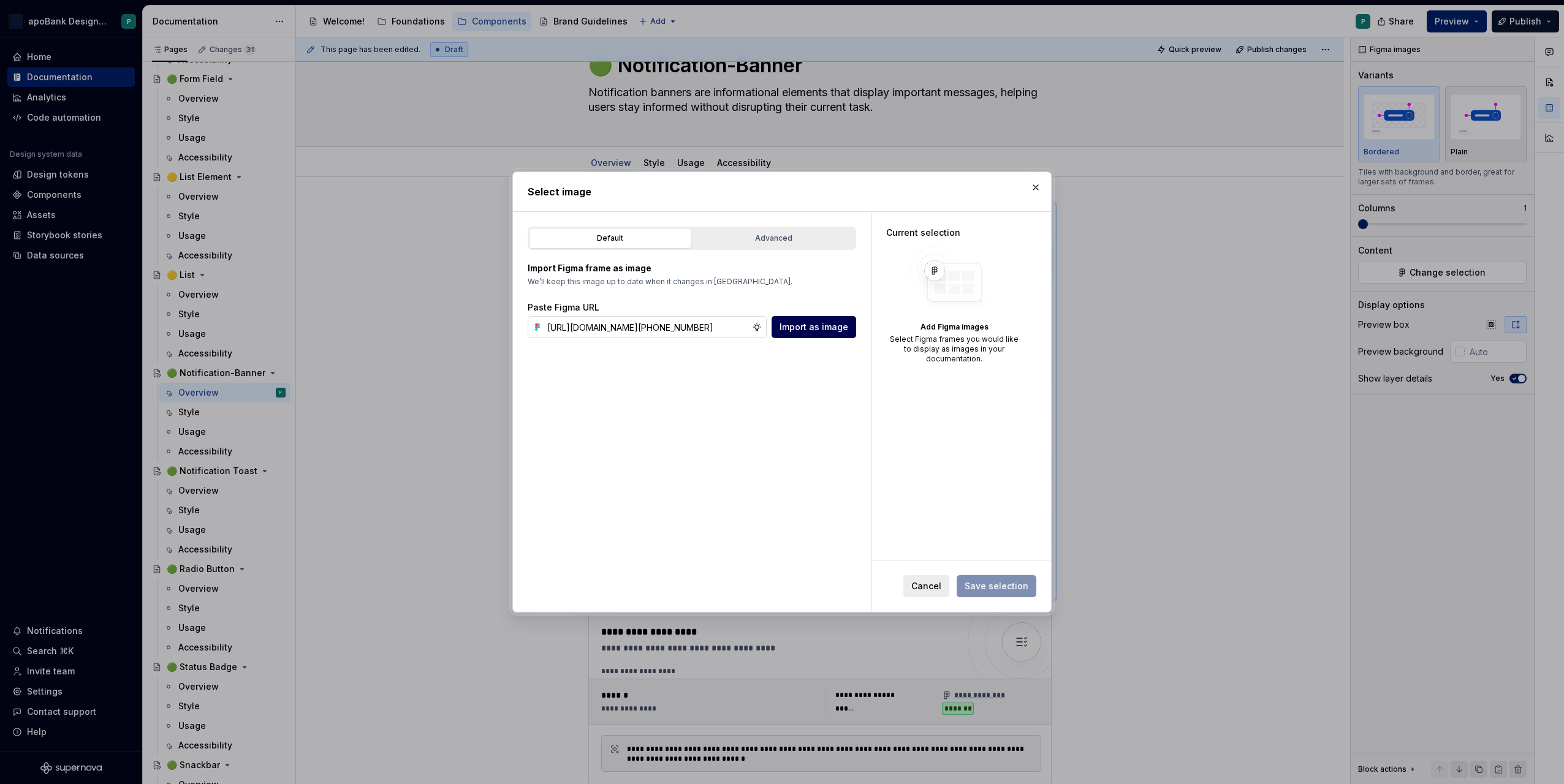
scroll to position [0, 0]
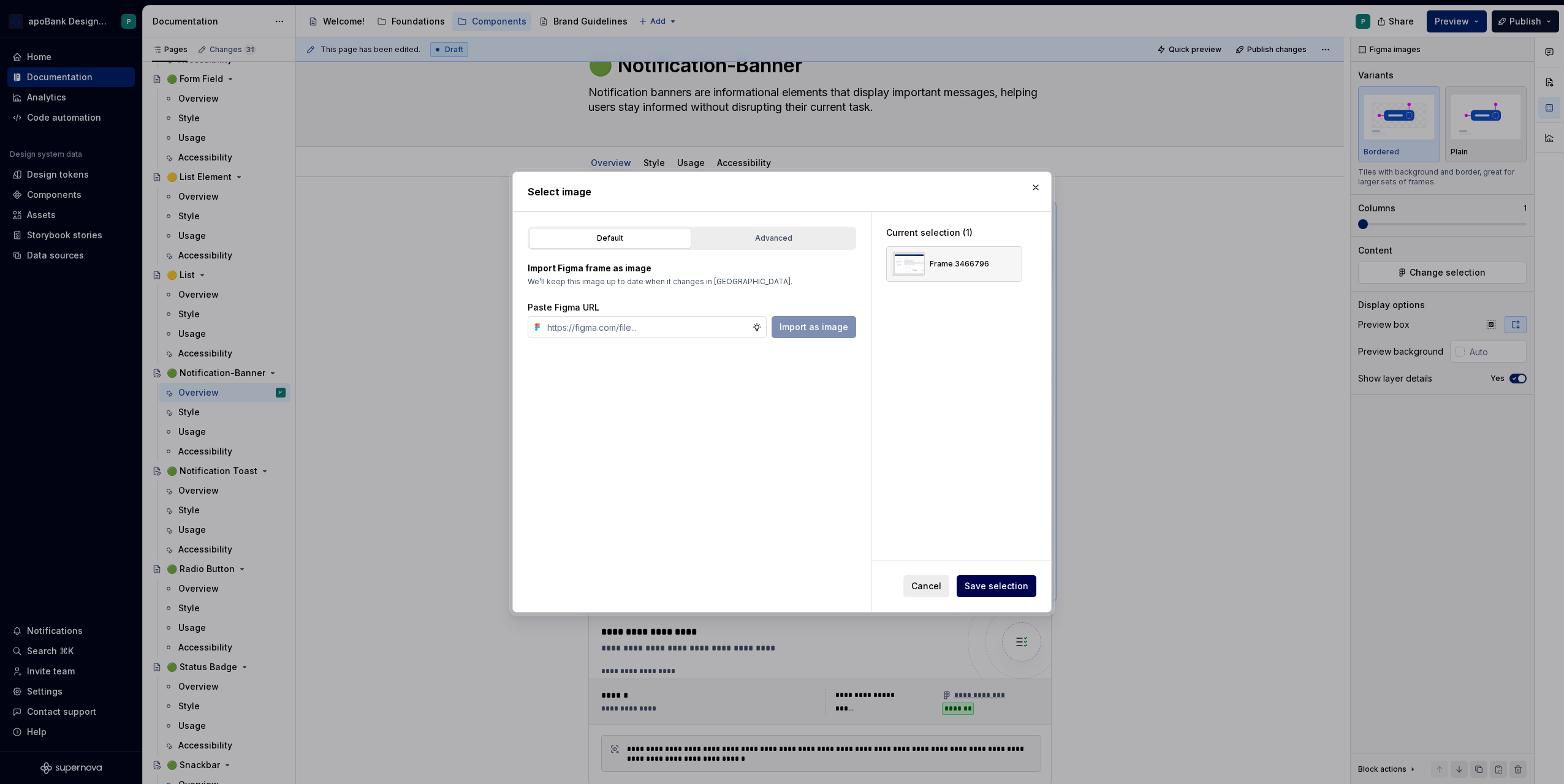
click at [1011, 589] on span "Save selection" at bounding box center [996, 586] width 63 height 12
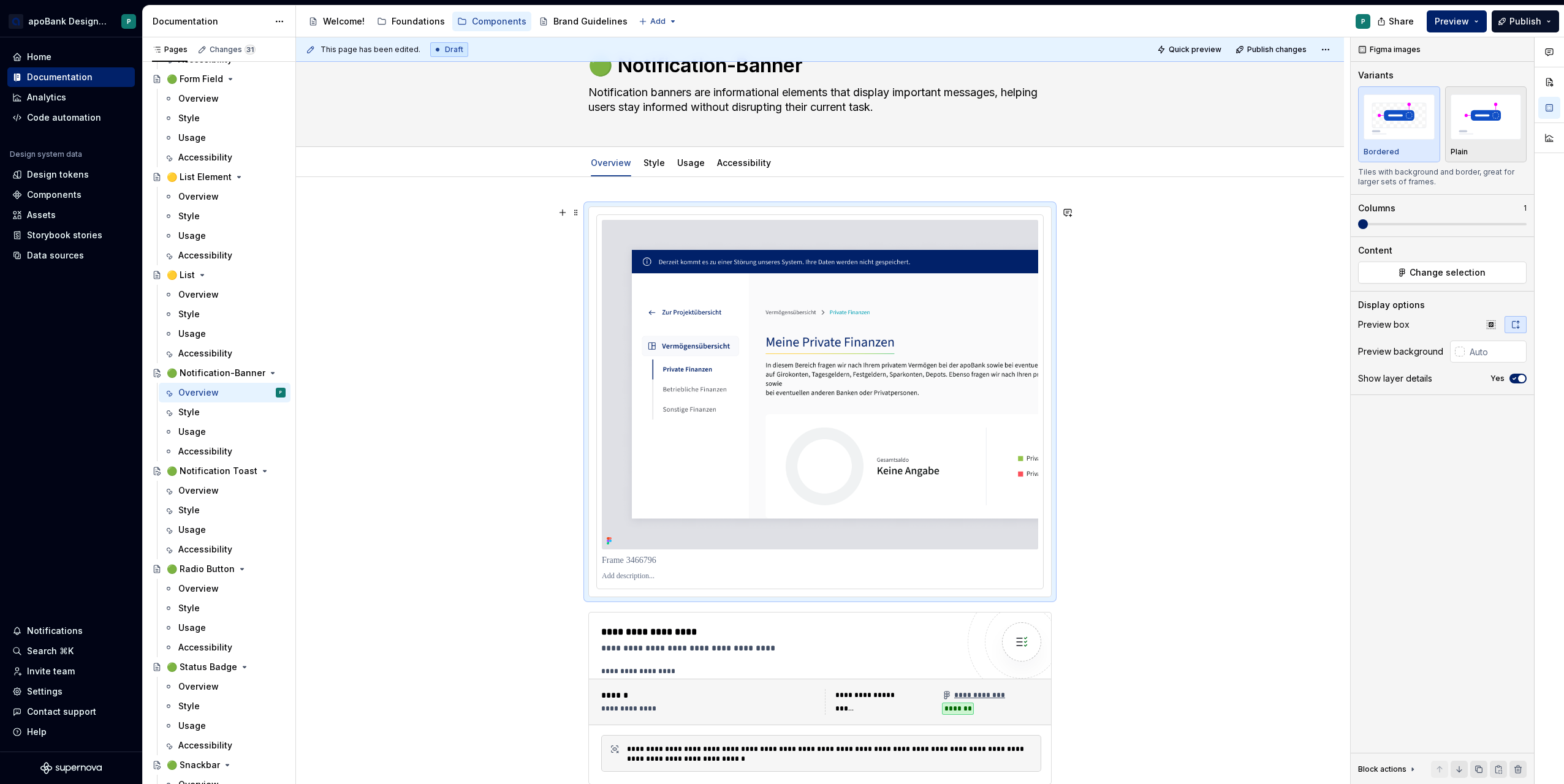
click at [442, 396] on div "**********" at bounding box center [820, 730] width 1048 height 1106
click at [946, 313] on img at bounding box center [820, 384] width 436 height 329
click at [1431, 277] on span "Change selection" at bounding box center [1448, 272] width 76 height 12
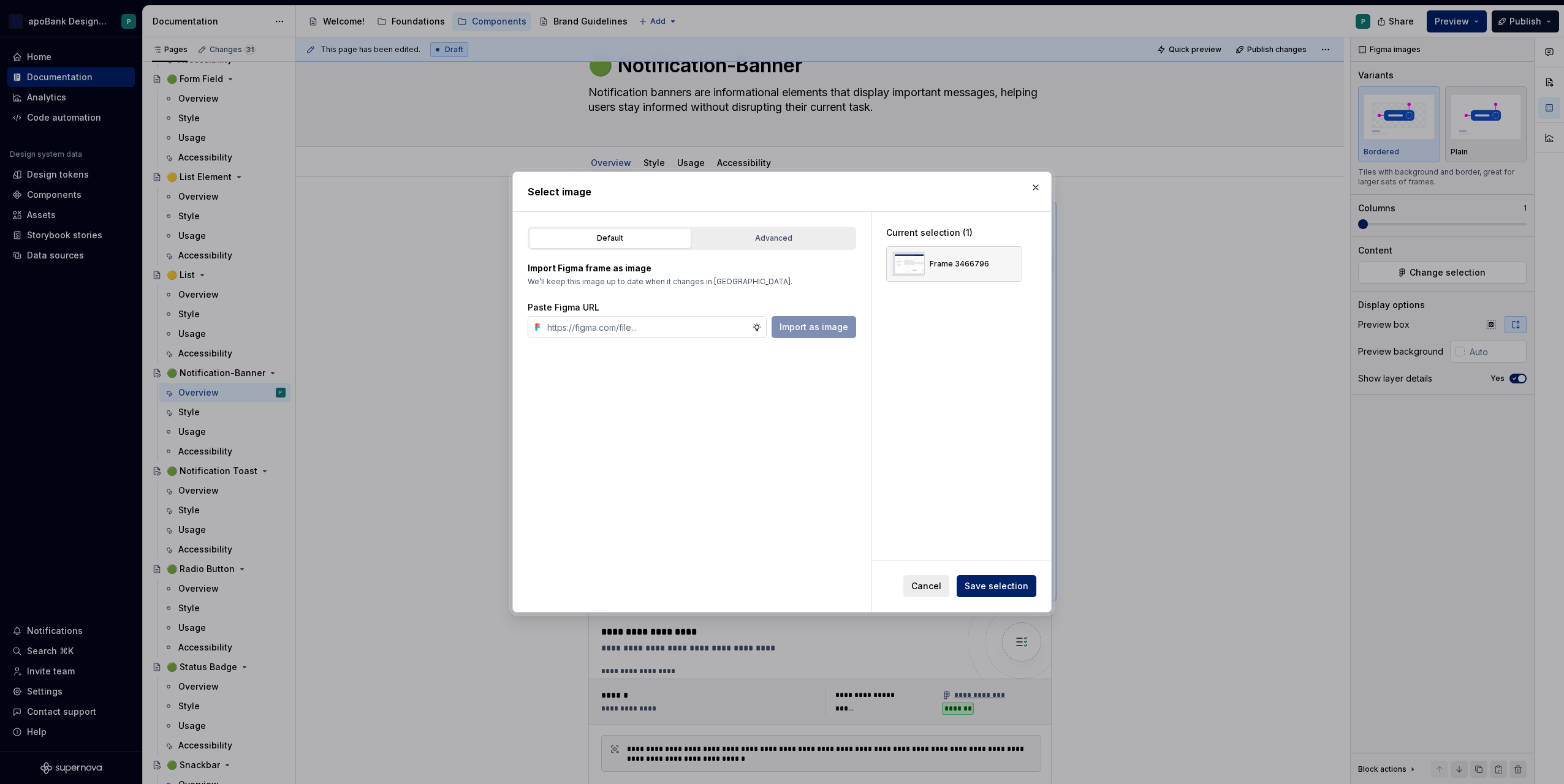
type textarea "*"
click at [697, 333] on input "text" at bounding box center [646, 327] width 209 height 22
click at [1007, 265] on button "button" at bounding box center [1007, 264] width 17 height 17
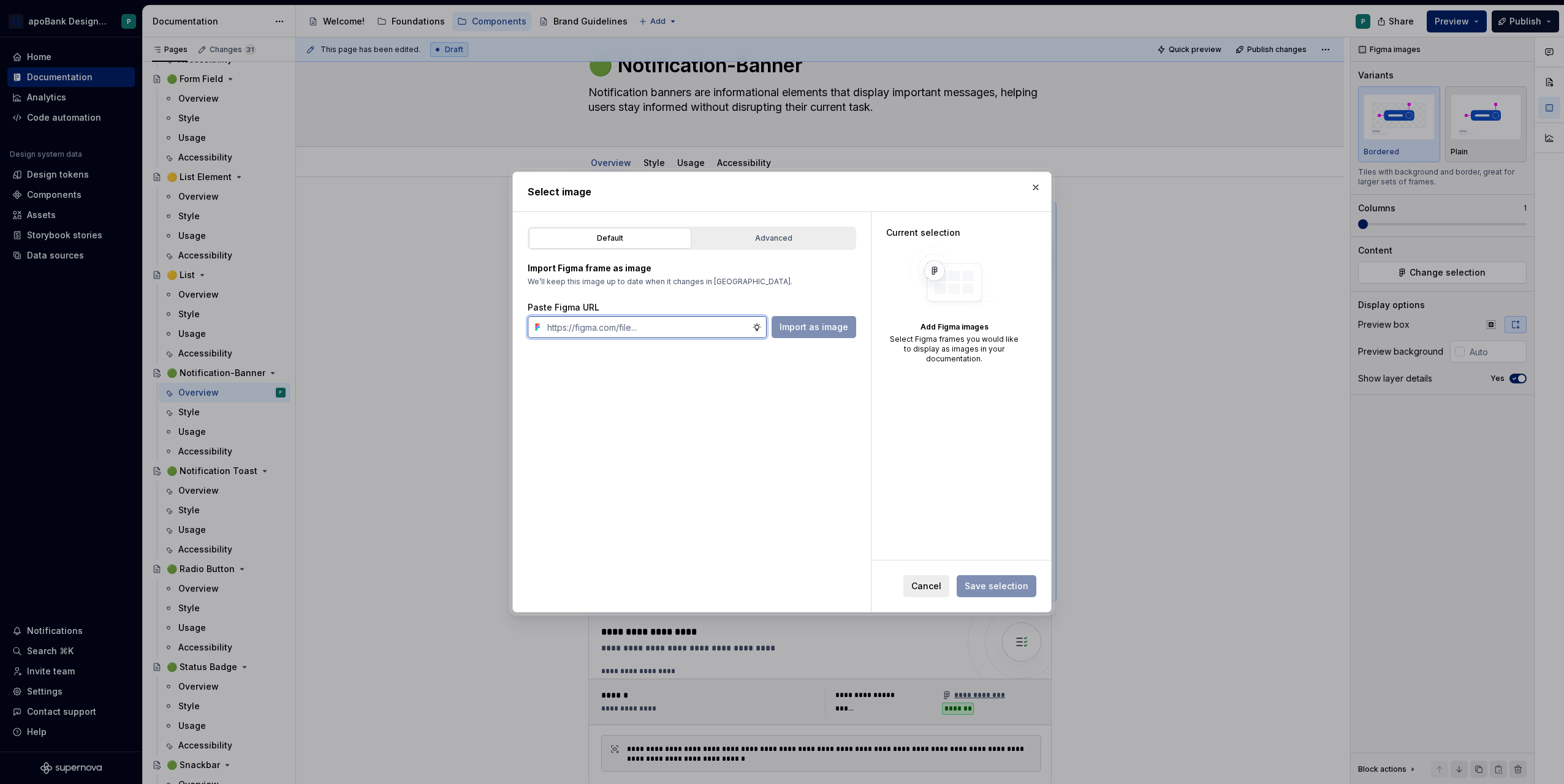
click at [667, 327] on input "text" at bounding box center [646, 327] width 209 height 22
paste input "[URL][DOMAIN_NAME][PHONE_NUMBER]"
type input "[URL][DOMAIN_NAME][PHONE_NUMBER]"
click at [813, 326] on span "Import as image" at bounding box center [814, 326] width 69 height 12
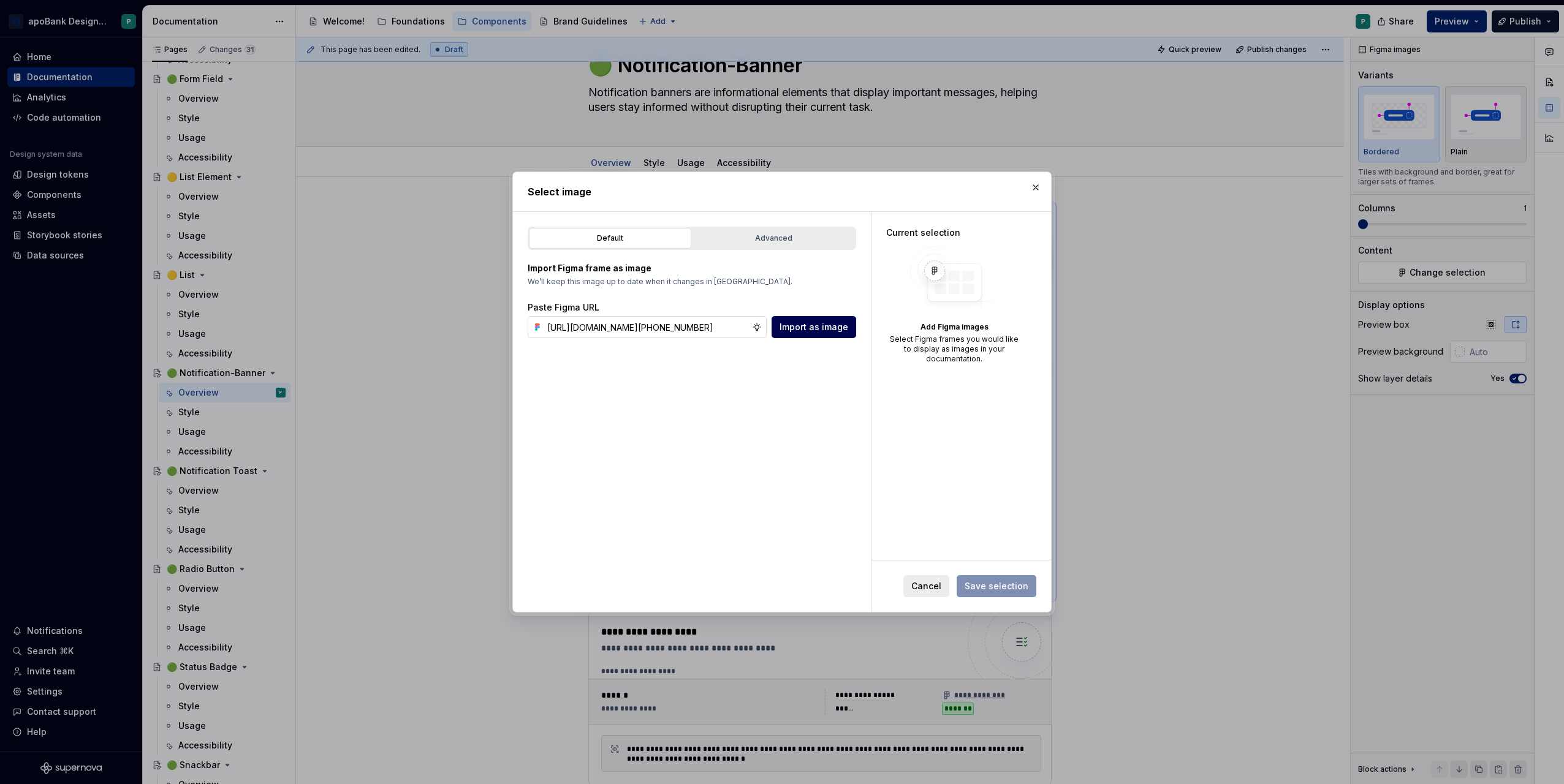
scroll to position [0, 0]
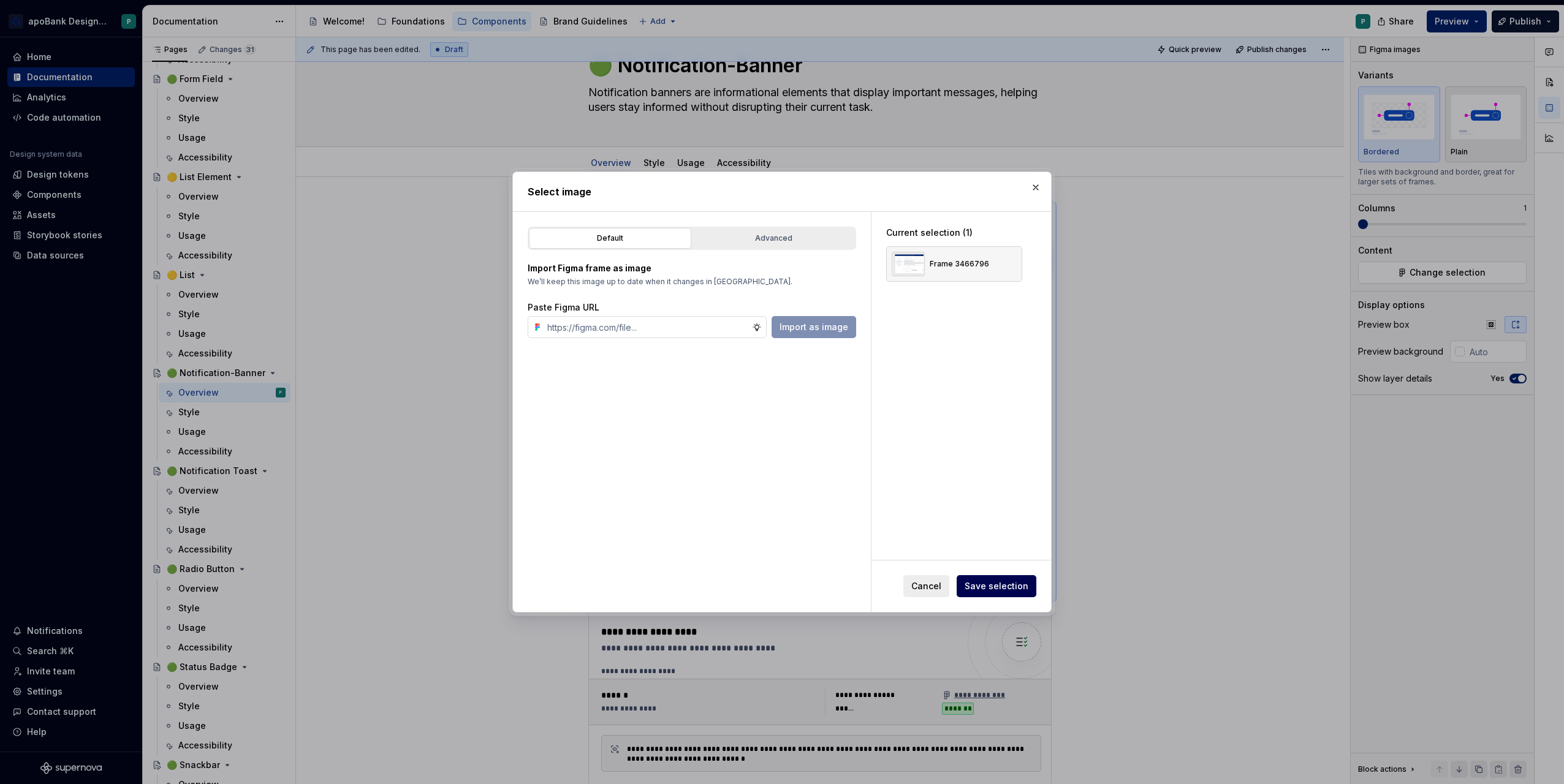
click at [1005, 580] on span "Save selection" at bounding box center [996, 586] width 63 height 12
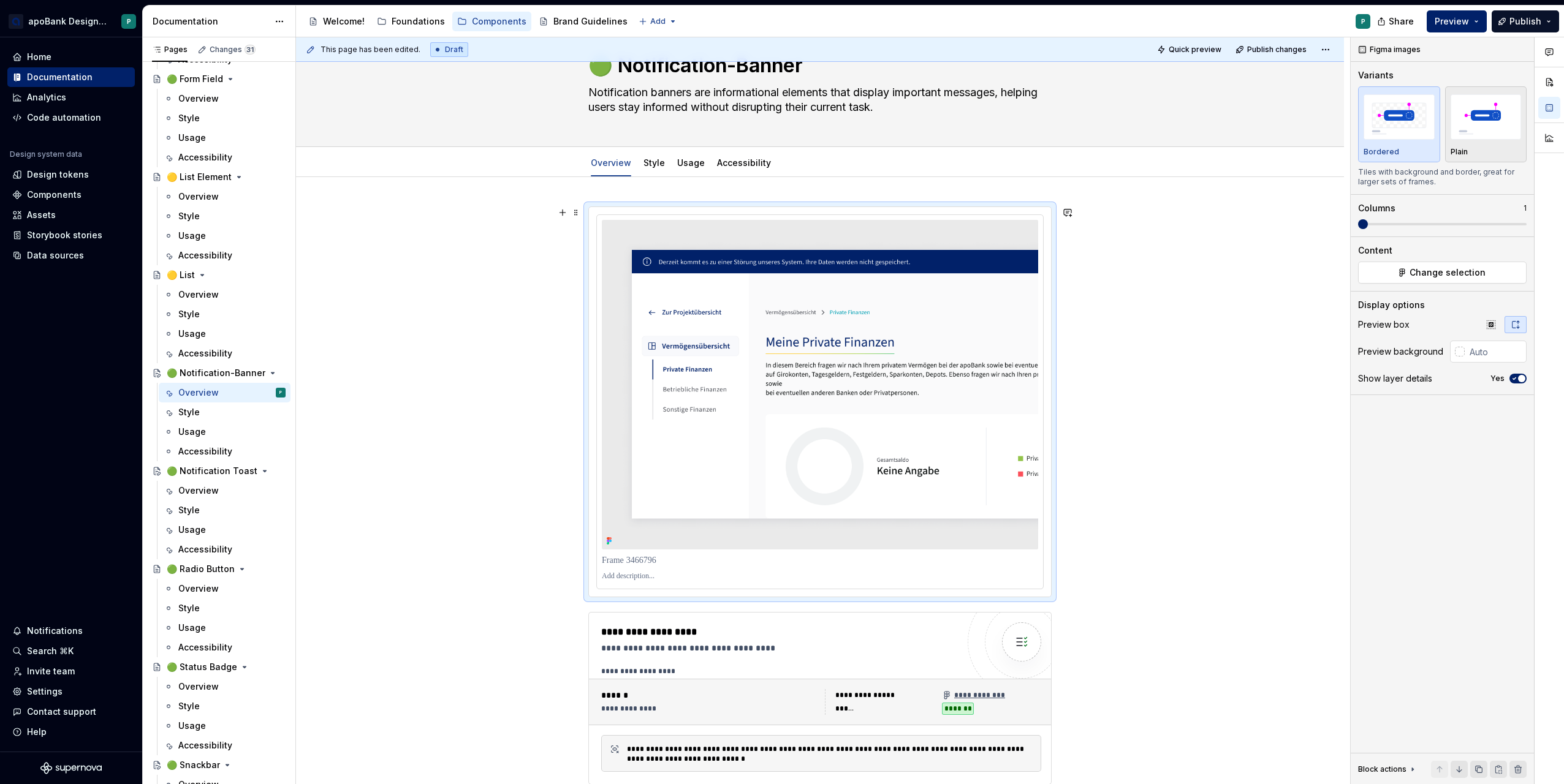
scroll to position [111, 0]
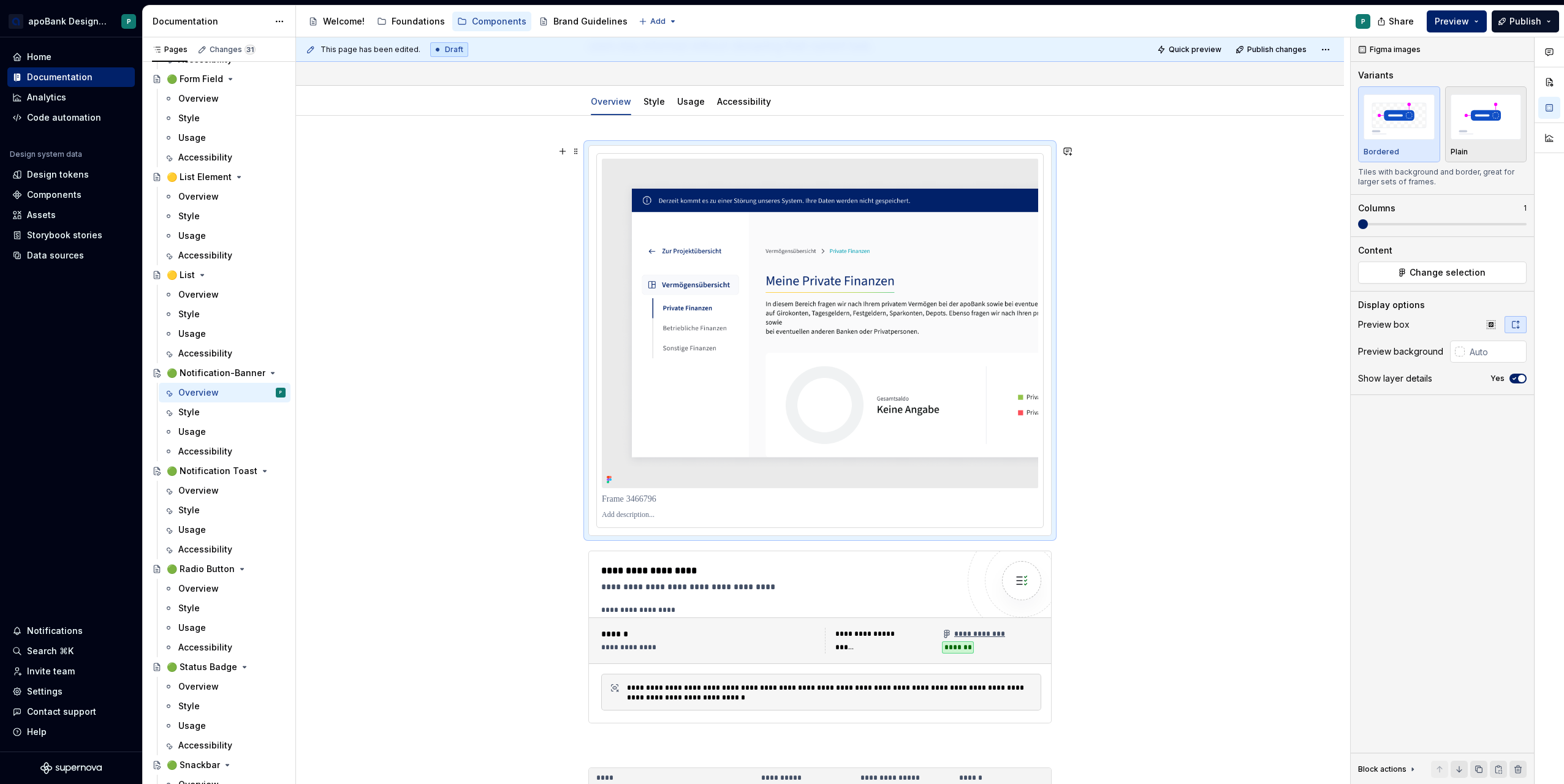
click at [1135, 379] on div "**********" at bounding box center [820, 669] width 1048 height 1106
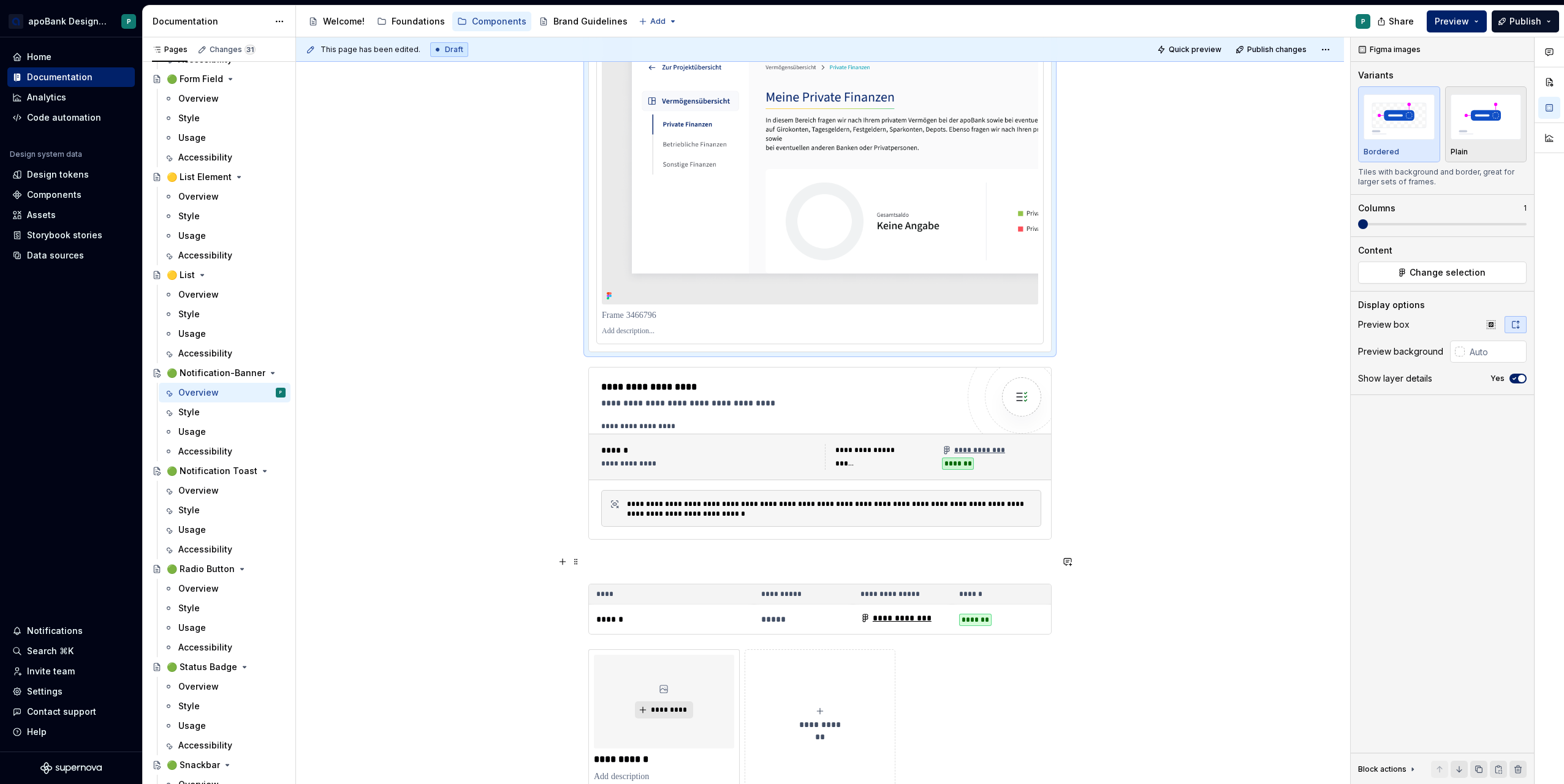
click at [626, 569] on p at bounding box center [820, 562] width 464 height 14
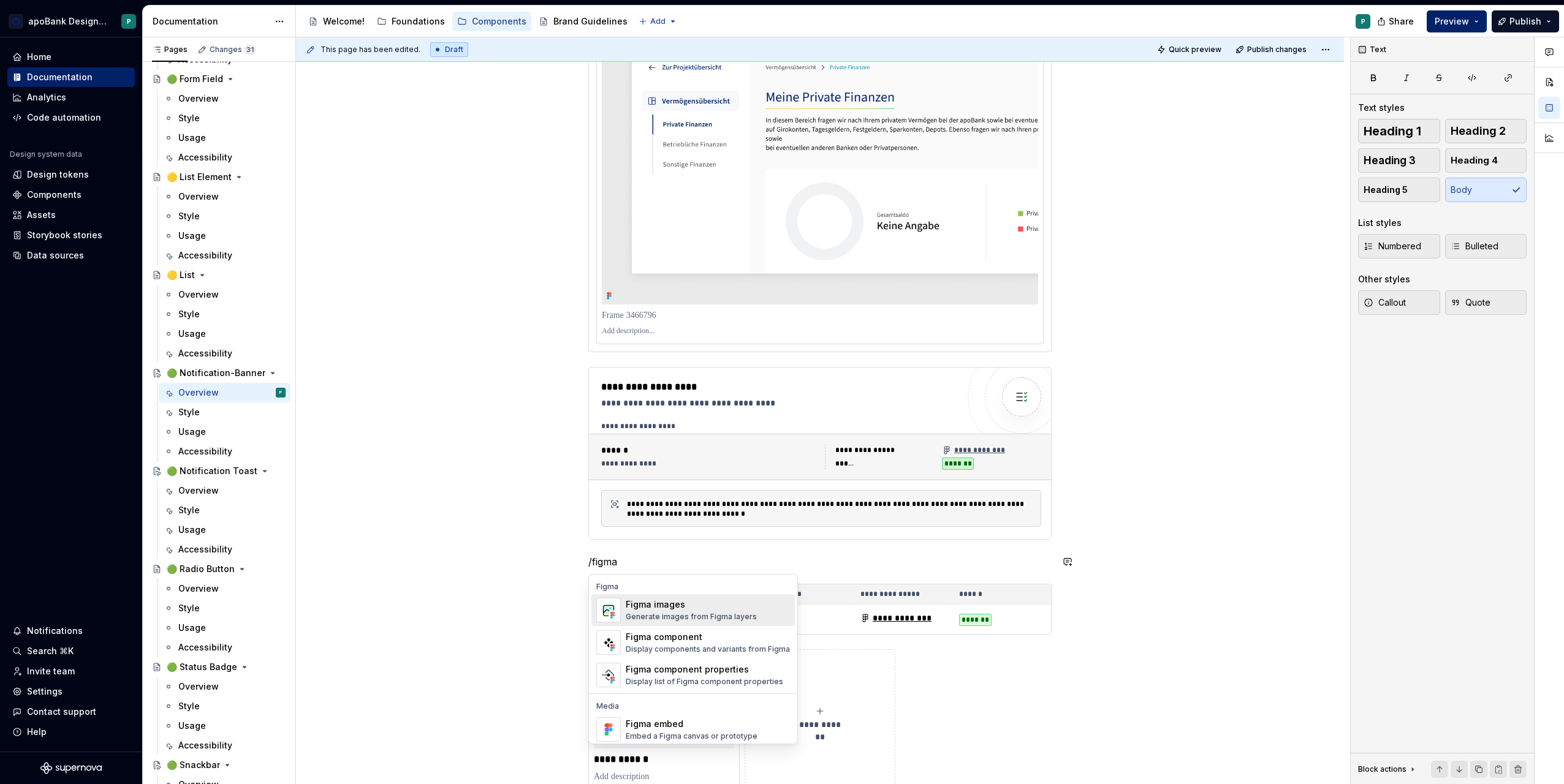
click at [687, 608] on div "Figma images" at bounding box center [691, 604] width 132 height 12
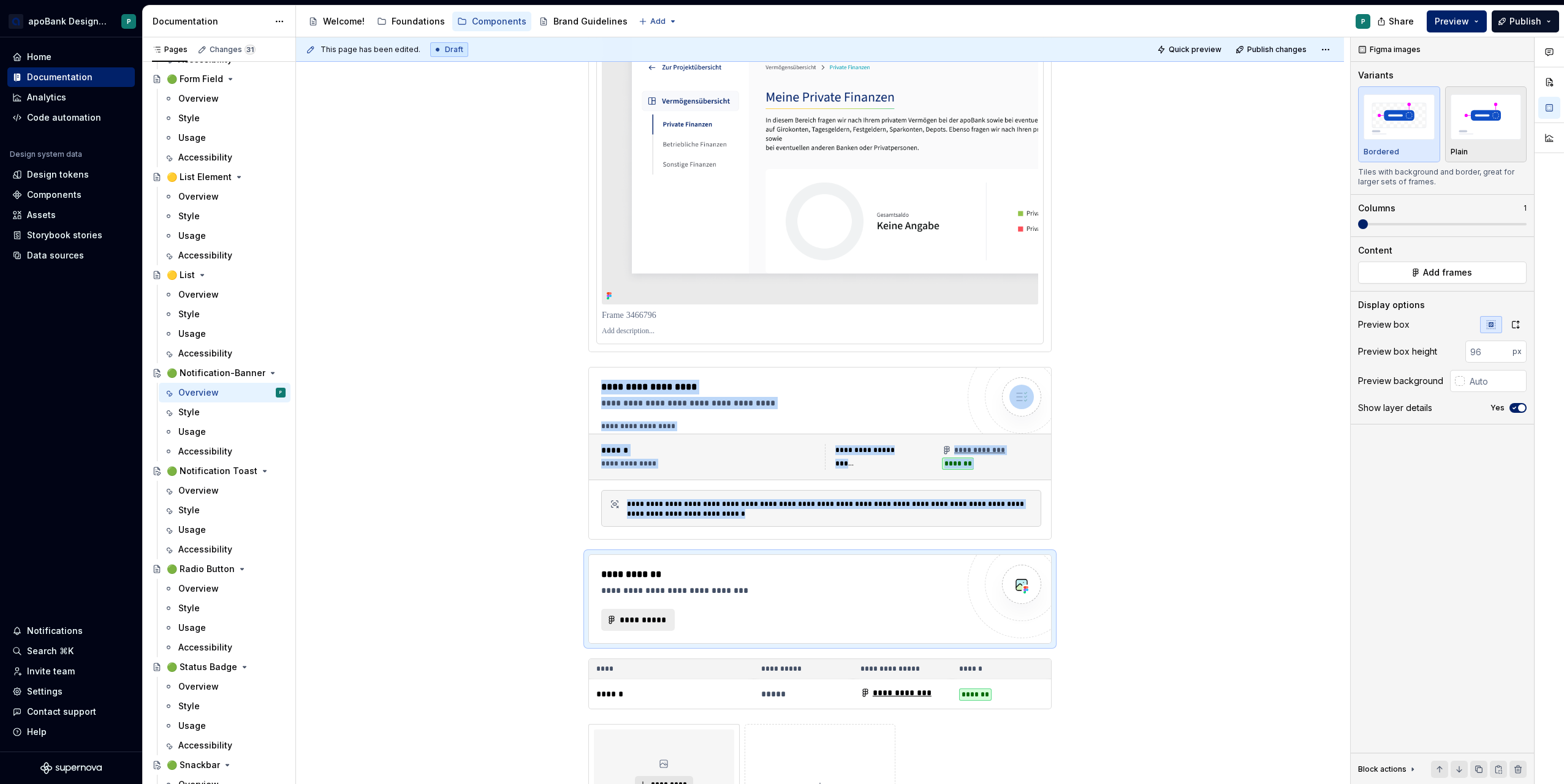
type textarea "*"
click at [625, 613] on button "**********" at bounding box center [638, 620] width 74 height 22
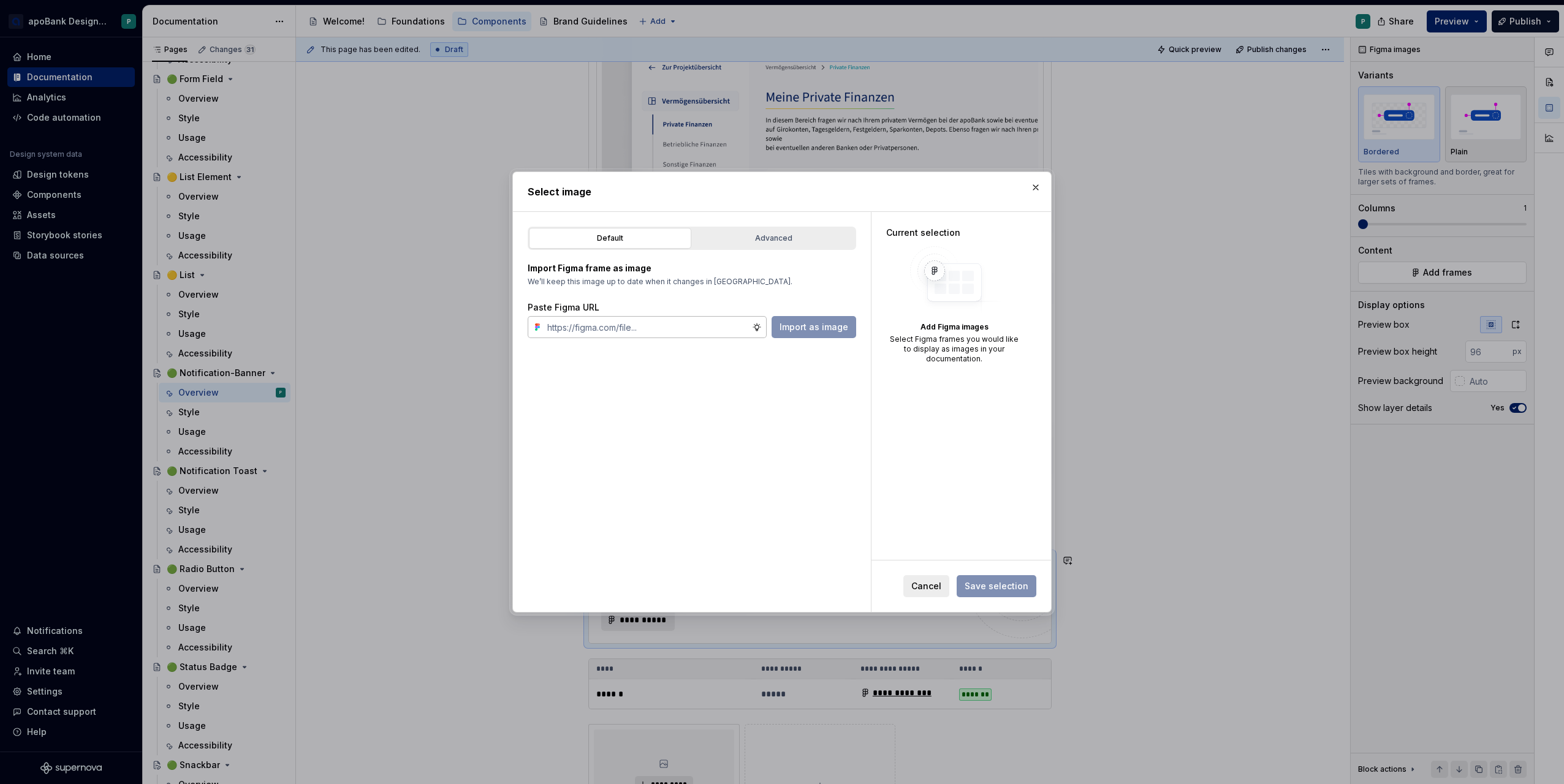
click at [676, 326] on input "text" at bounding box center [646, 327] width 209 height 22
type input "[URL][DOMAIN_NAME][PHONE_NUMBER]"
click at [806, 330] on span "Import as image" at bounding box center [814, 326] width 69 height 12
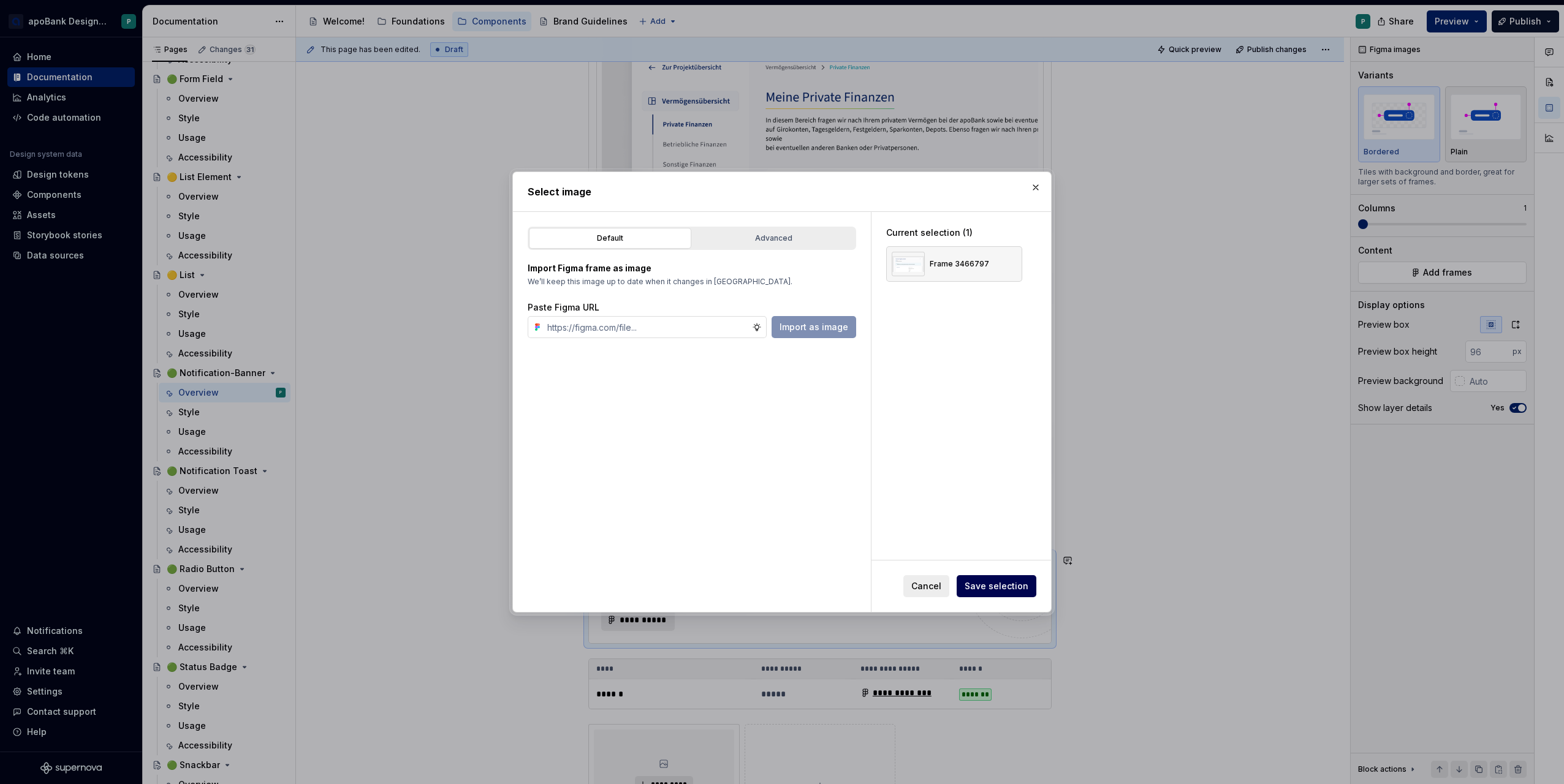
click at [1007, 584] on span "Save selection" at bounding box center [996, 586] width 63 height 12
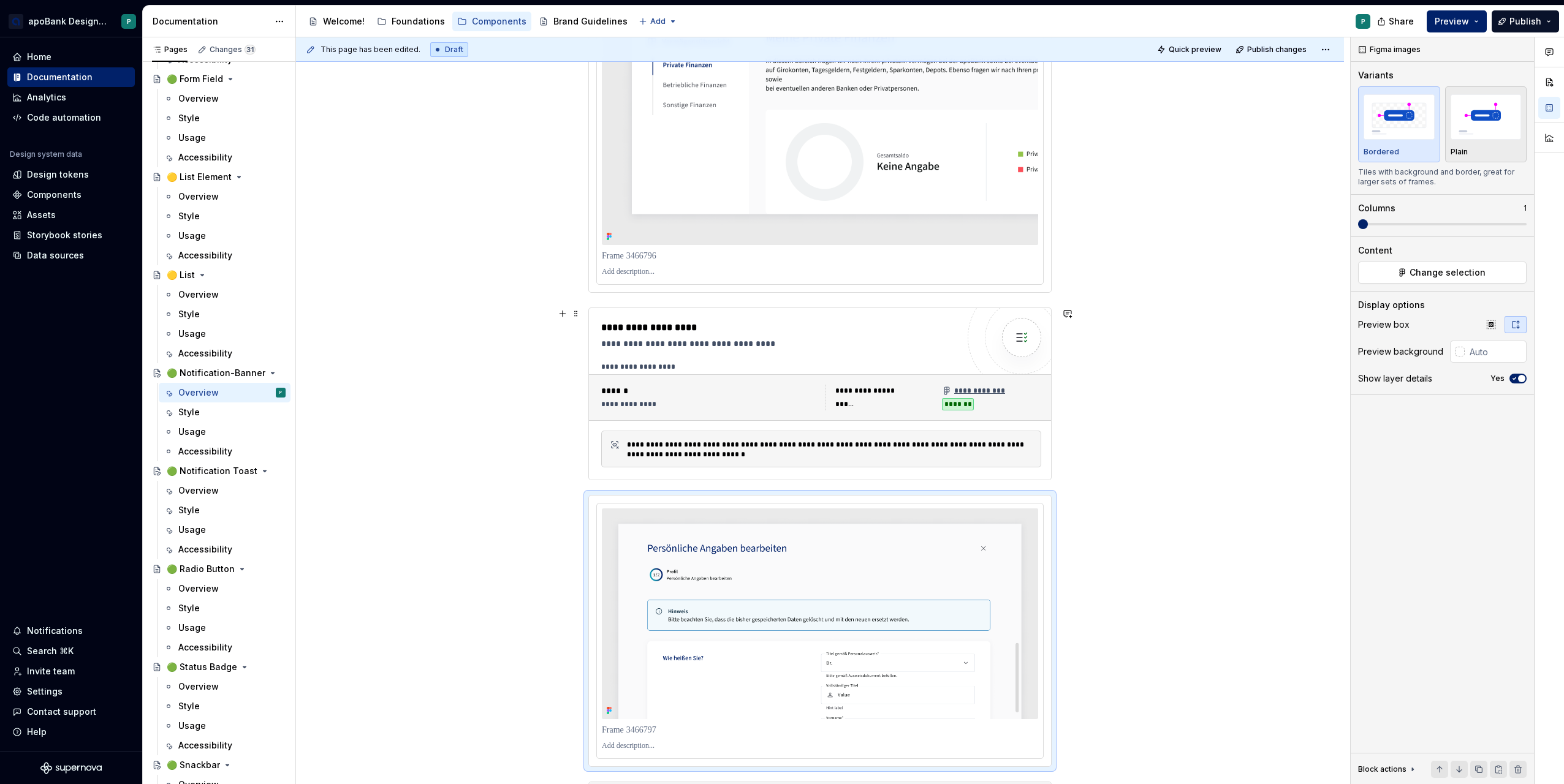
scroll to position [337, 0]
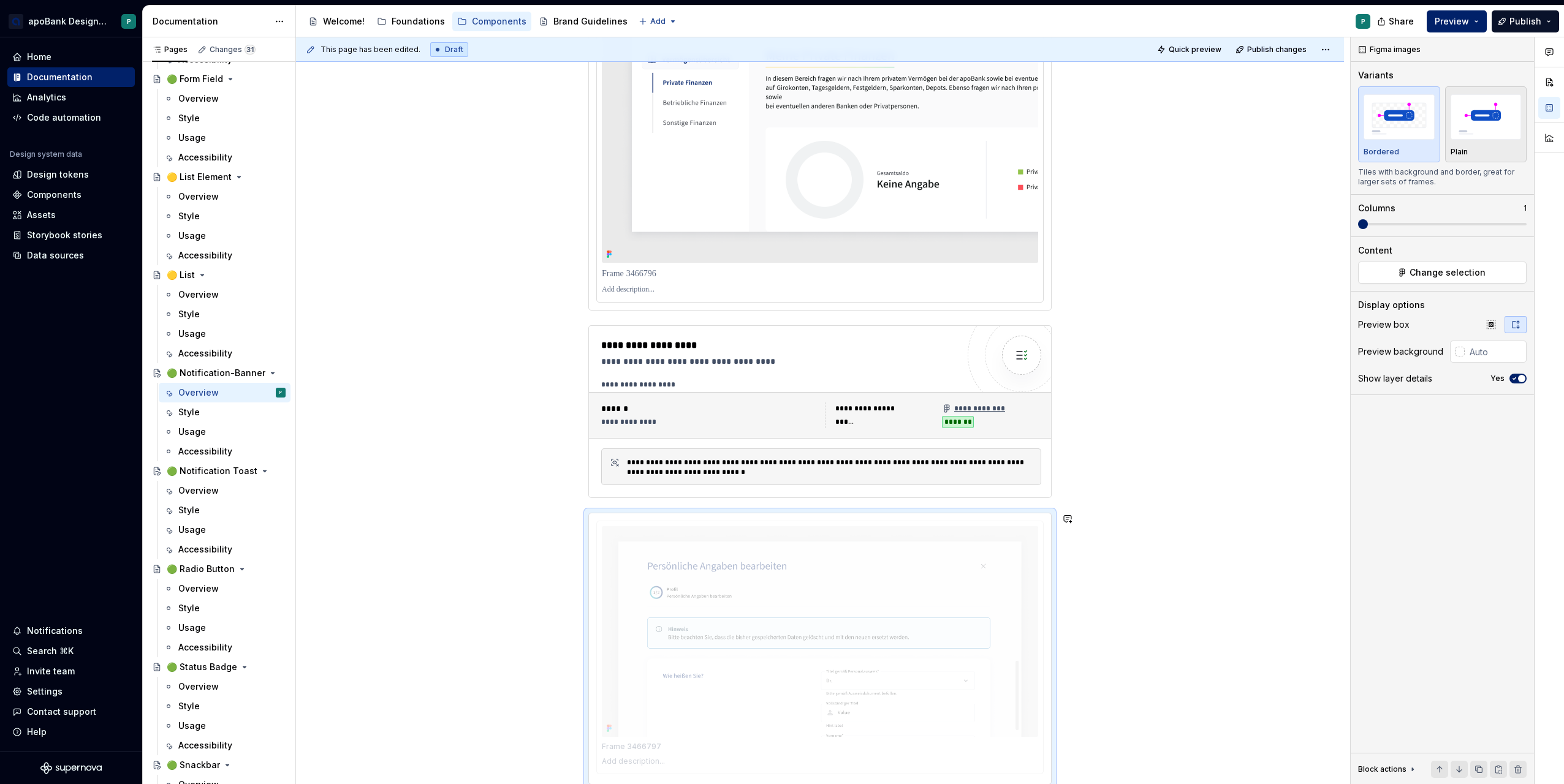
drag, startPoint x: 598, startPoint y: 594, endPoint x: 594, endPoint y: 412, distance: 182.0
click at [597, 411] on body "apoBank Designsystem P Home Documentation Analytics Code automation Design syst…" at bounding box center [782, 392] width 1564 height 784
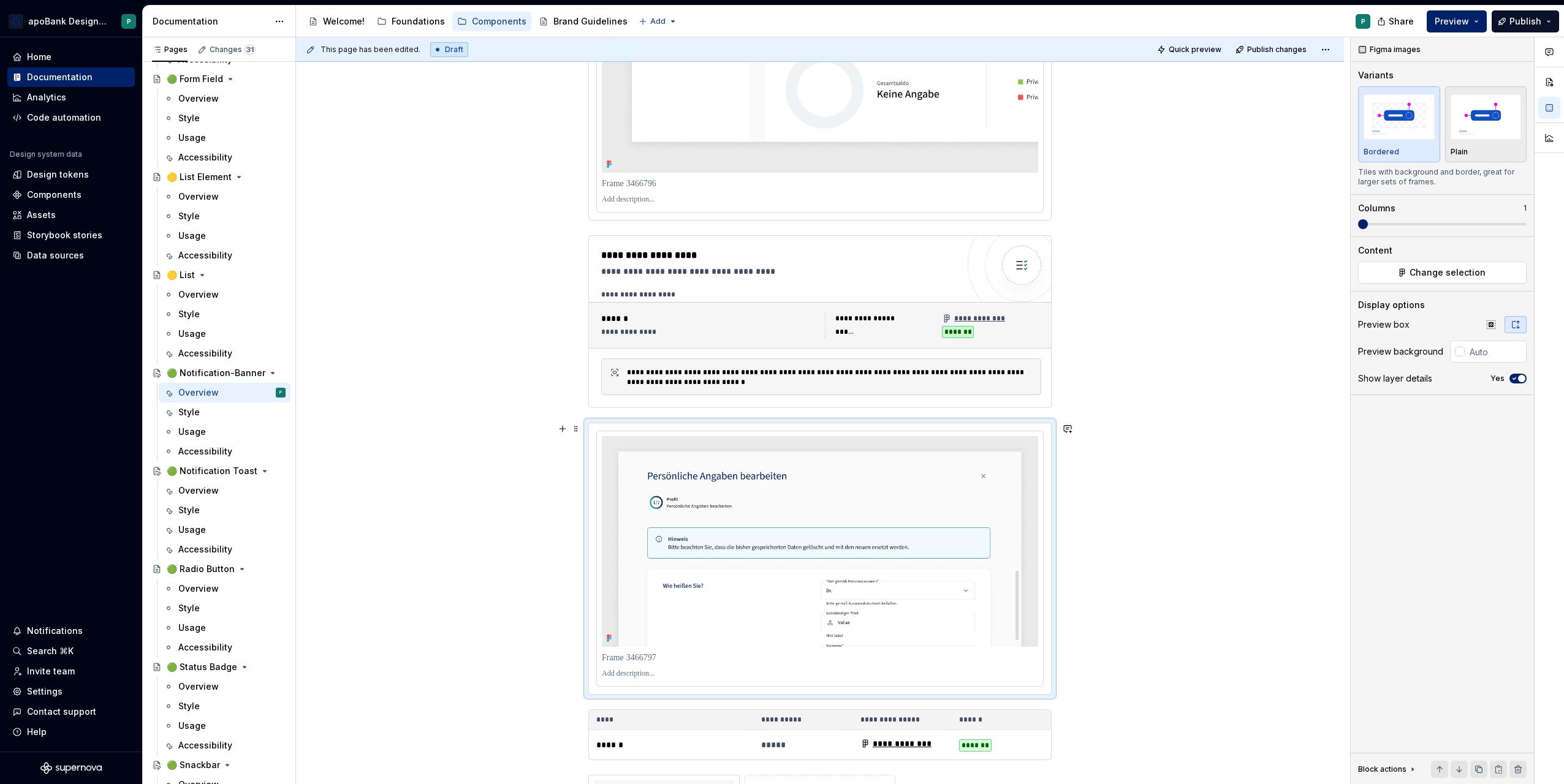
scroll to position [521, 0]
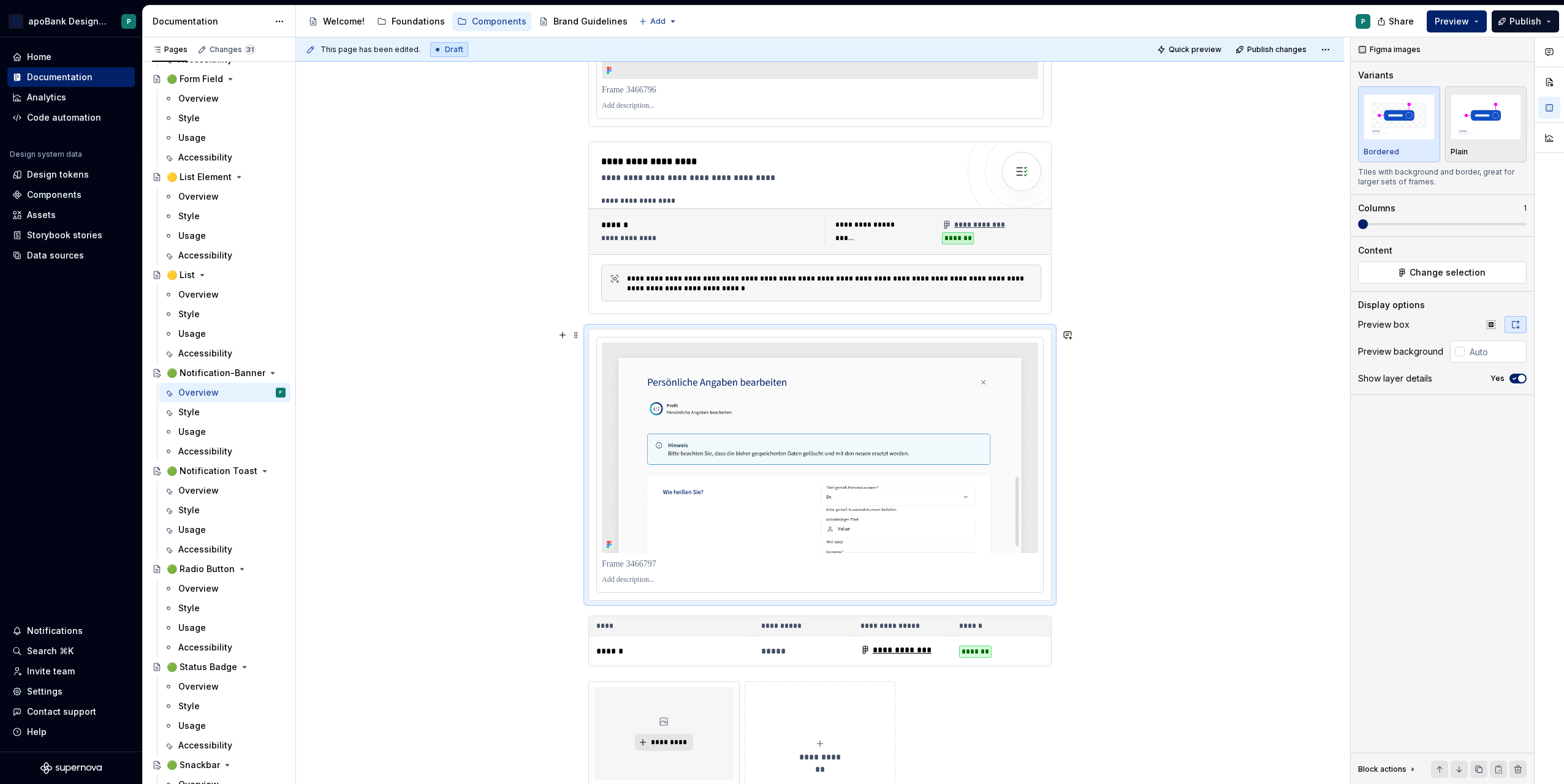
click at [1165, 383] on div "**********" at bounding box center [820, 388] width 1048 height 1364
type textarea "*"
